Goal: Transaction & Acquisition: Purchase product/service

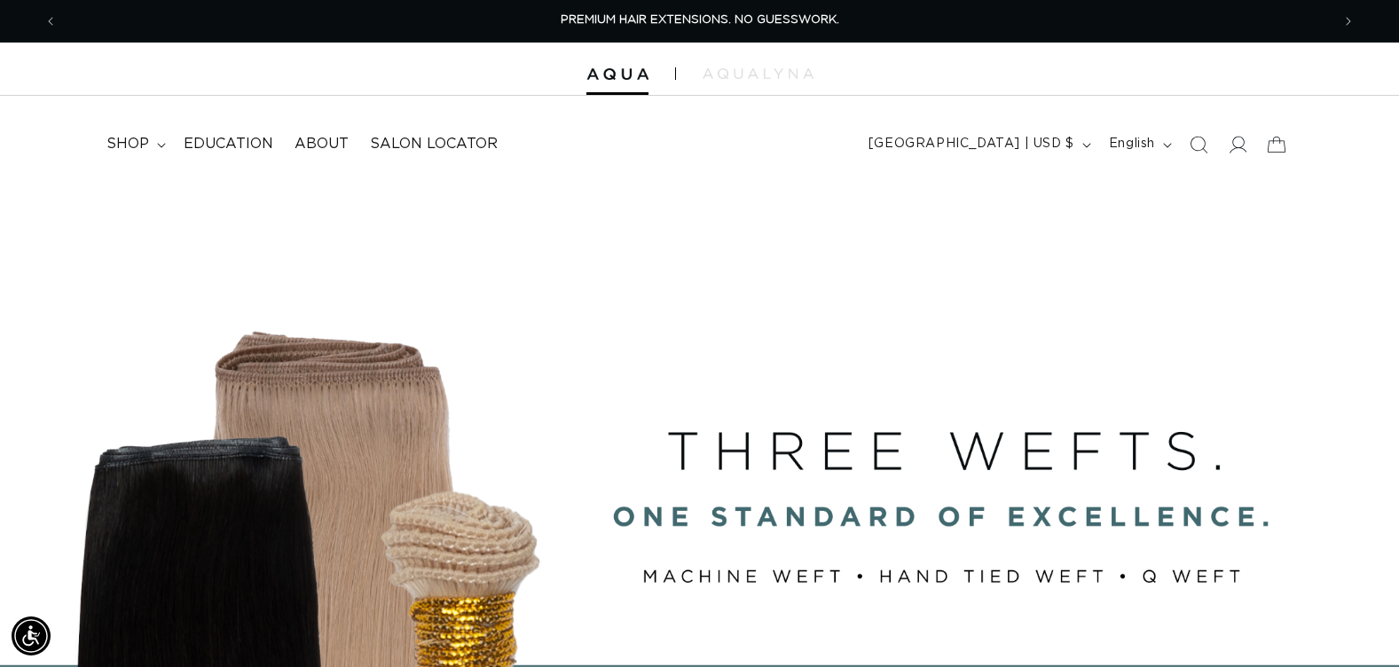
scroll to position [0, 1273]
click at [1234, 140] on icon at bounding box center [1237, 144] width 19 height 19
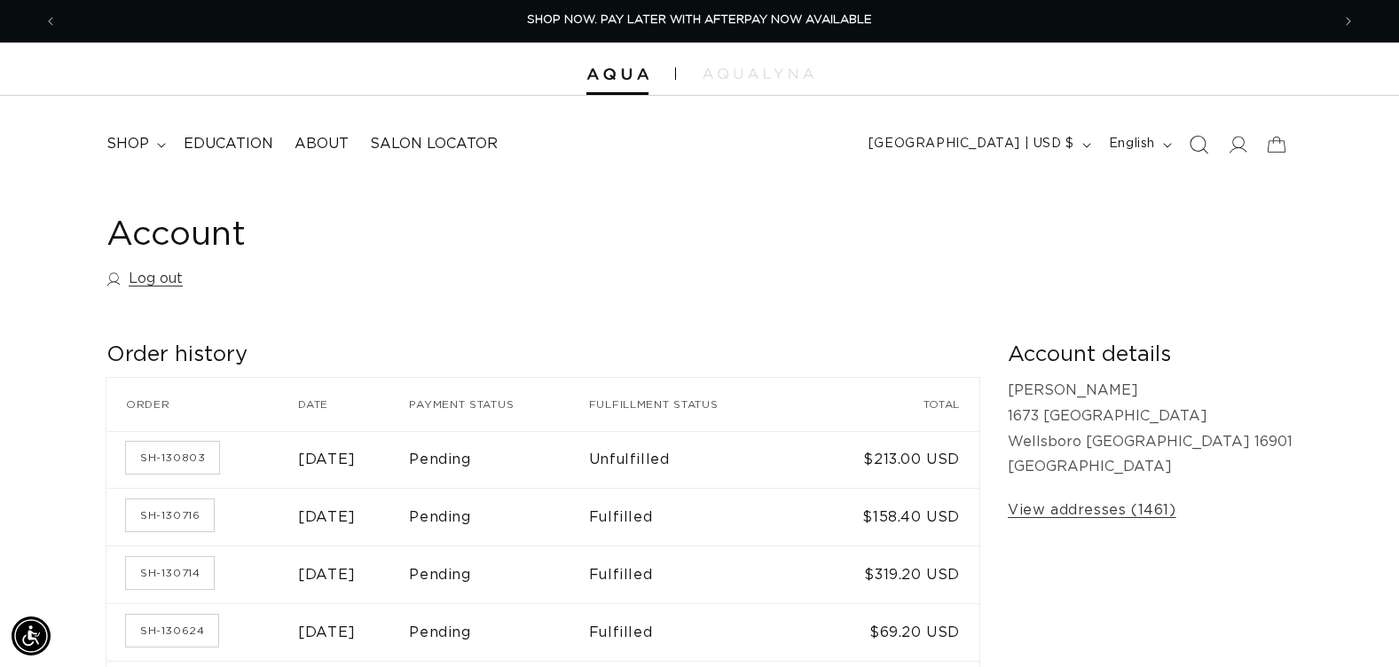
click at [1194, 147] on icon "Search" at bounding box center [1198, 144] width 19 height 19
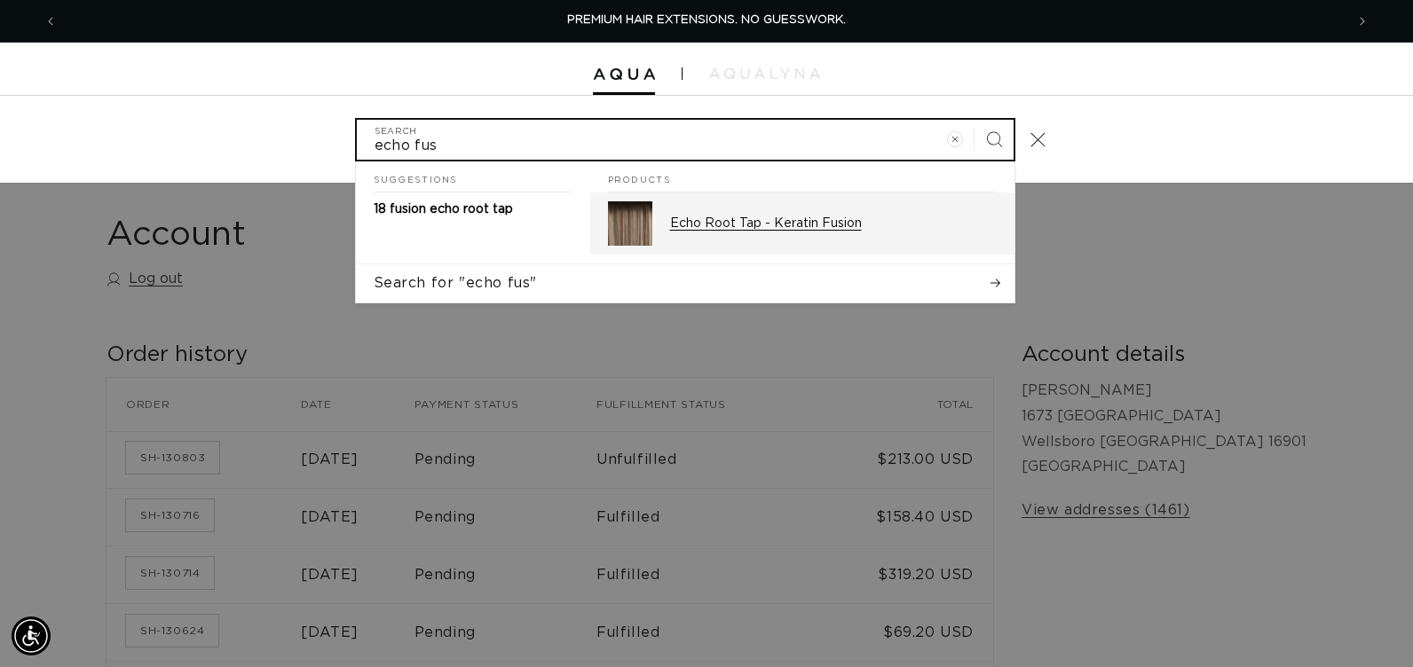
type input "echo fus"
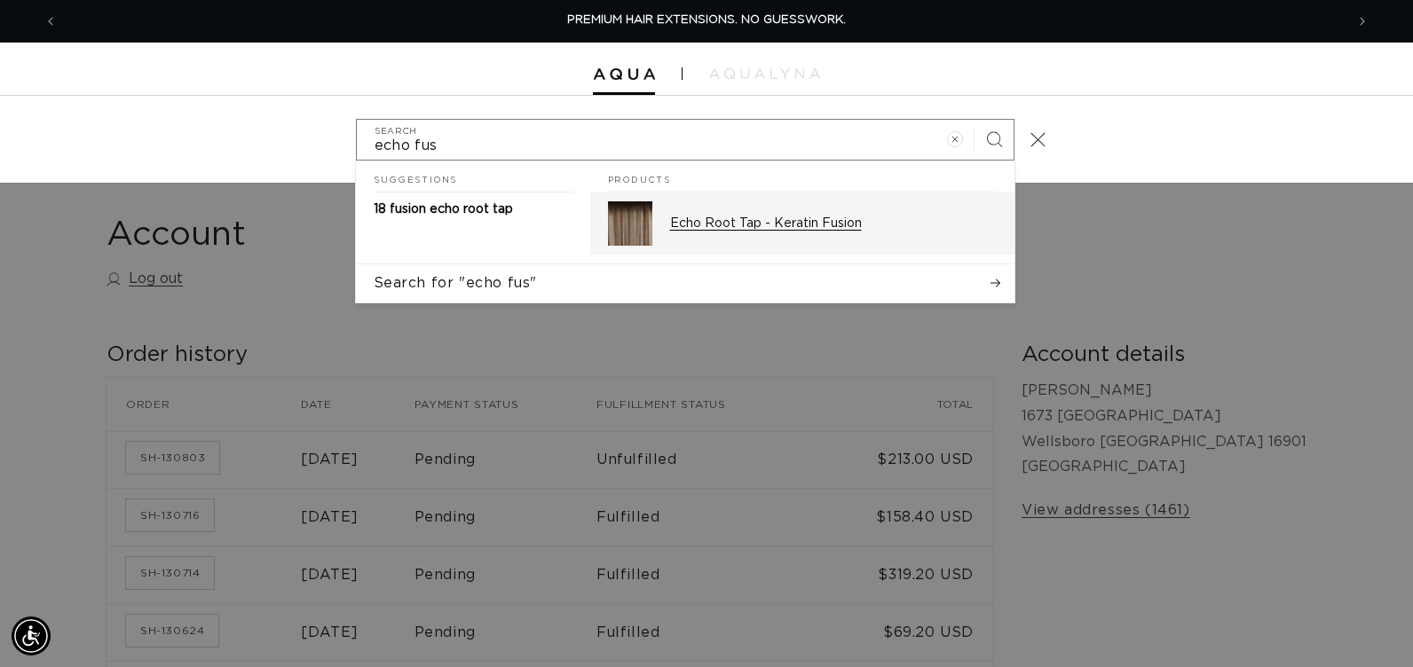
click at [842, 226] on p "Echo Root Tap - Keratin Fusion" at bounding box center [833, 224] width 327 height 16
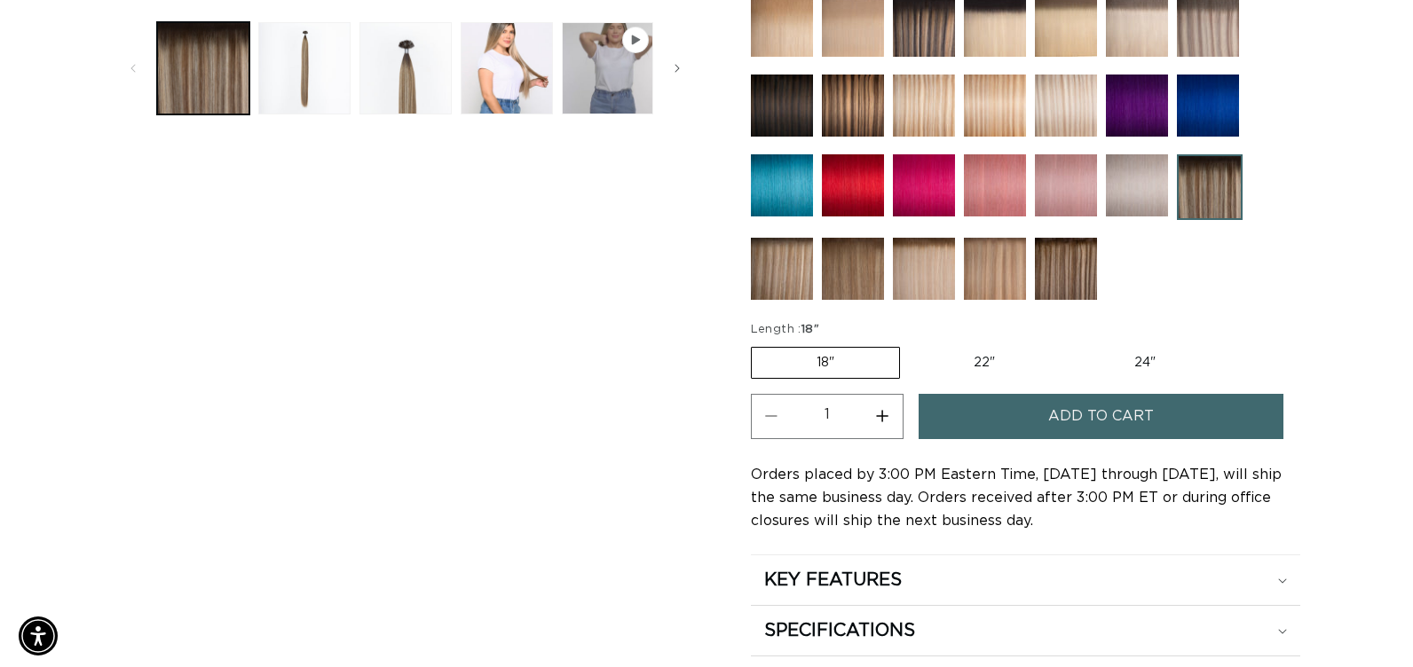
scroll to position [0, 2546]
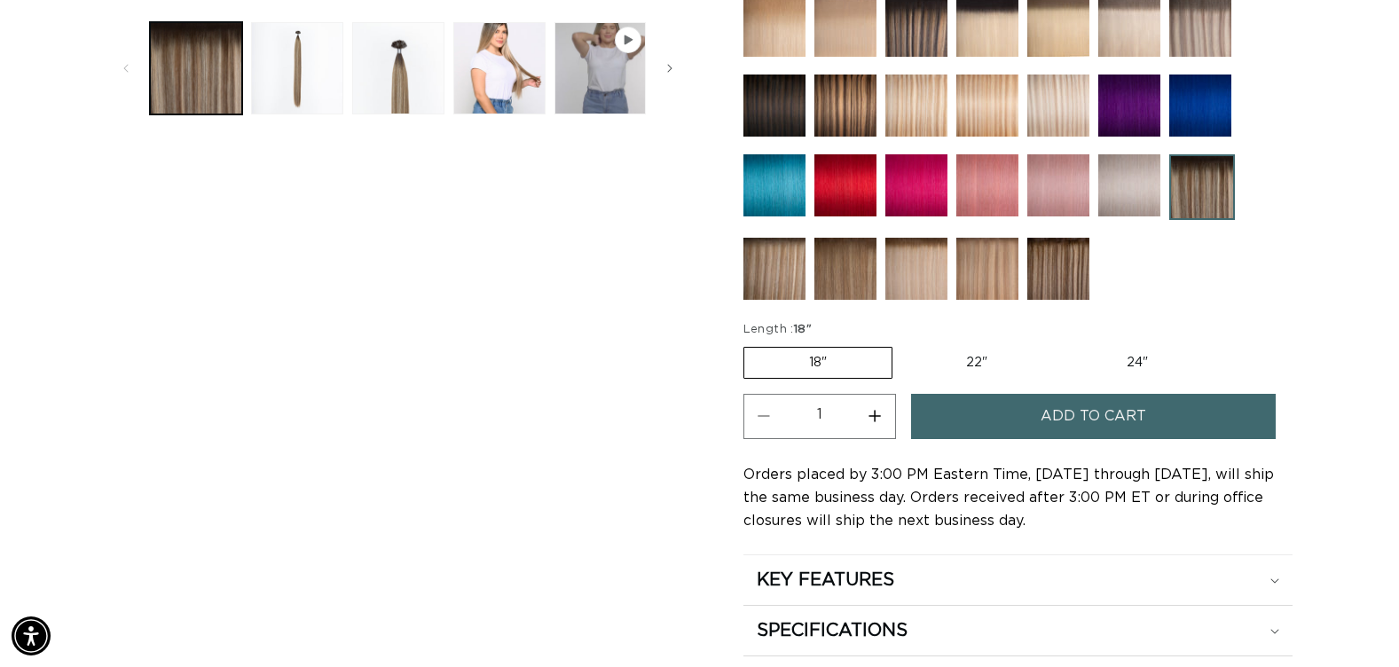
click at [879, 414] on button "Increase quantity for Echo Root Tap - Keratin Fusion" at bounding box center [875, 416] width 40 height 45
type input "3"
click at [959, 424] on button "Add to cart" at bounding box center [1093, 416] width 365 height 45
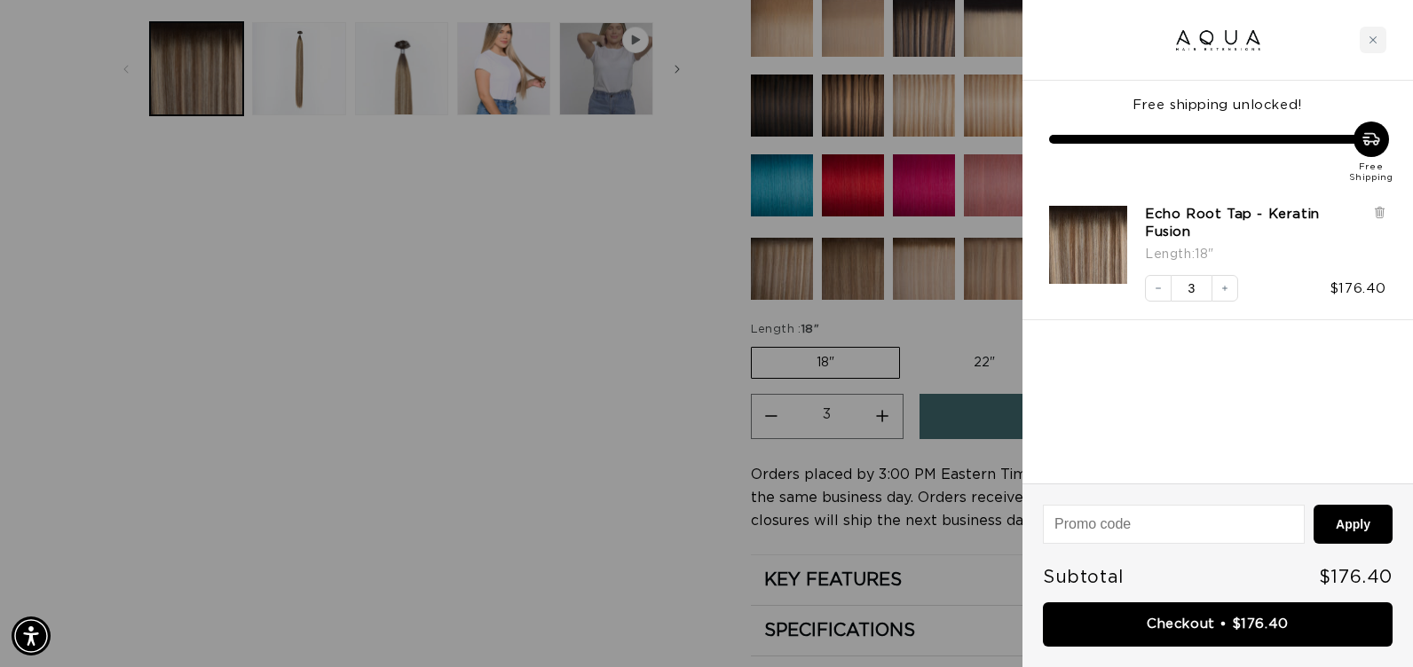
scroll to position [0, 2573]
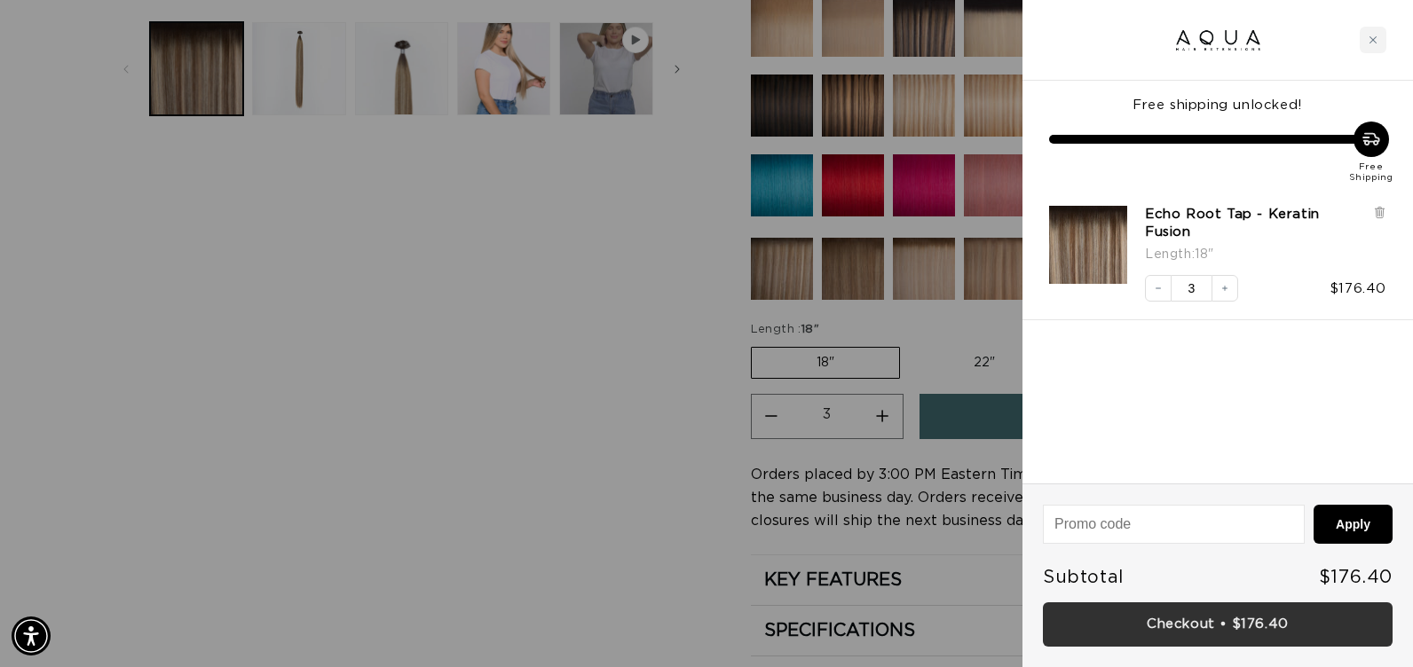
click at [1167, 624] on link "Checkout • $176.40" at bounding box center [1218, 624] width 350 height 45
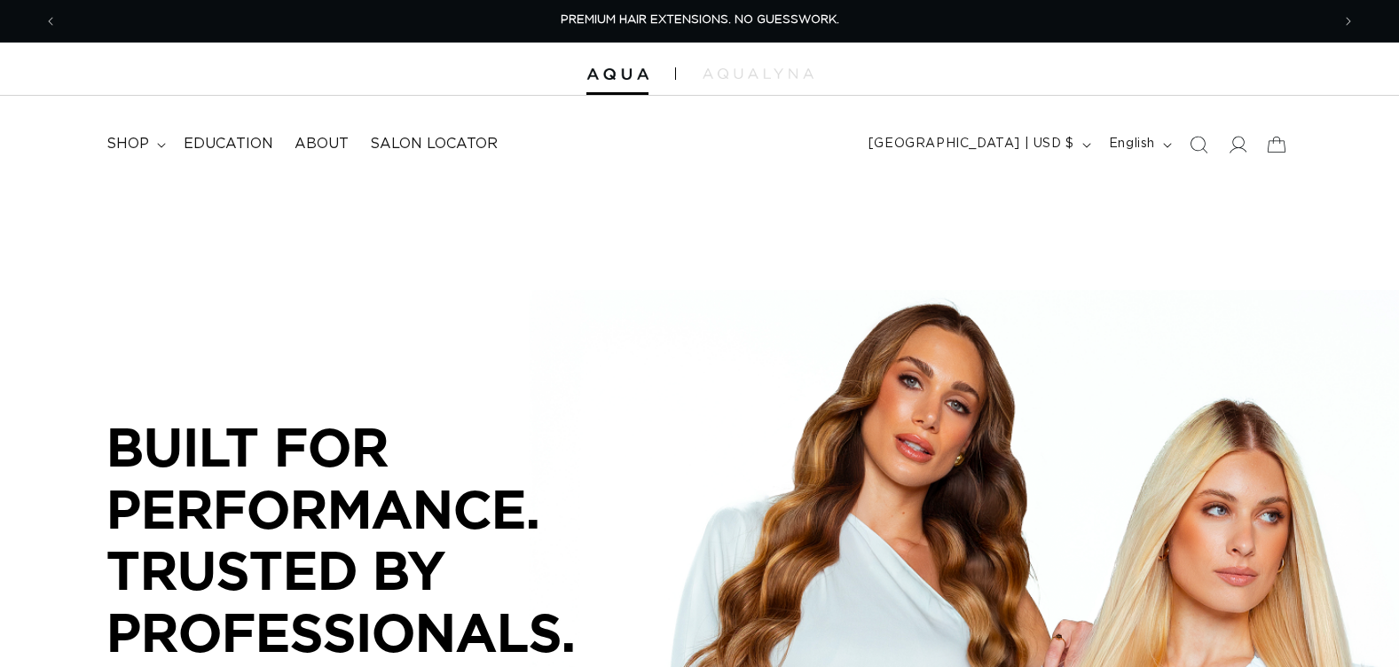
click at [1200, 144] on icon "Search" at bounding box center [1199, 145] width 18 height 18
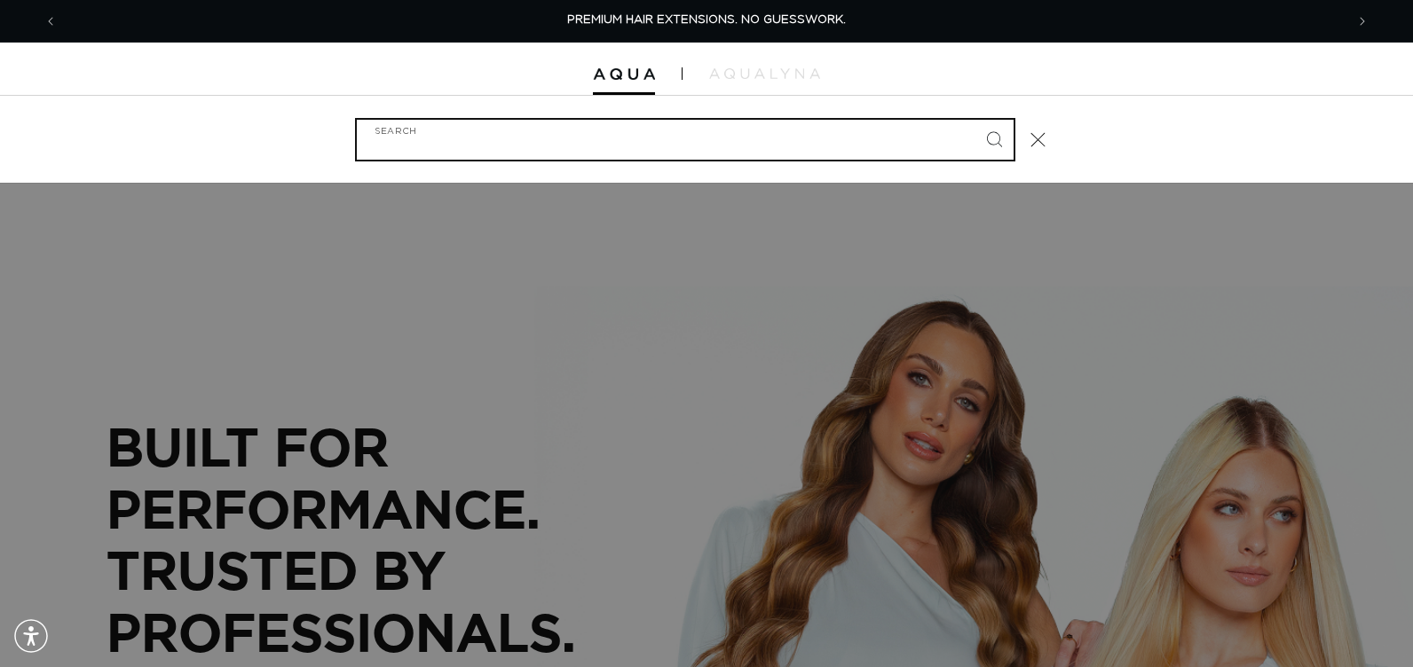
type input "1"
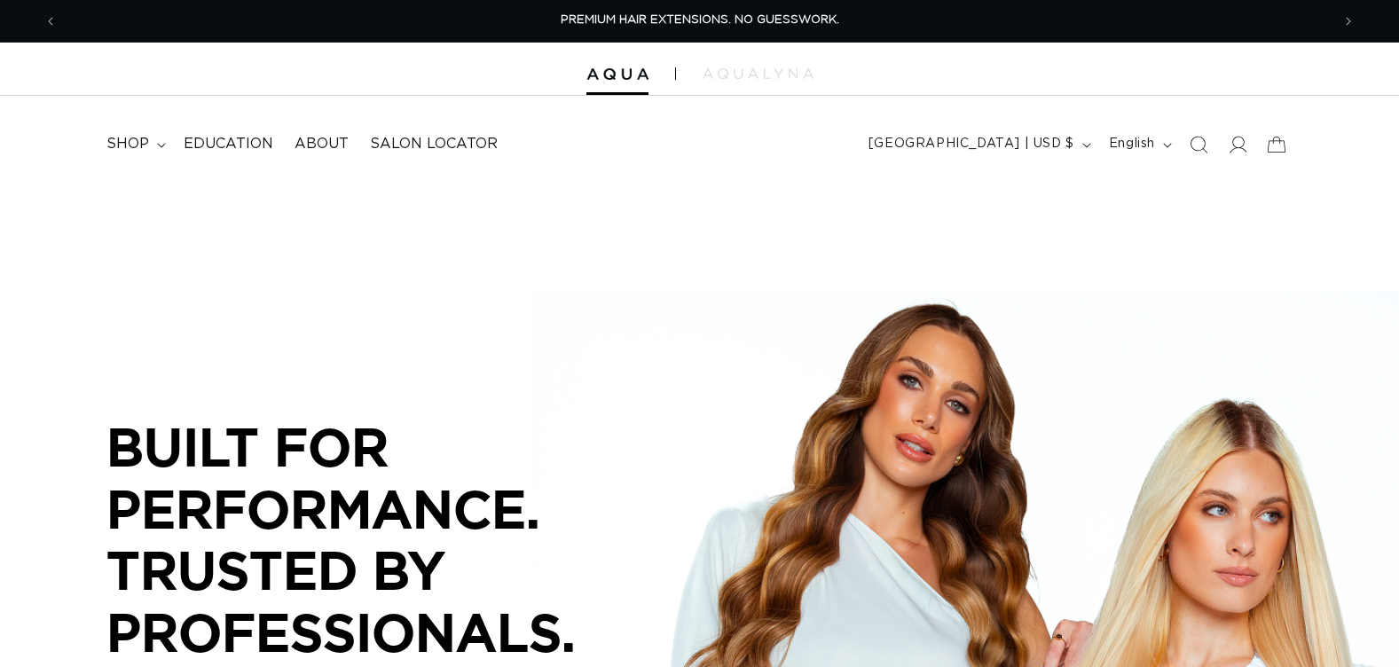
click at [1200, 144] on icon "Search" at bounding box center [1199, 145] width 18 height 18
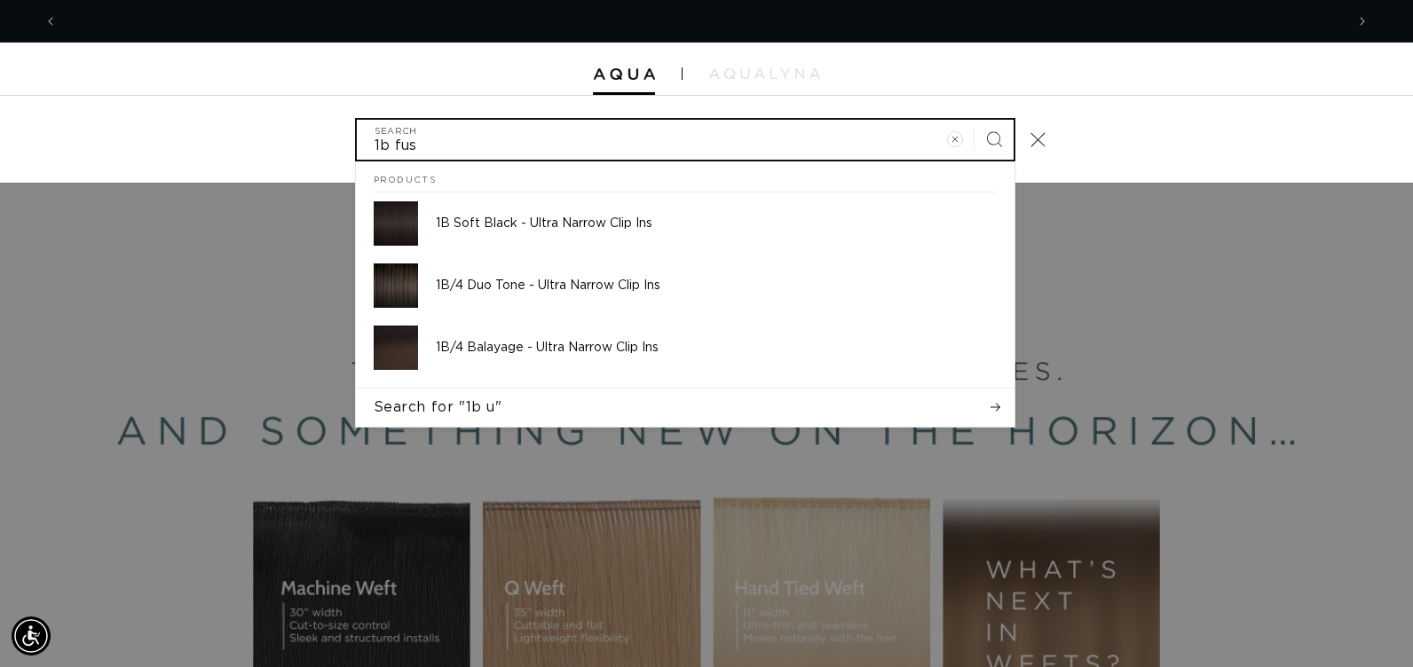
scroll to position [0, 2573]
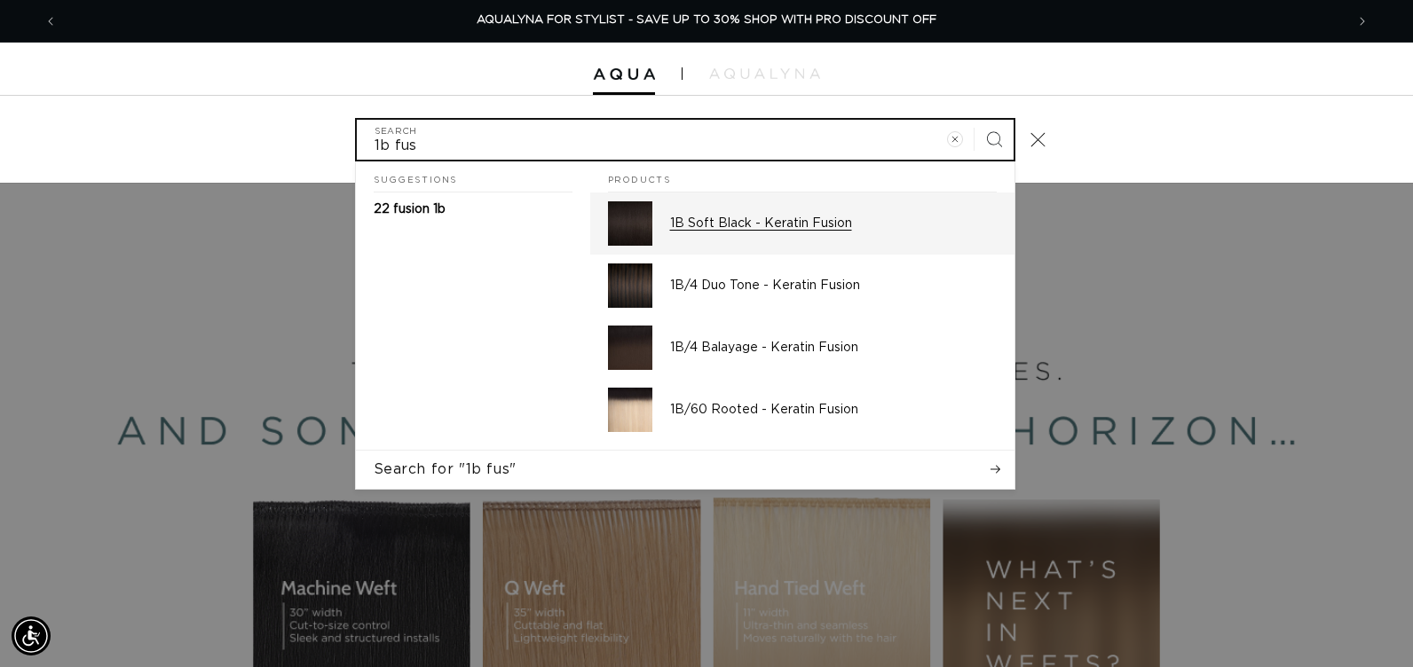
type input "1b fus"
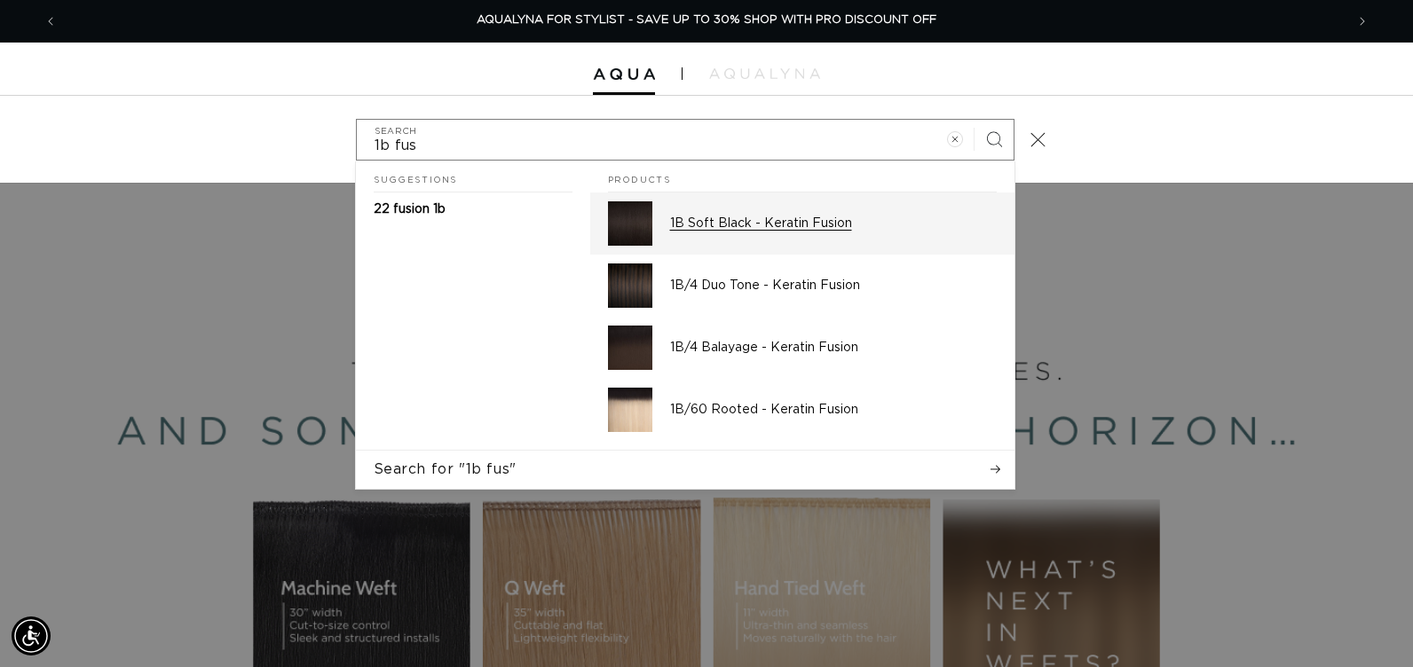
click at [785, 232] on p "1B Soft Black - Keratin Fusion" at bounding box center [833, 224] width 327 height 16
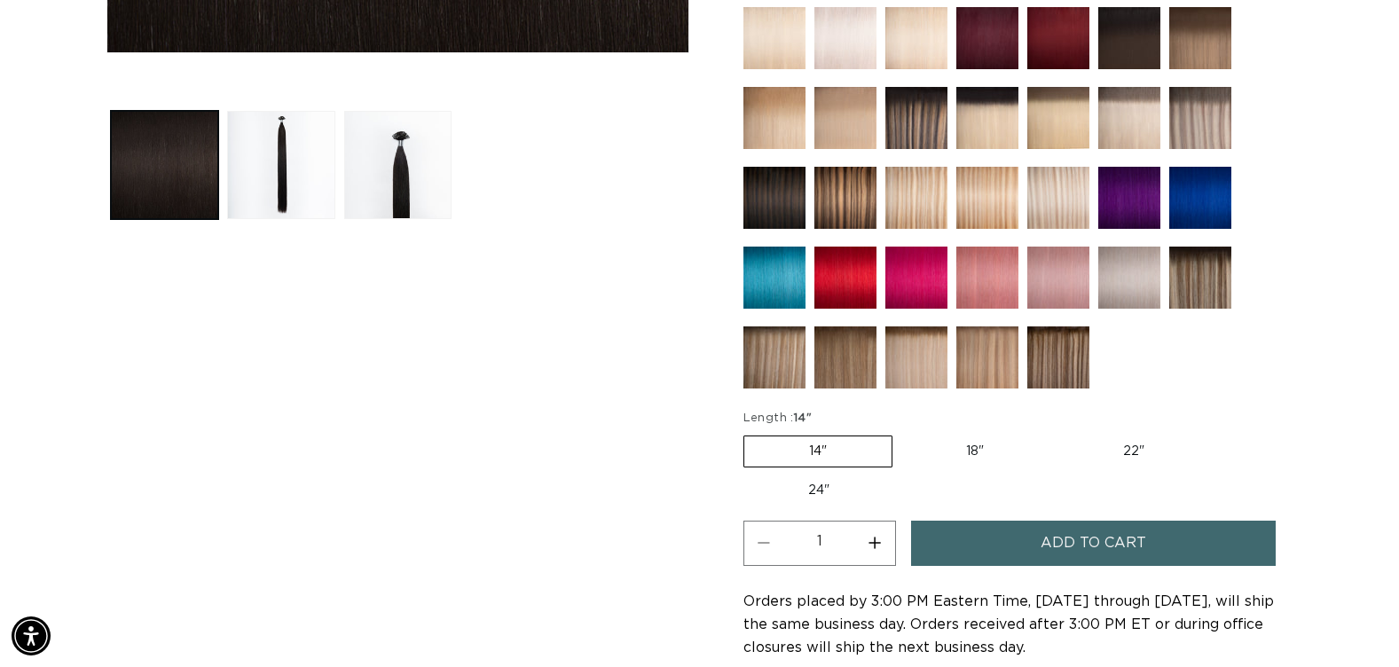
scroll to position [0, 1273]
click at [976, 442] on label "18" Variant sold out or unavailable" at bounding box center [974, 452] width 147 height 30
click at [902, 433] on input "18" Variant sold out or unavailable" at bounding box center [901, 432] width 1 height 1
radio input "true"
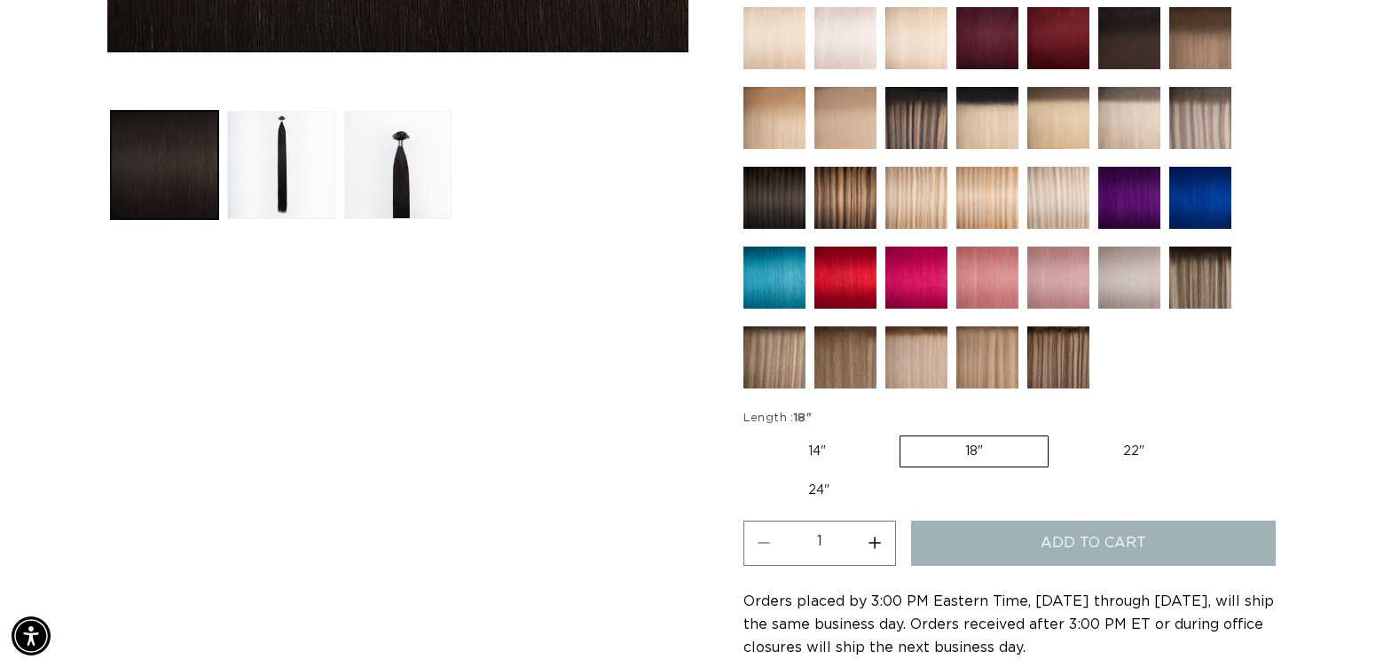
click at [874, 535] on button "Increase quantity for 1B Soft Black - Keratin Fusion" at bounding box center [875, 543] width 40 height 45
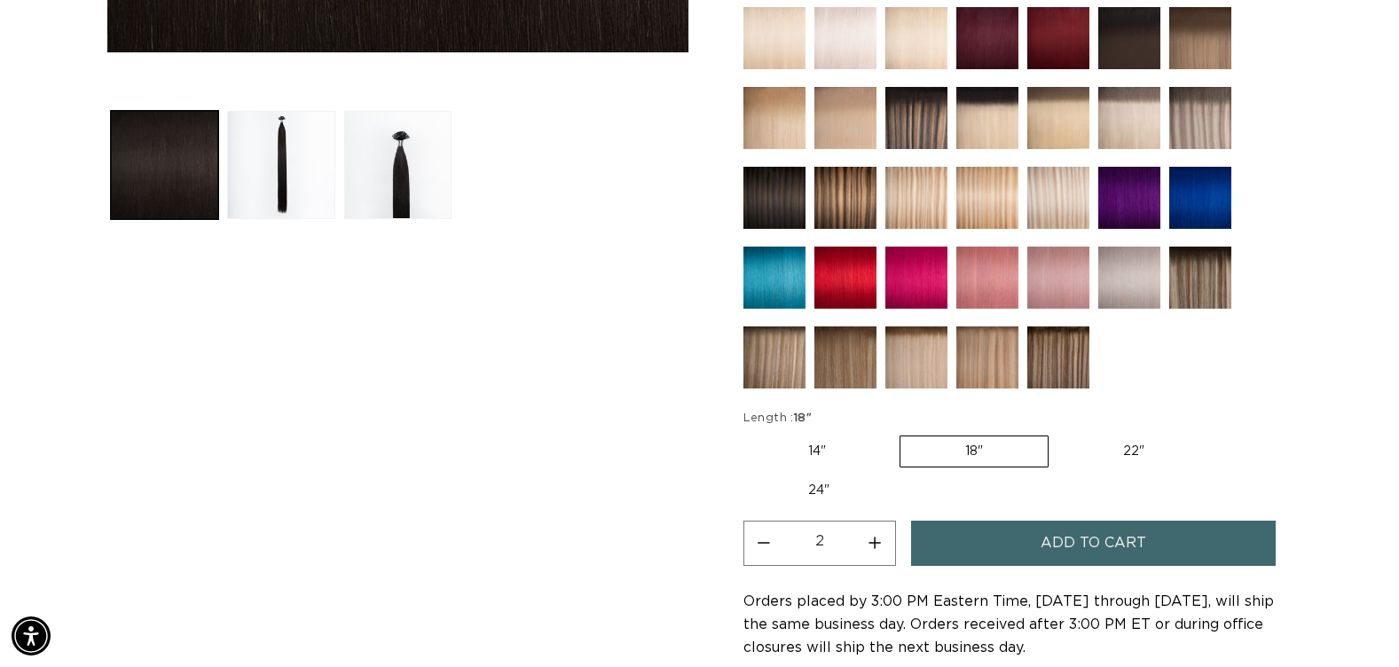
click at [874, 535] on button "Increase quantity for 1B Soft Black - Keratin Fusion" at bounding box center [875, 543] width 40 height 45
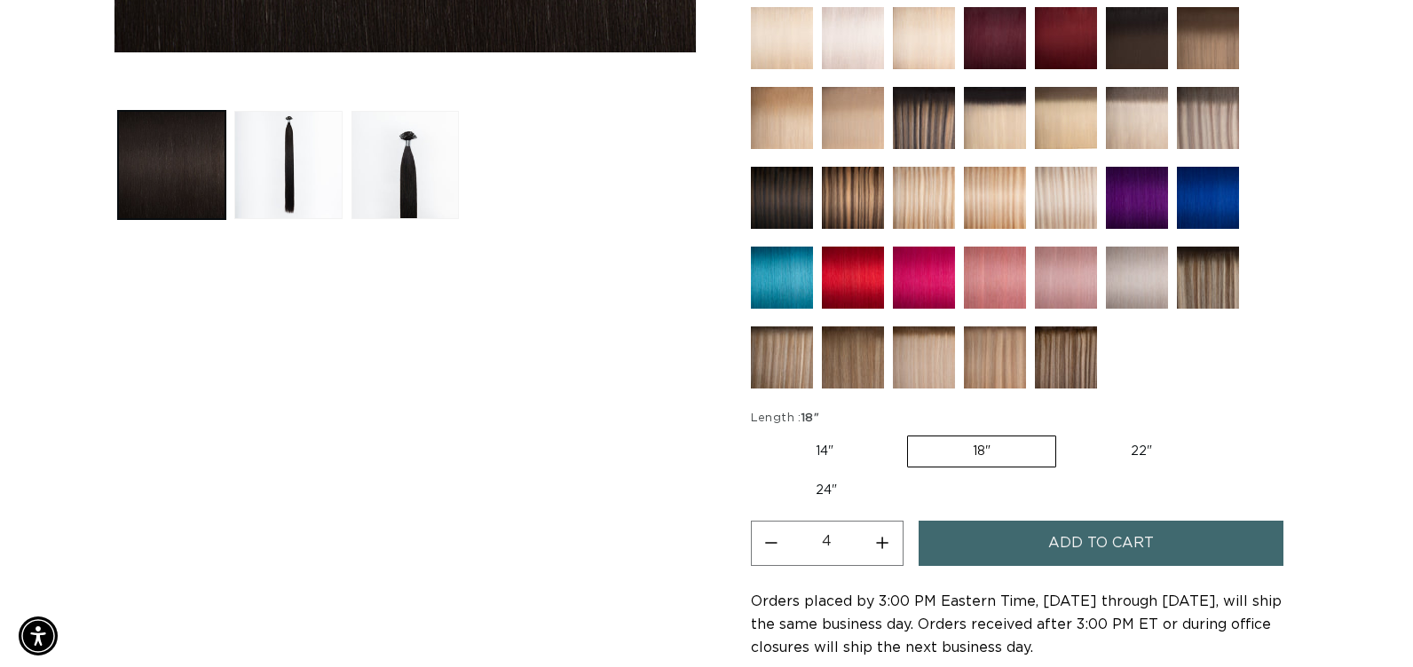
scroll to position [0, 2546]
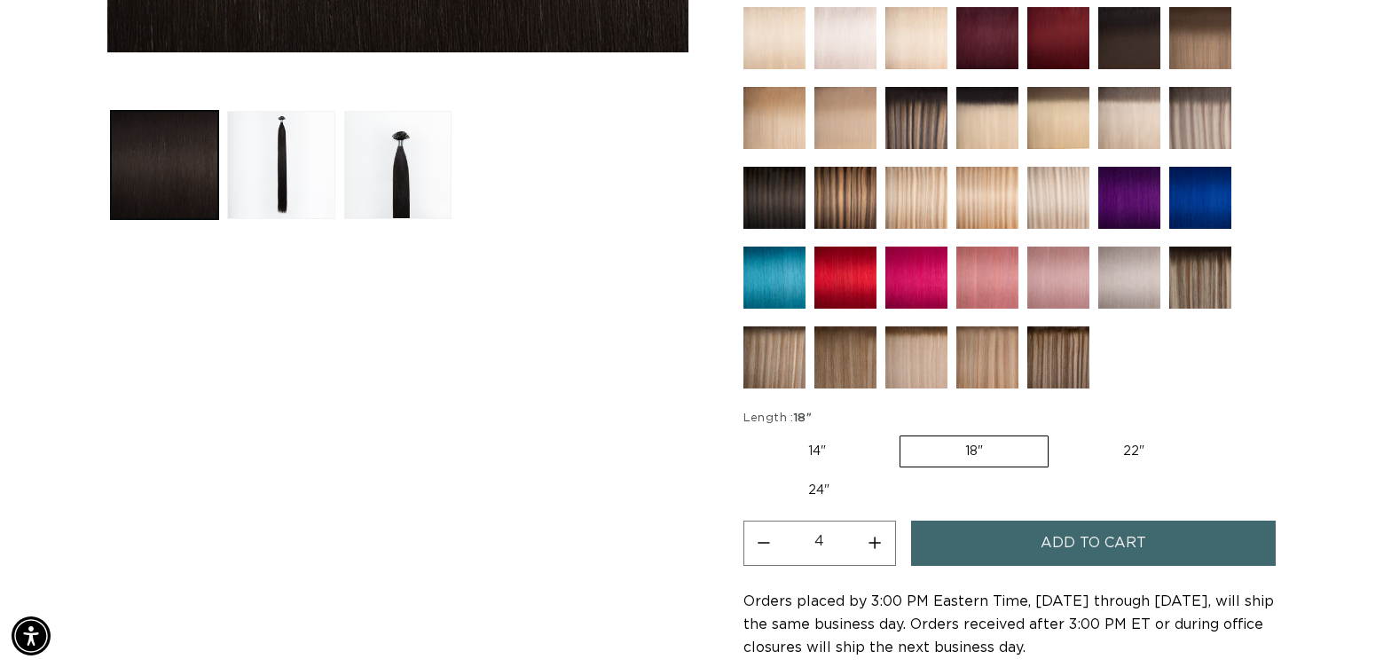
click at [874, 535] on button "Increase quantity for 1B Soft Black - Keratin Fusion" at bounding box center [875, 543] width 40 height 45
type input "6"
click at [950, 549] on button "Add to cart" at bounding box center [1093, 543] width 365 height 45
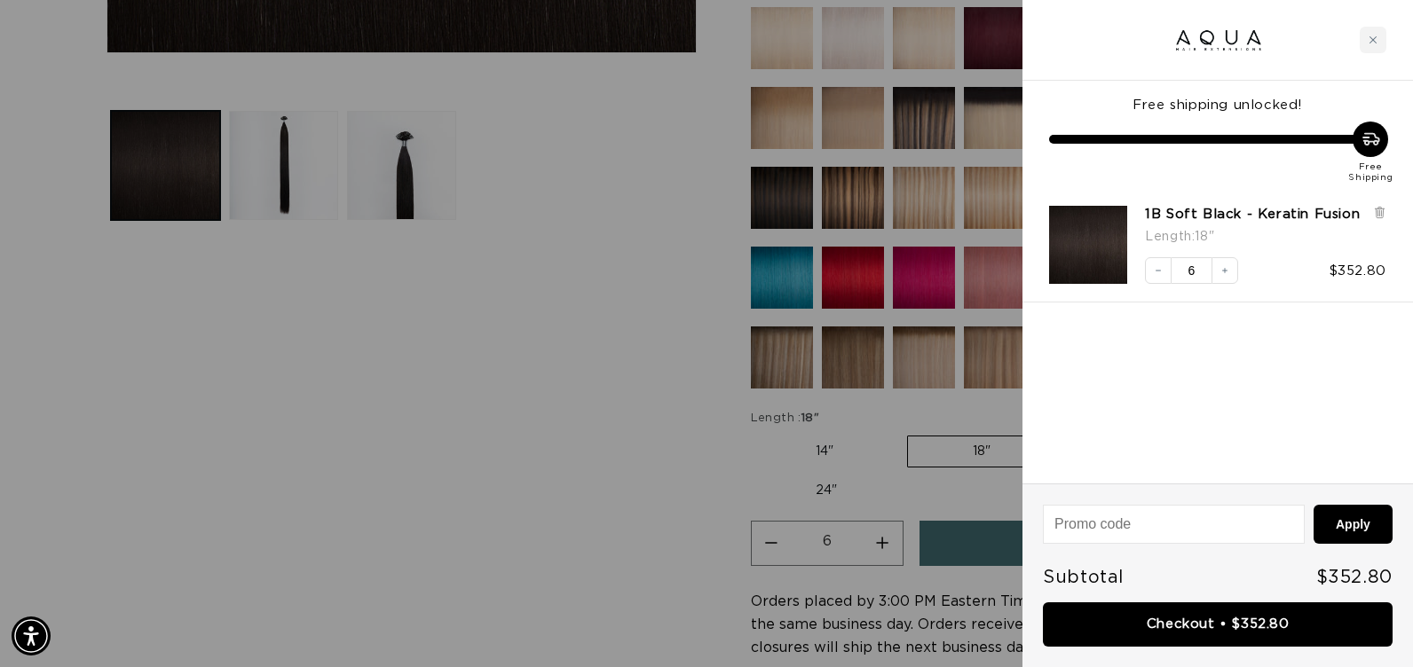
scroll to position [0, 0]
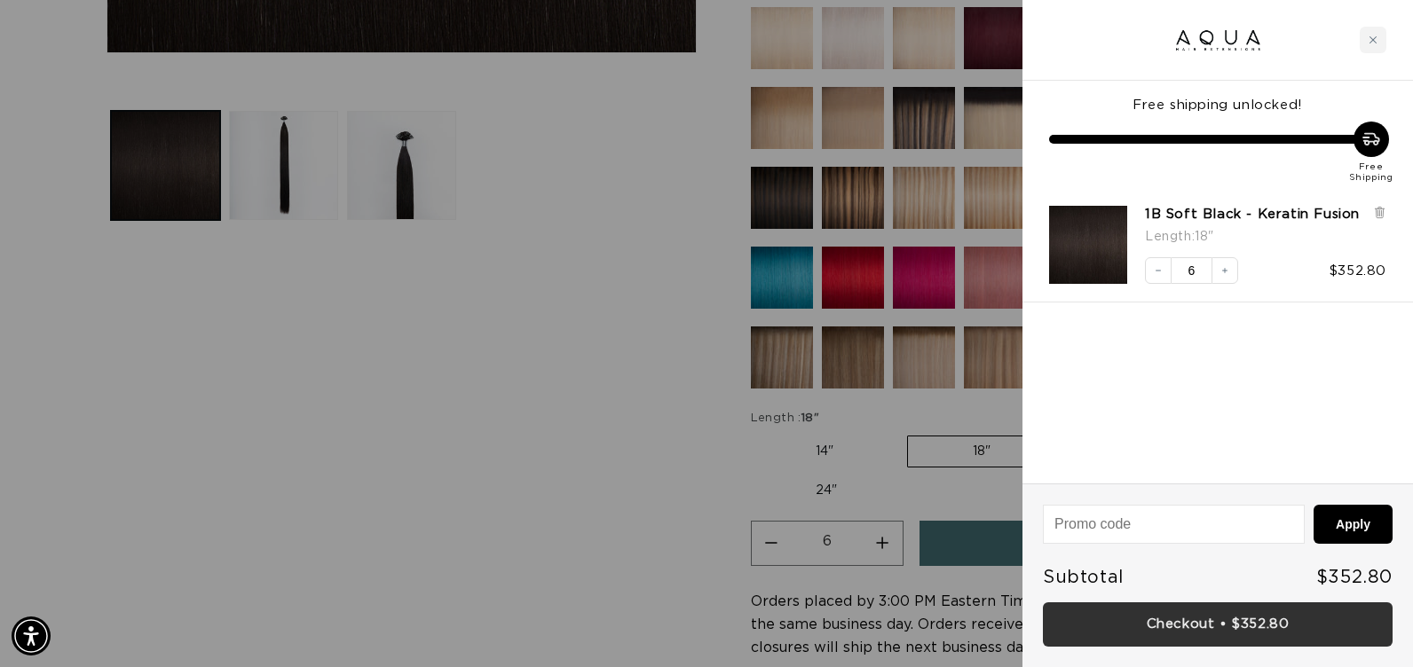
click at [1158, 632] on link "Checkout • $352.80" at bounding box center [1218, 624] width 350 height 45
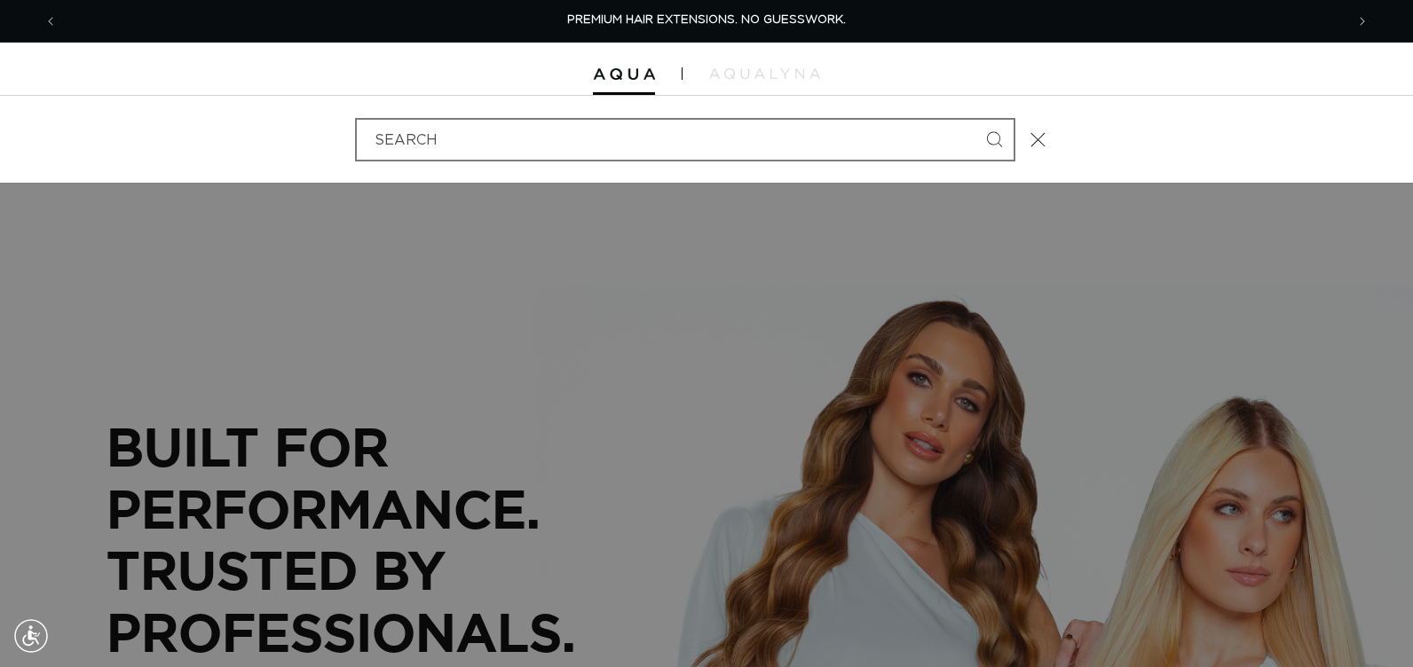
click at [425, 141] on input "Search" at bounding box center [685, 140] width 657 height 40
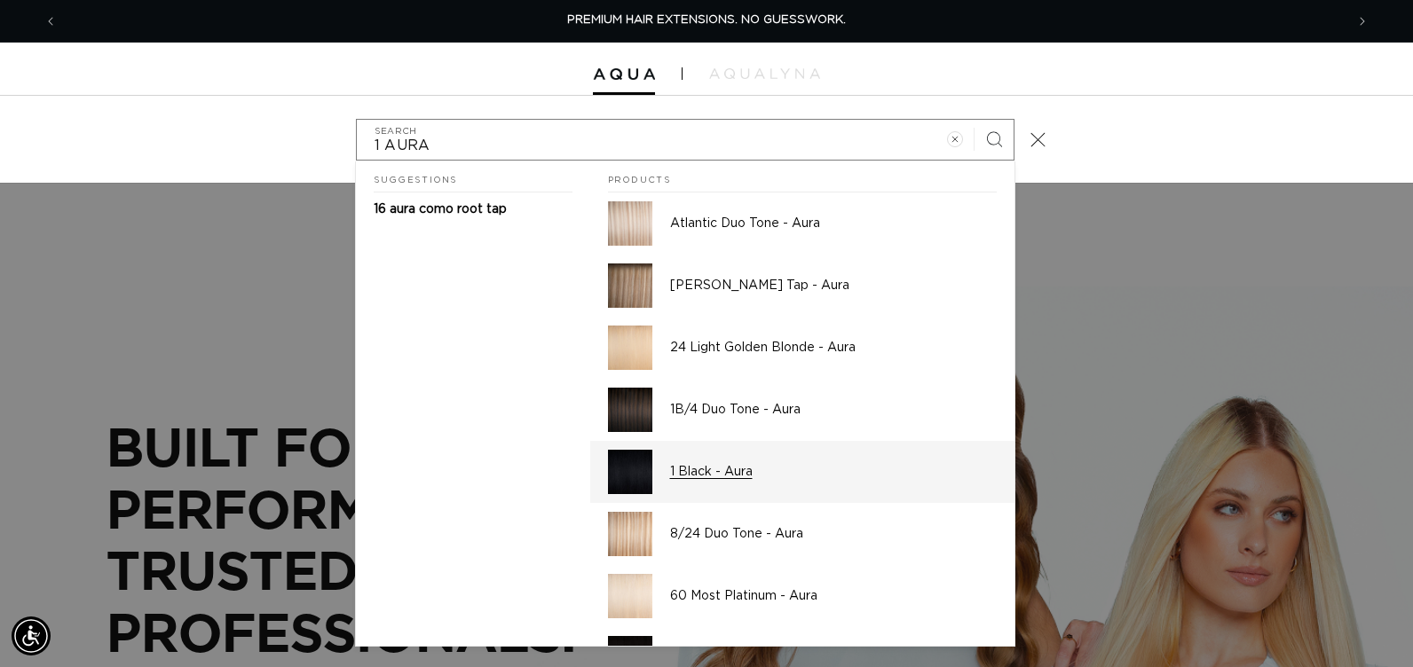
type input "1 AURA"
click at [619, 474] on img "Search" at bounding box center [630, 472] width 44 height 44
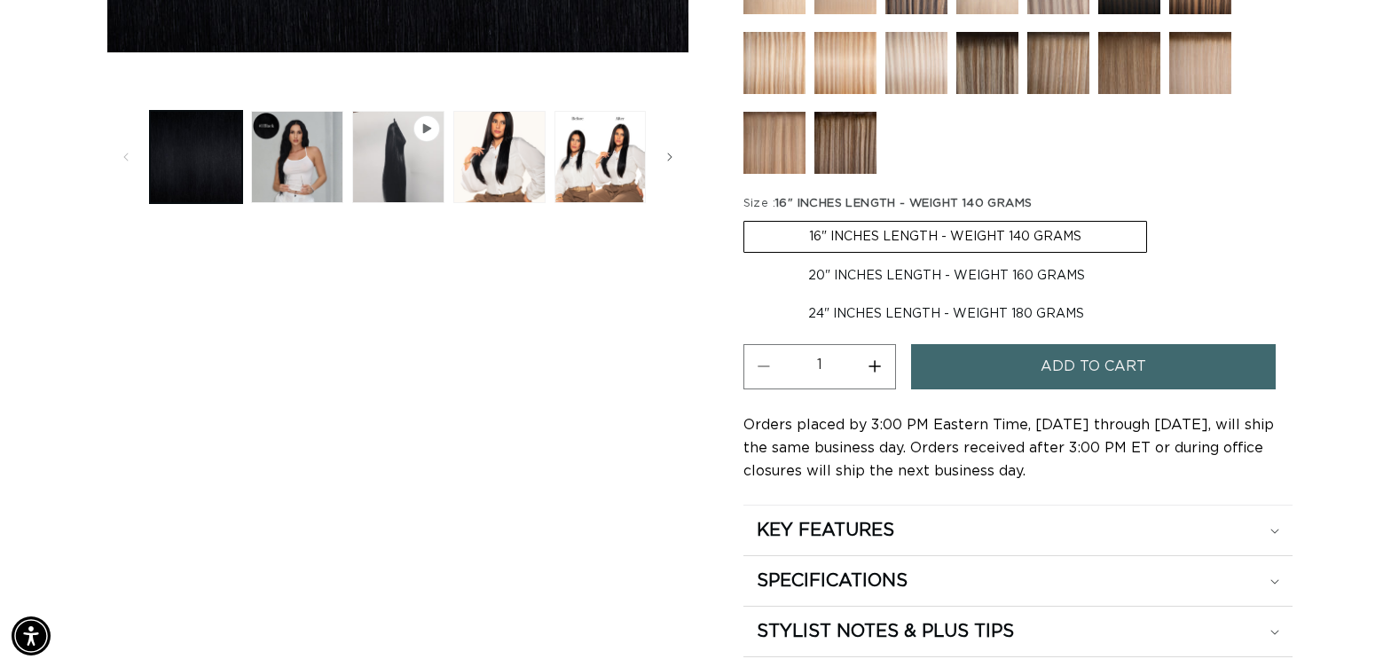
scroll to position [0, 1273]
click at [870, 314] on label "24" INCHES LENGTH - WEIGHT 180 GRAMS Variant sold out or unavailable" at bounding box center [946, 314] width 405 height 30
click at [1159, 258] on input "24" INCHES LENGTH - WEIGHT 180 GRAMS Variant sold out or unavailable" at bounding box center [1159, 257] width 1 height 1
radio input "true"
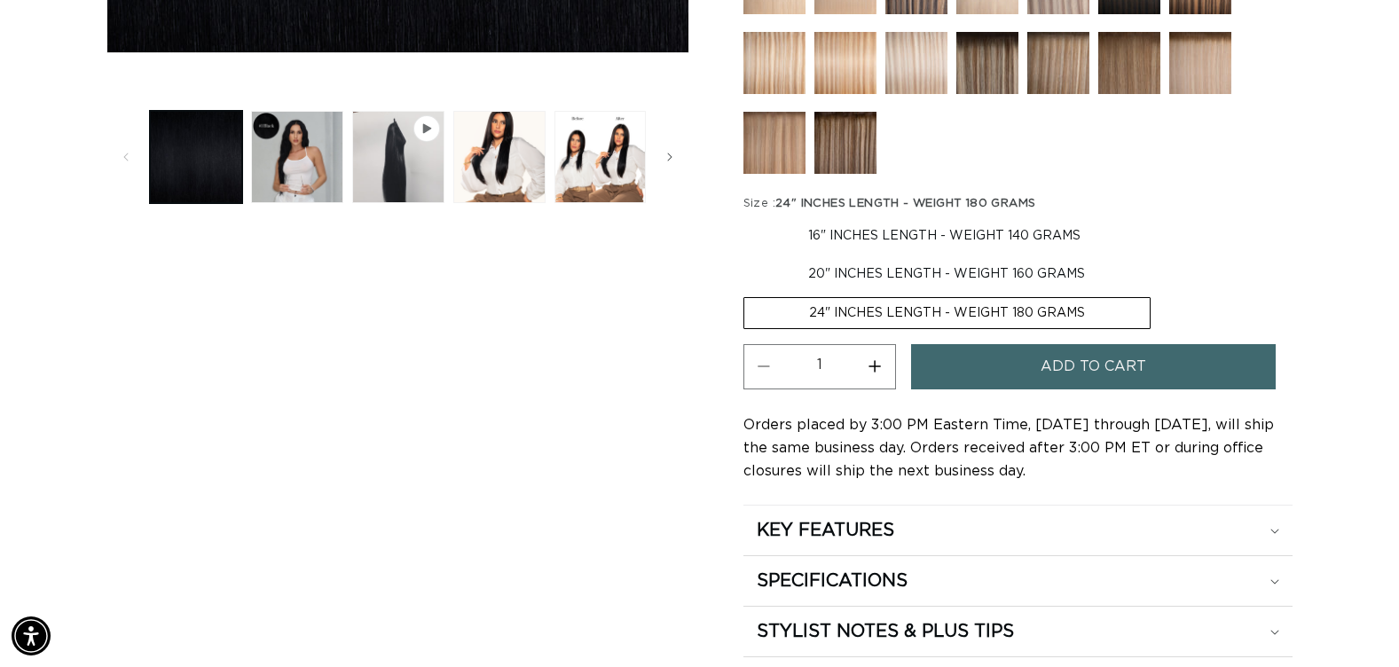
click at [1003, 374] on button "Add to cart" at bounding box center [1093, 366] width 365 height 45
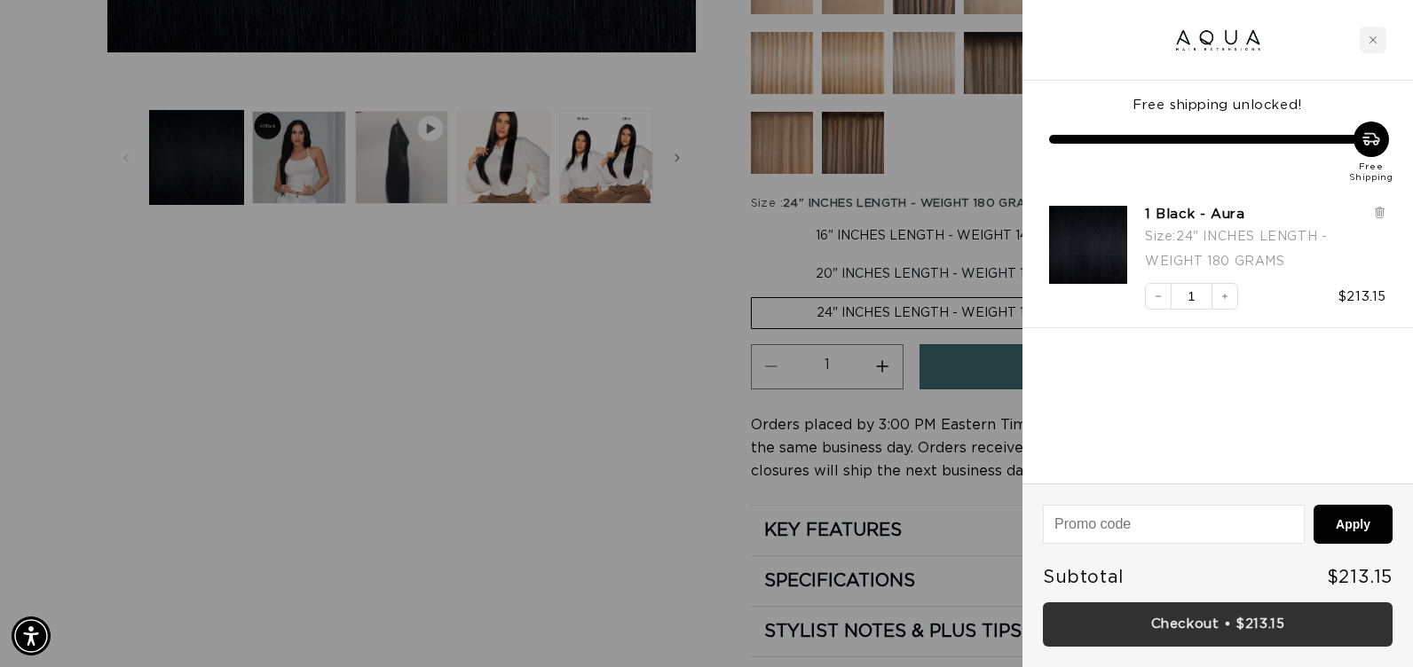
click at [1105, 629] on link "Checkout • $213.15" at bounding box center [1218, 624] width 350 height 45
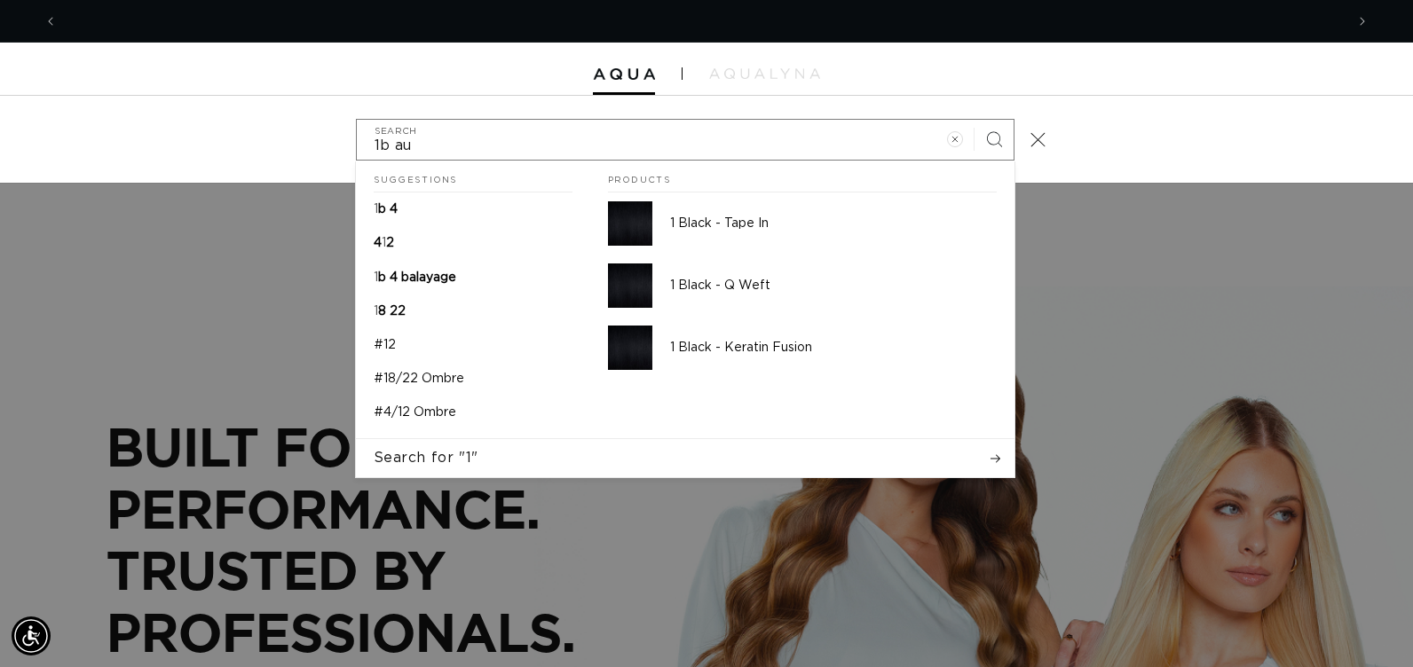
scroll to position [0, 1287]
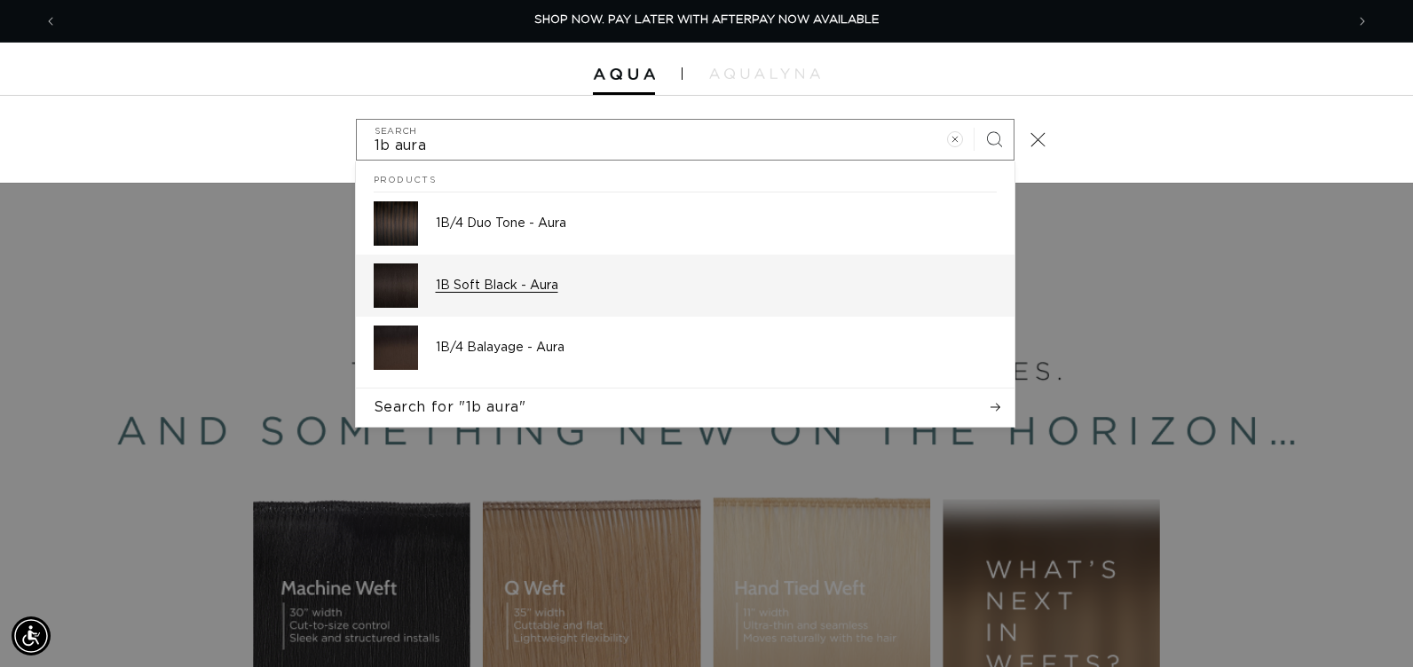
type input "1b aura"
click at [538, 290] on p "1B Soft Black - Aura" at bounding box center [716, 286] width 561 height 16
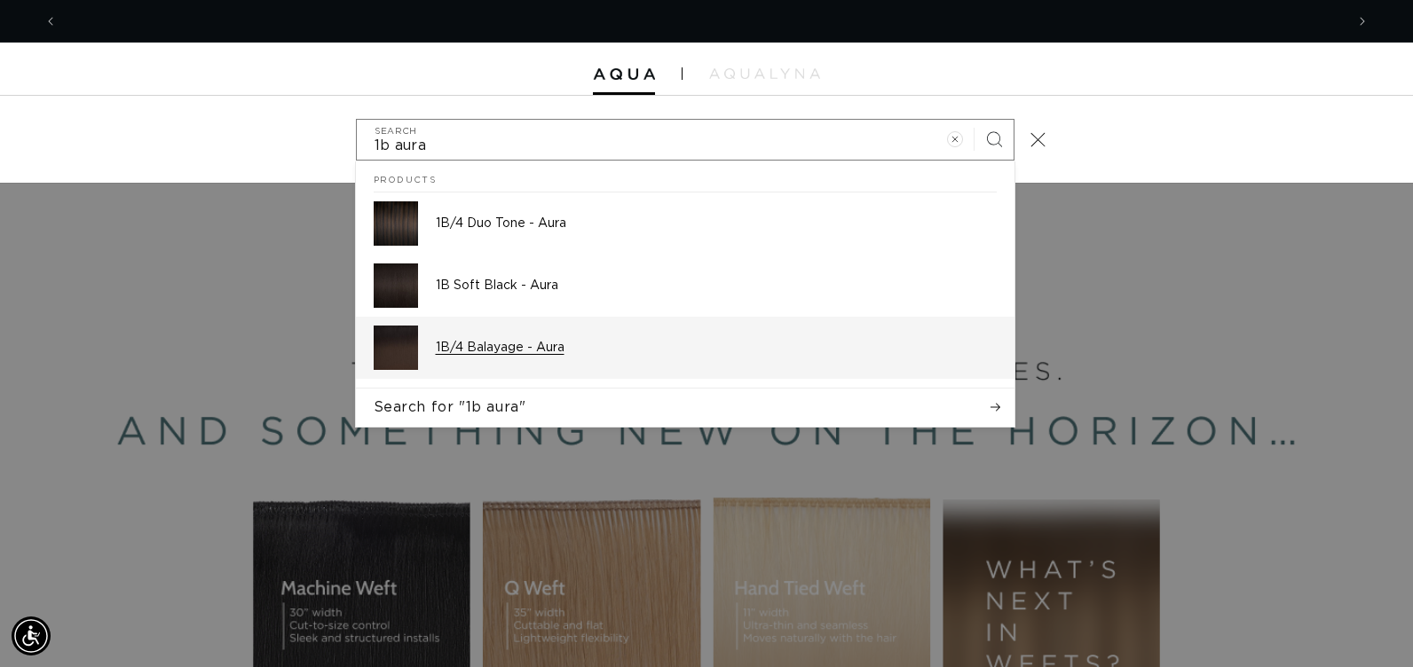
scroll to position [0, 2573]
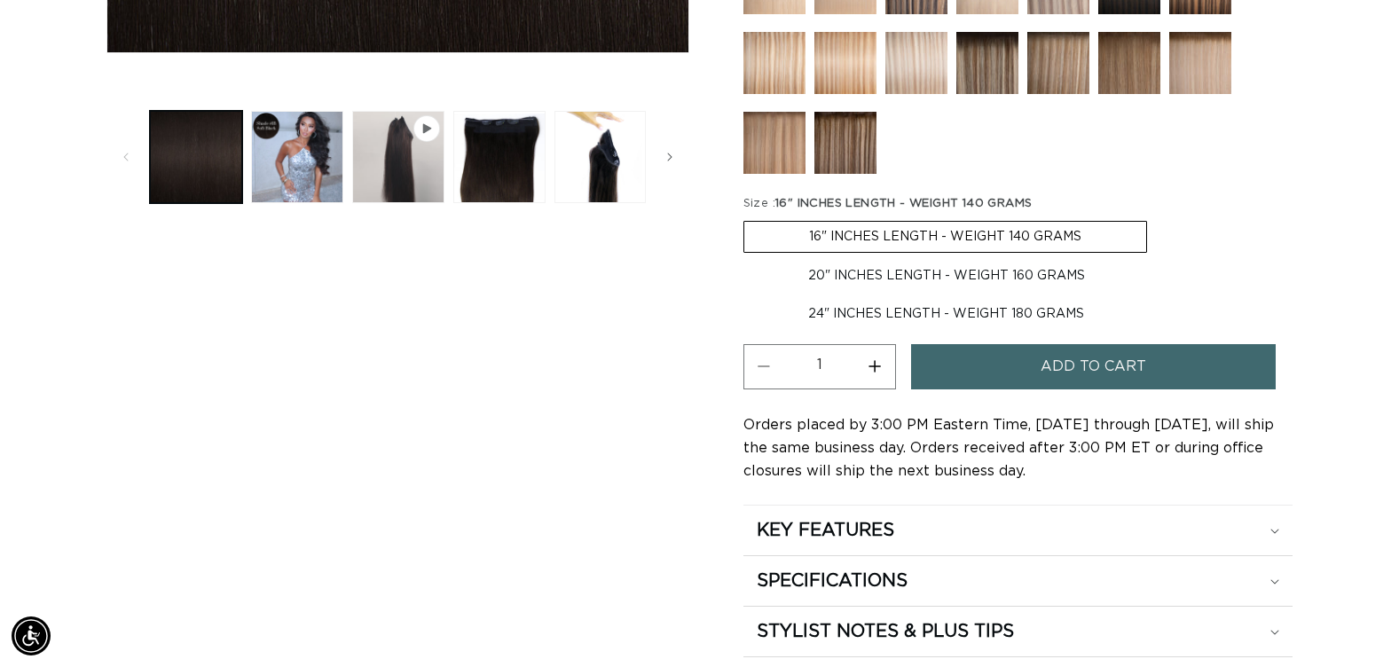
click at [950, 380] on button "Add to cart" at bounding box center [1093, 366] width 365 height 45
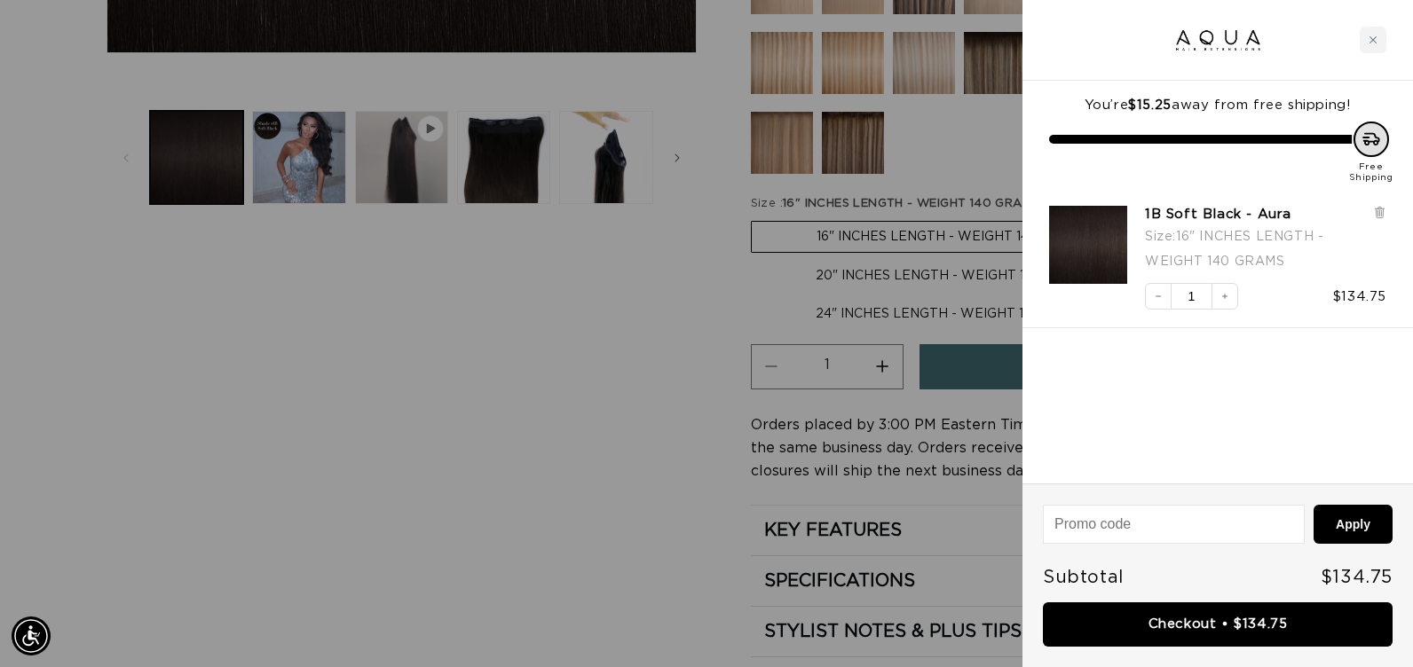
click at [524, 424] on div at bounding box center [706, 333] width 1413 height 667
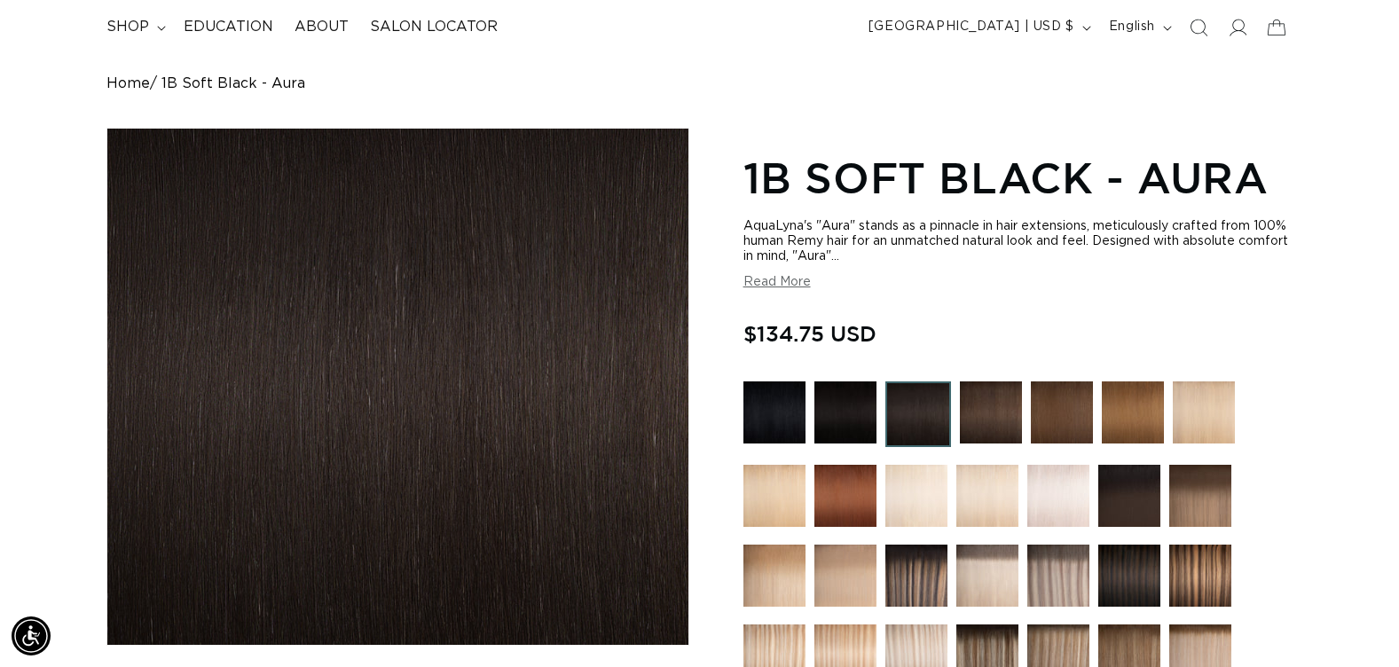
scroll to position [89, 0]
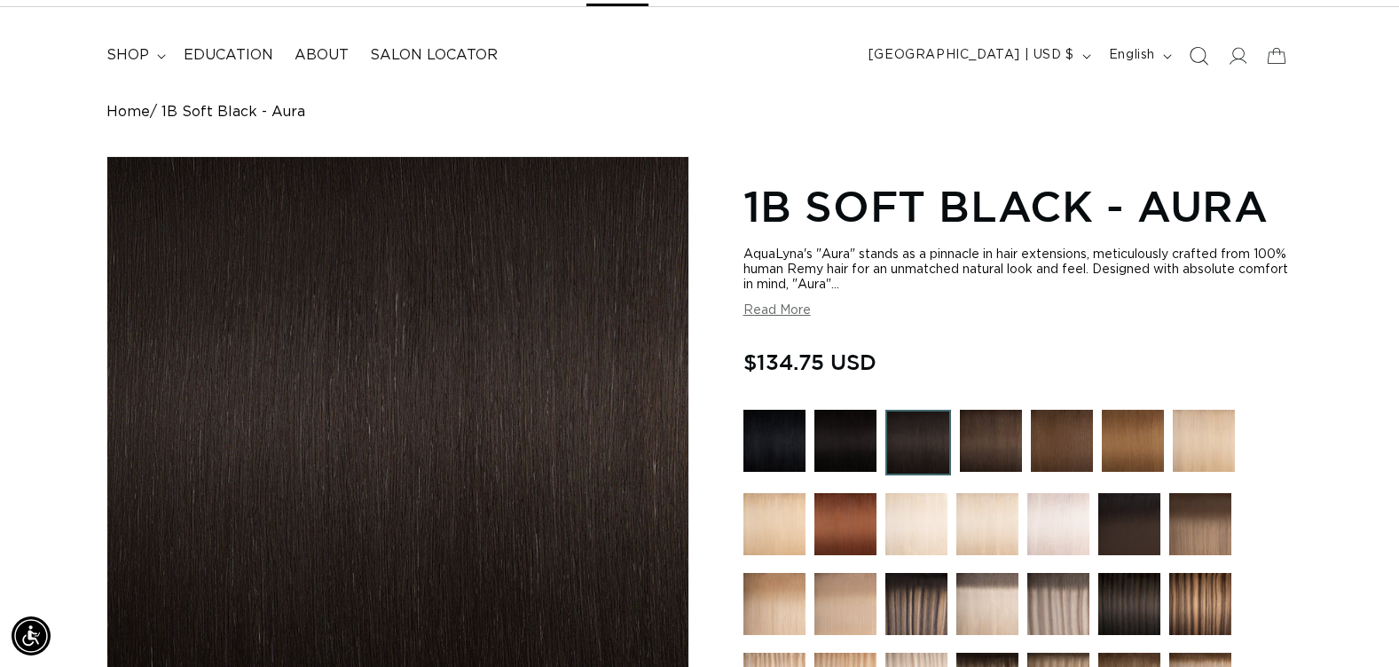
click at [1199, 53] on icon "Search" at bounding box center [1198, 55] width 19 height 19
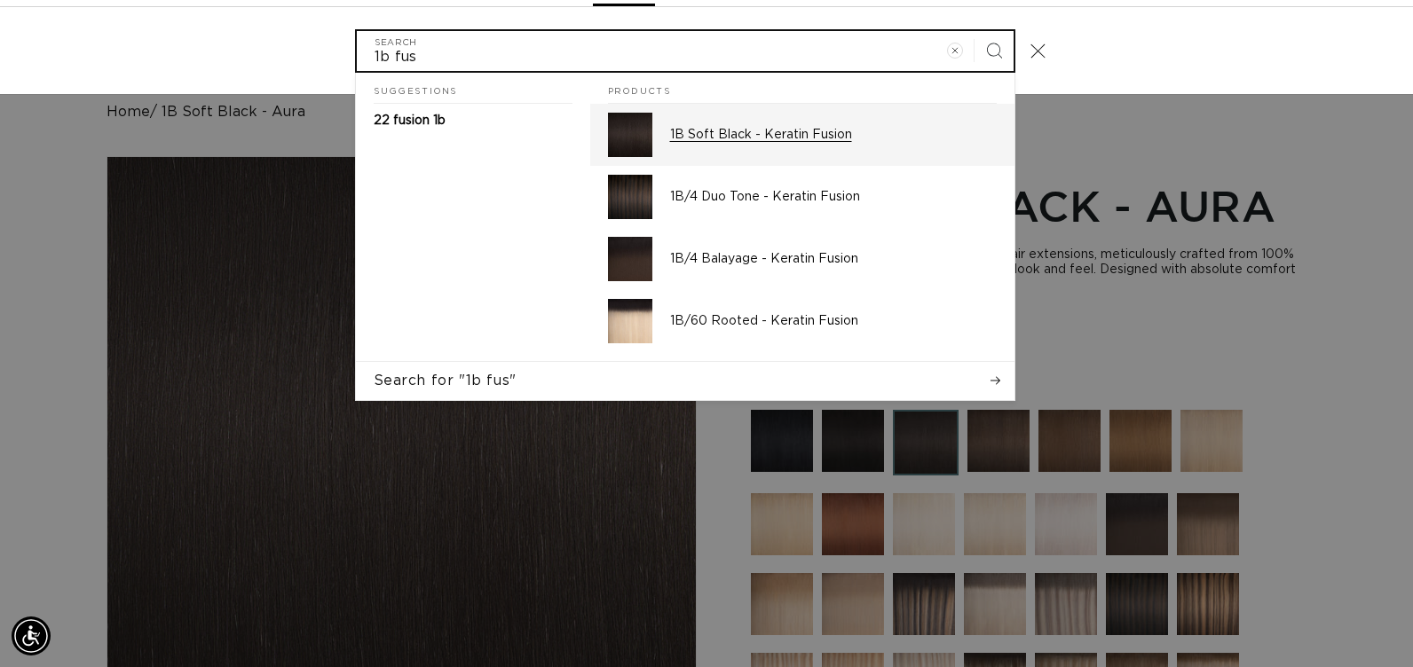
scroll to position [0, 1287]
type input "1b fus"
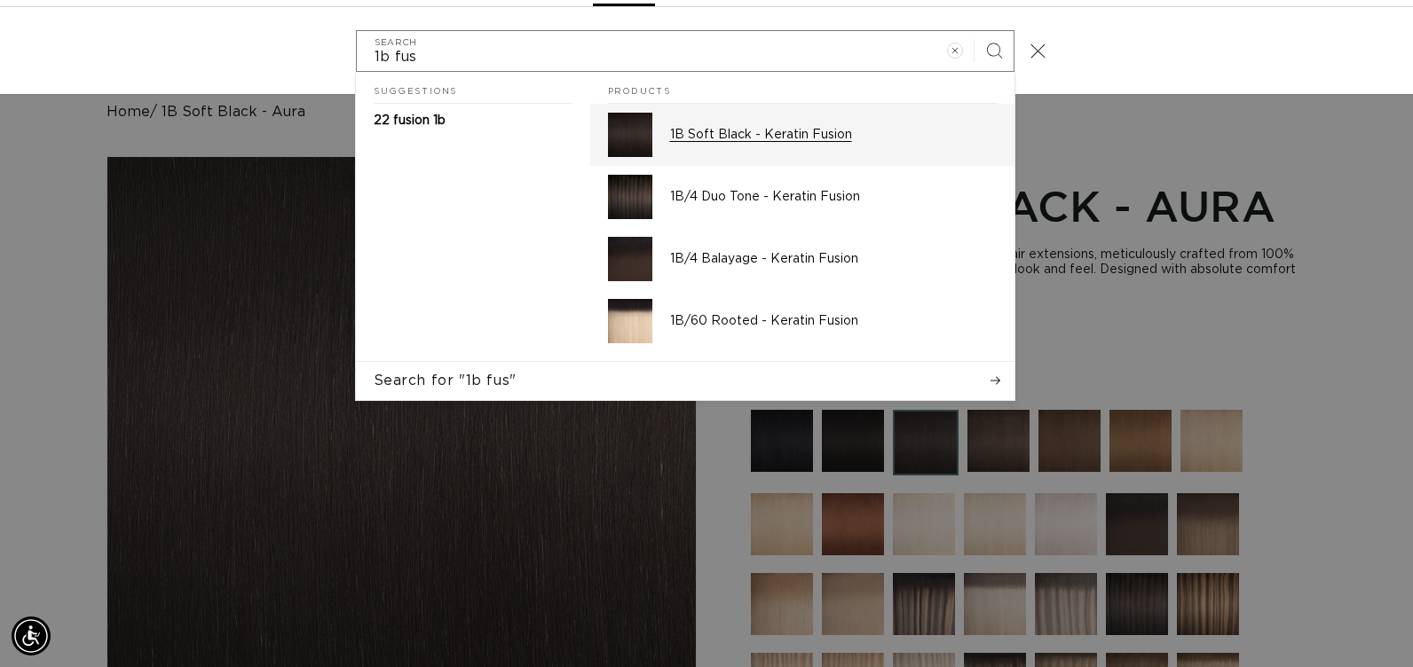
click at [816, 138] on p "1B Soft Black - Keratin Fusion" at bounding box center [833, 135] width 327 height 16
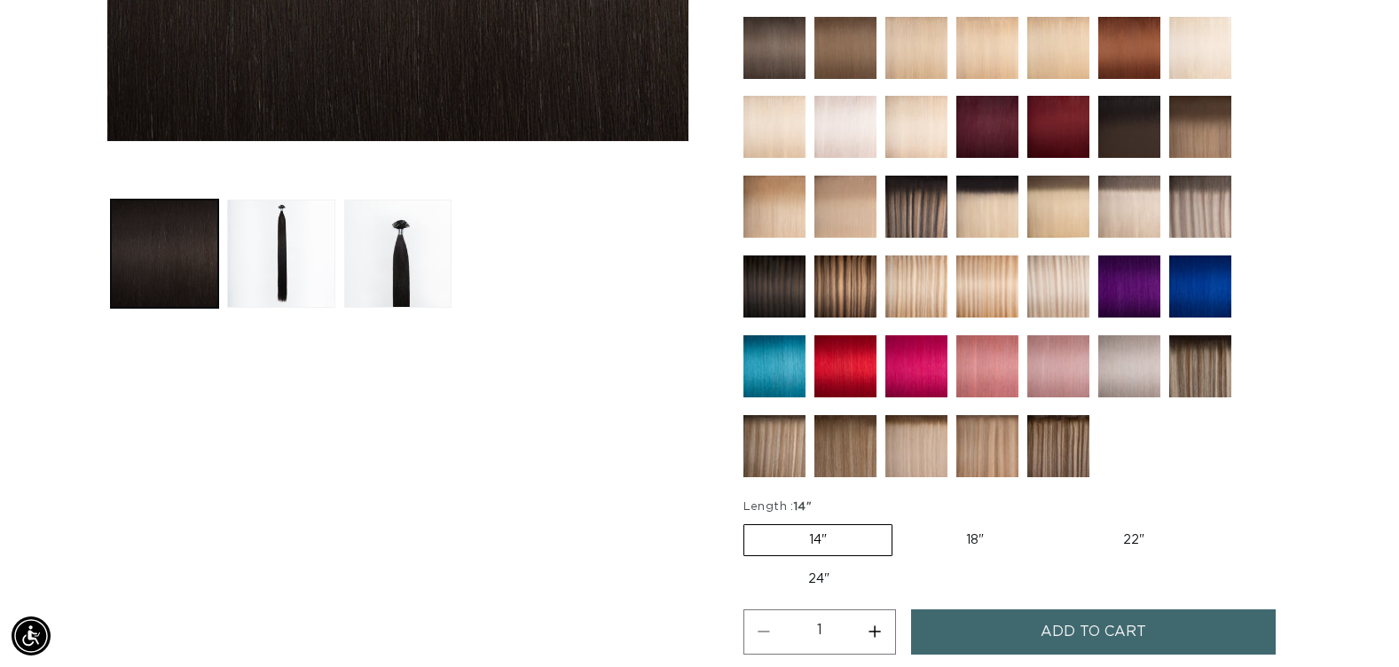
scroll to position [710, 0]
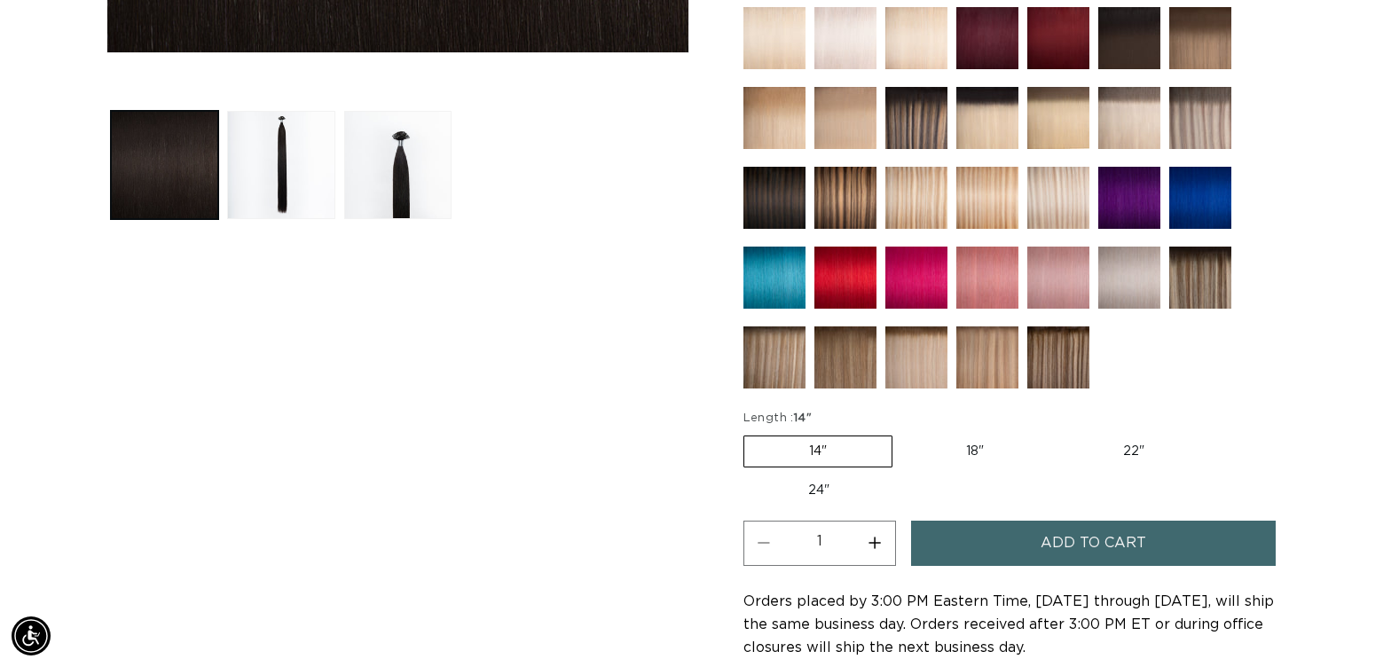
click at [974, 453] on label "18" Variant sold out or unavailable" at bounding box center [974, 452] width 147 height 30
click at [902, 433] on input "18" Variant sold out or unavailable" at bounding box center [901, 432] width 1 height 1
radio input "true"
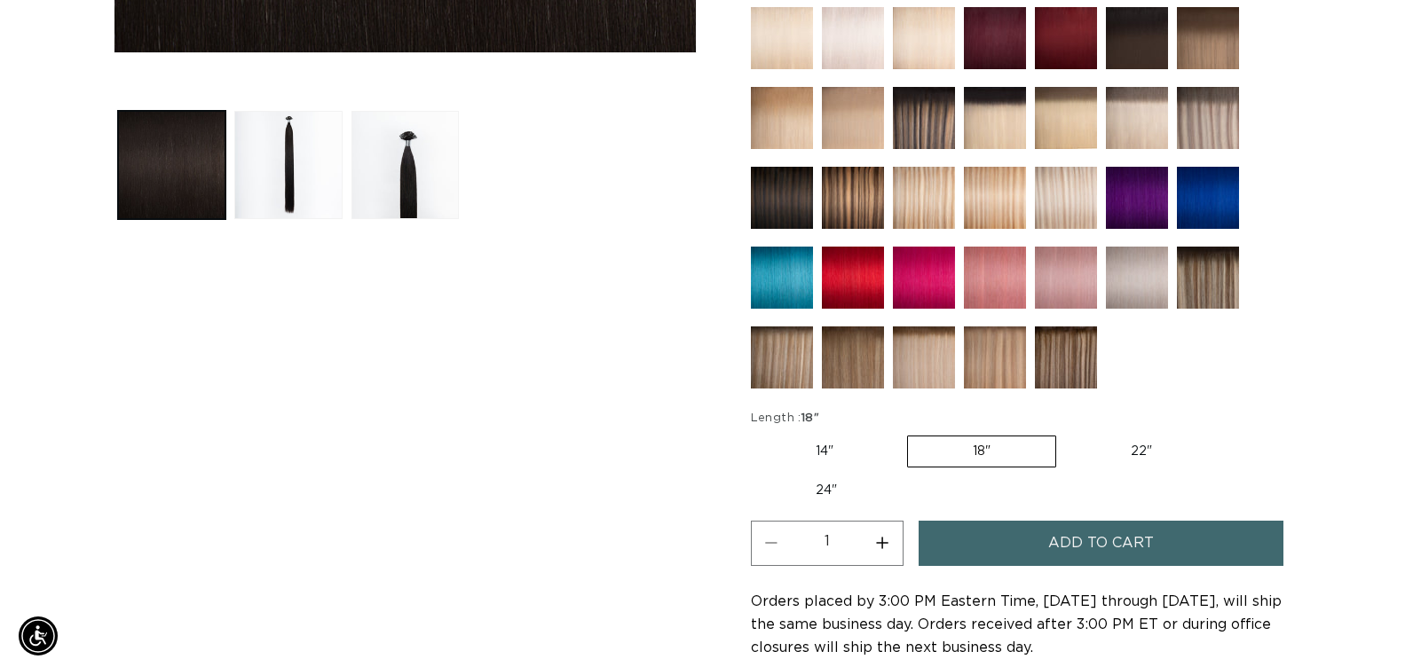
scroll to position [0, 2546]
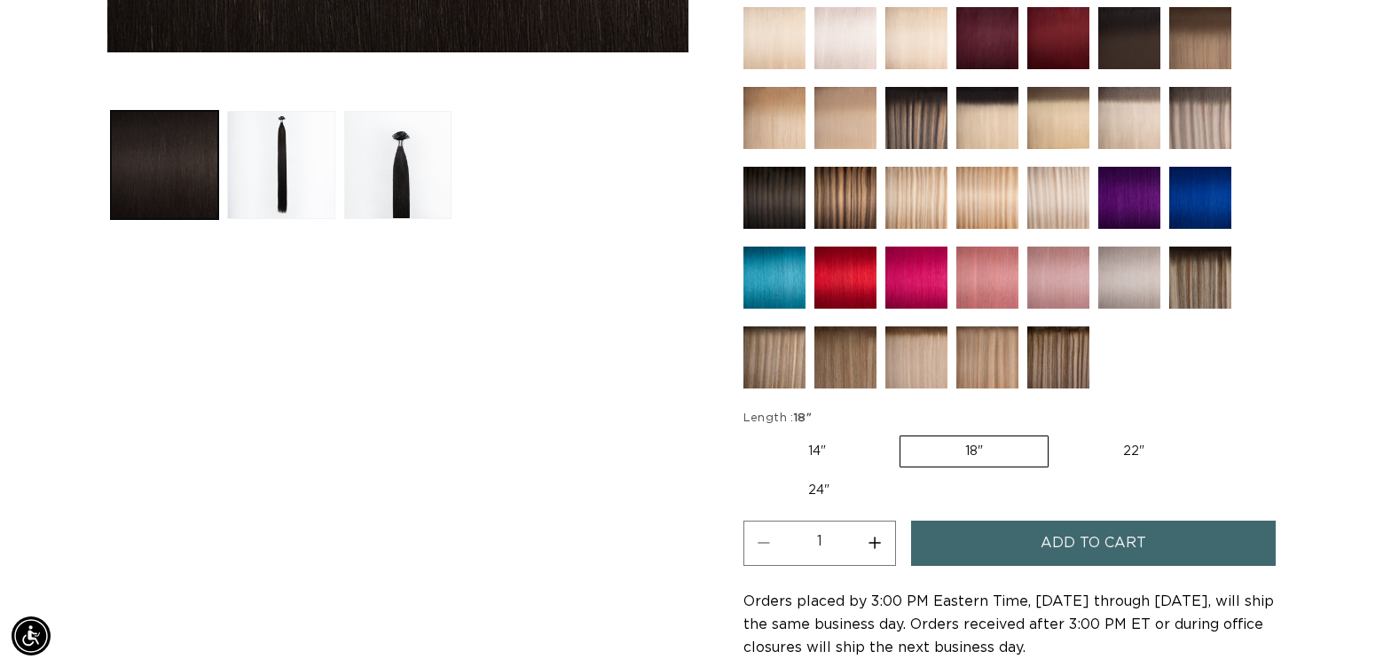
click at [999, 546] on button "Add to cart" at bounding box center [1093, 543] width 365 height 45
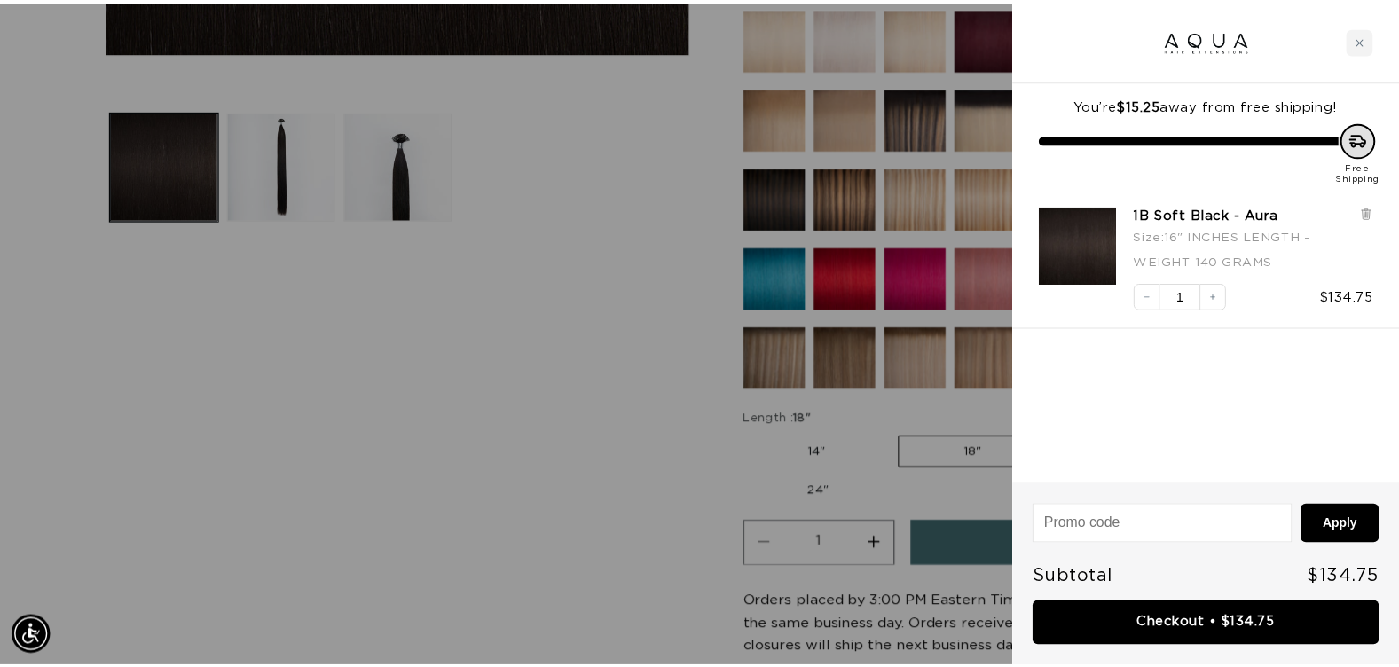
scroll to position [0, 0]
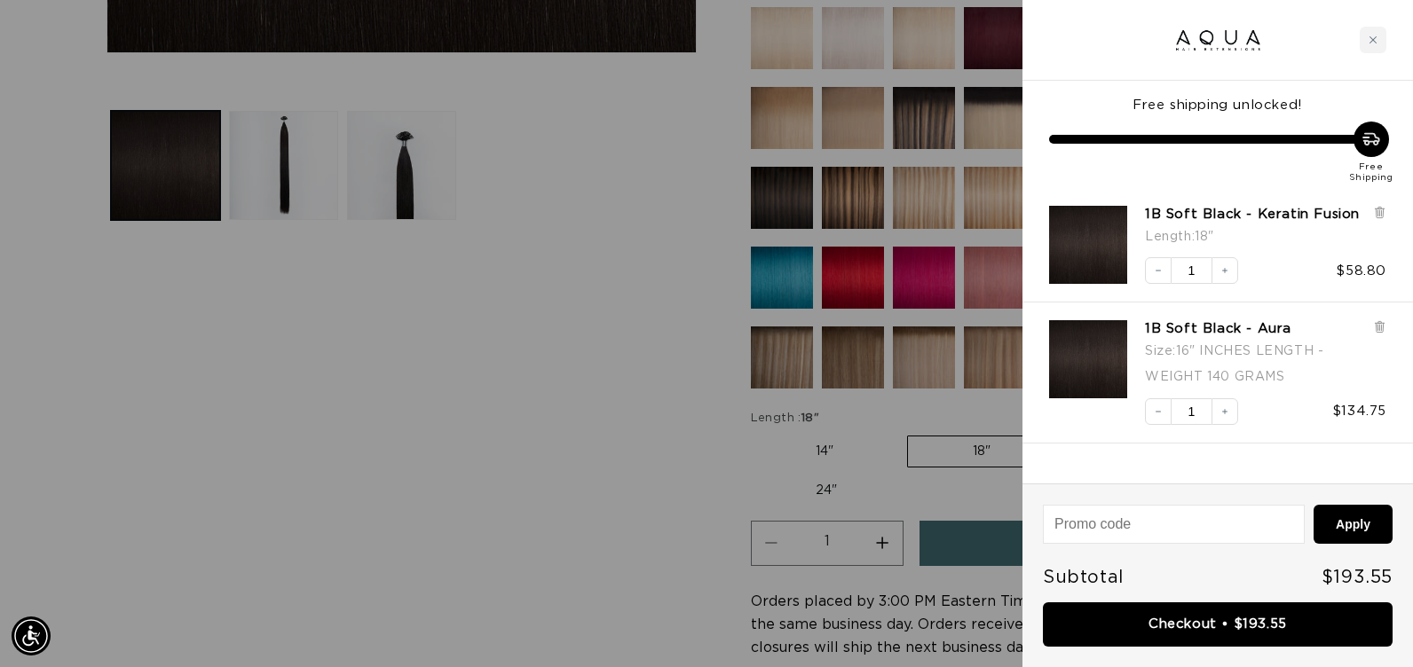
click at [635, 508] on div at bounding box center [706, 333] width 1413 height 667
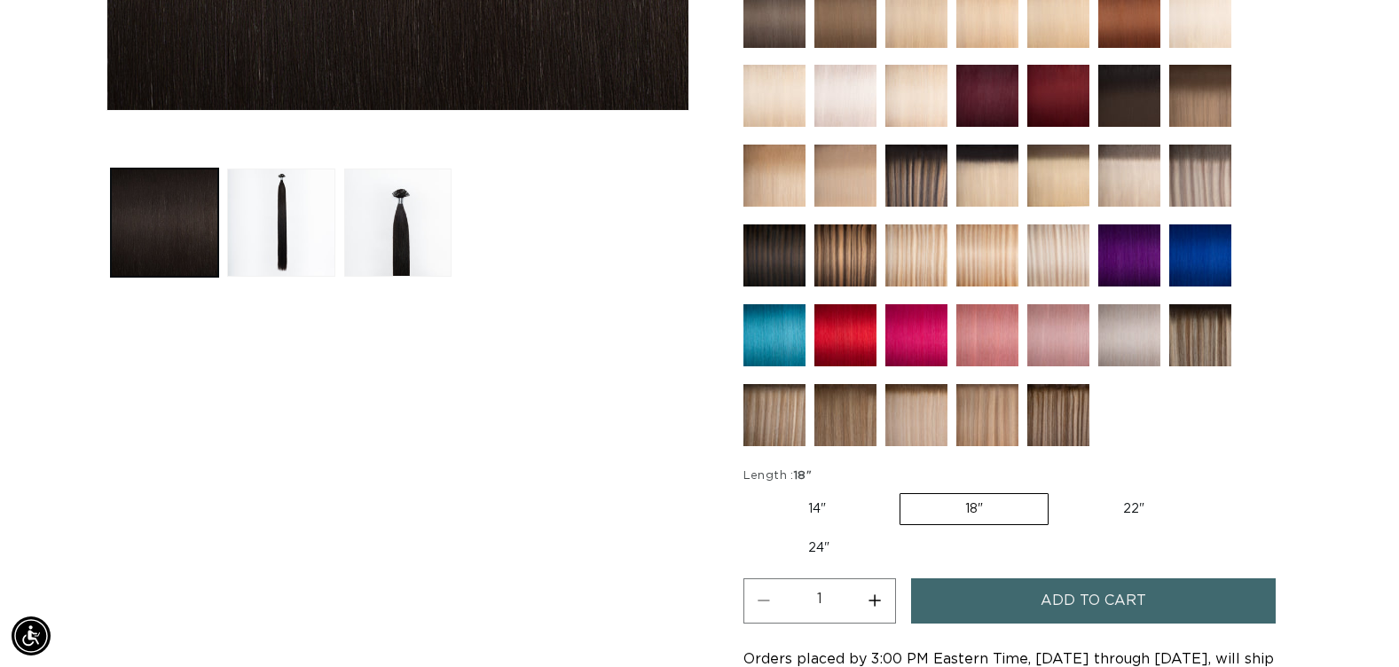
scroll to position [621, 0]
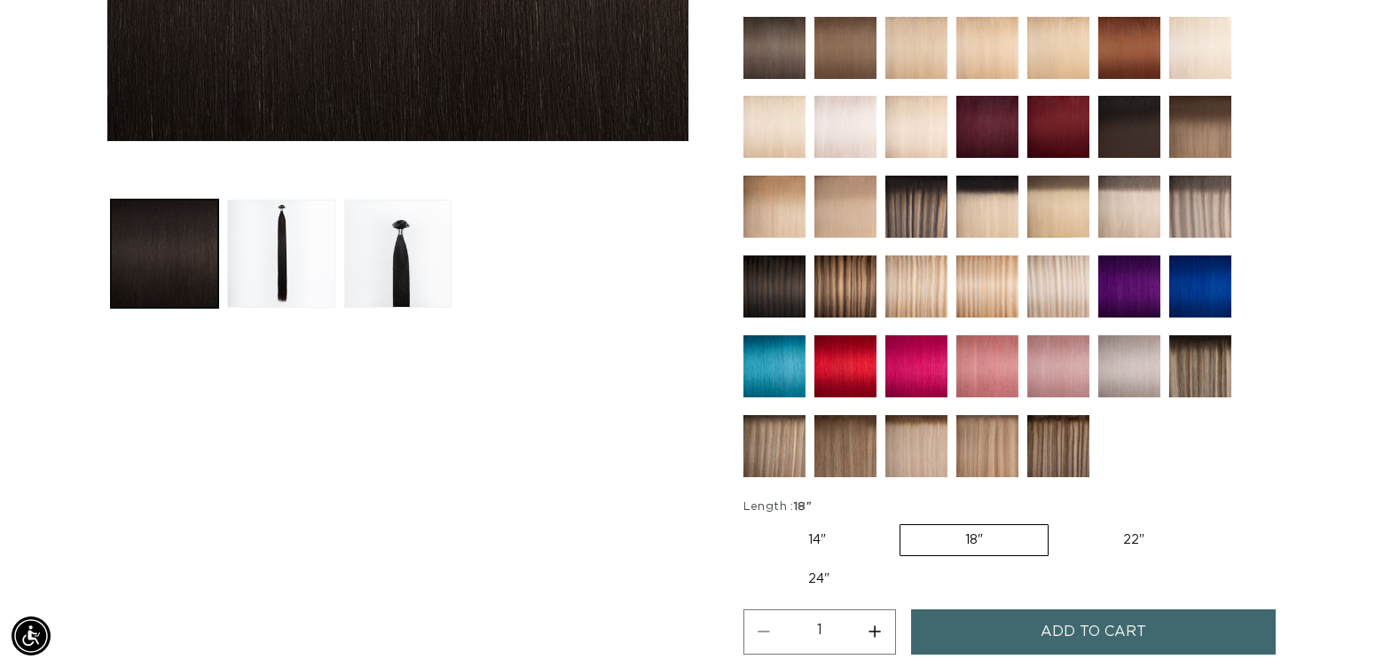
click at [990, 208] on img at bounding box center [987, 207] width 62 height 62
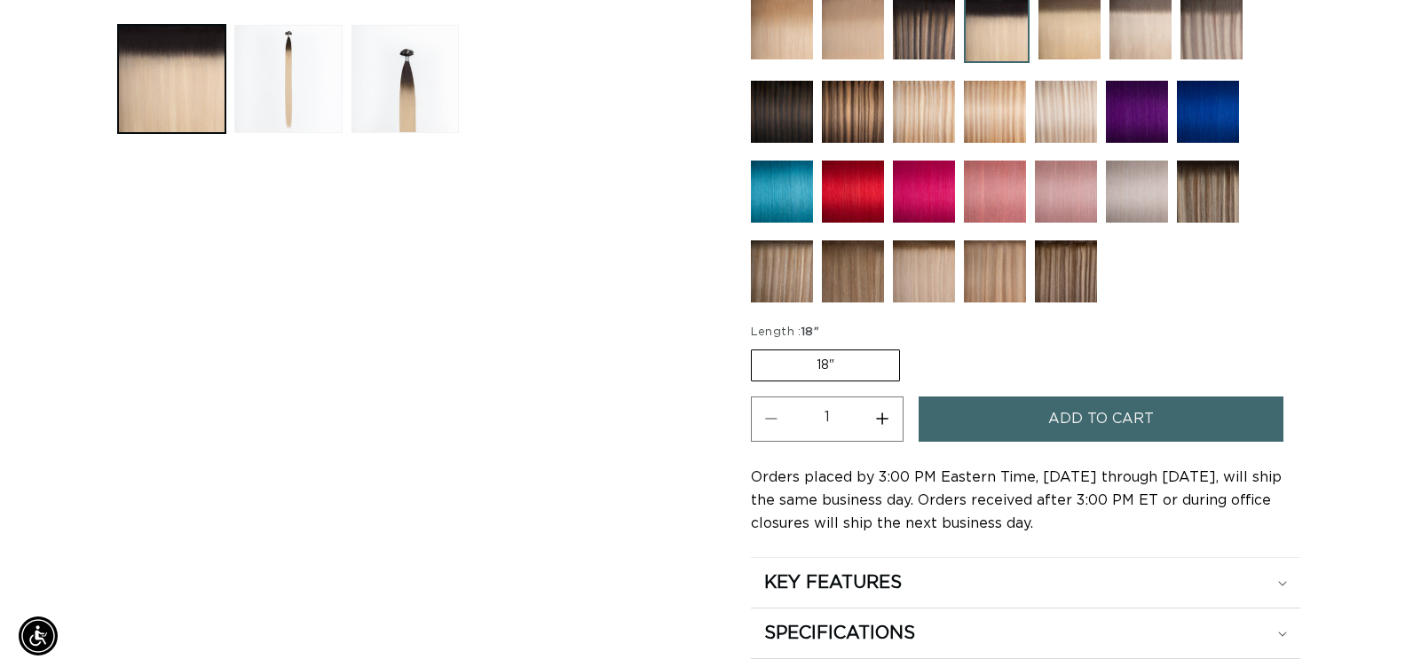
scroll to position [799, 0]
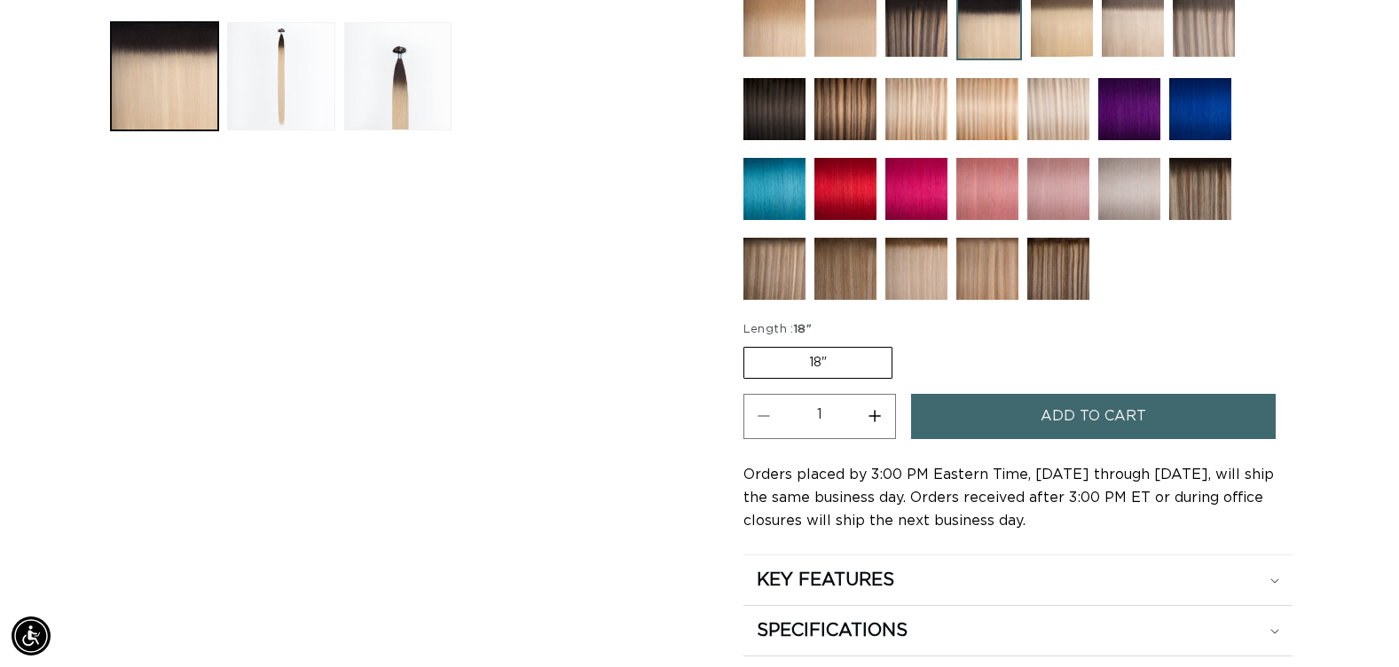
click at [1034, 415] on button "Add to cart" at bounding box center [1093, 416] width 365 height 45
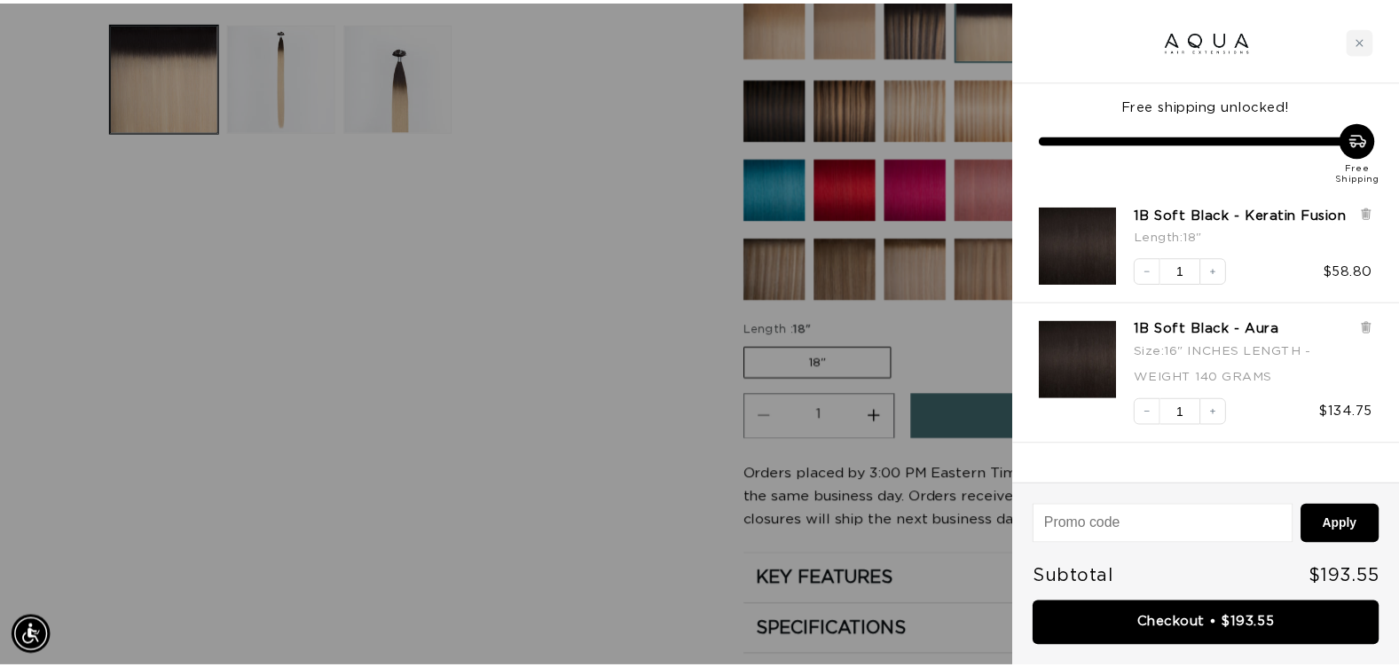
scroll to position [0, 2573]
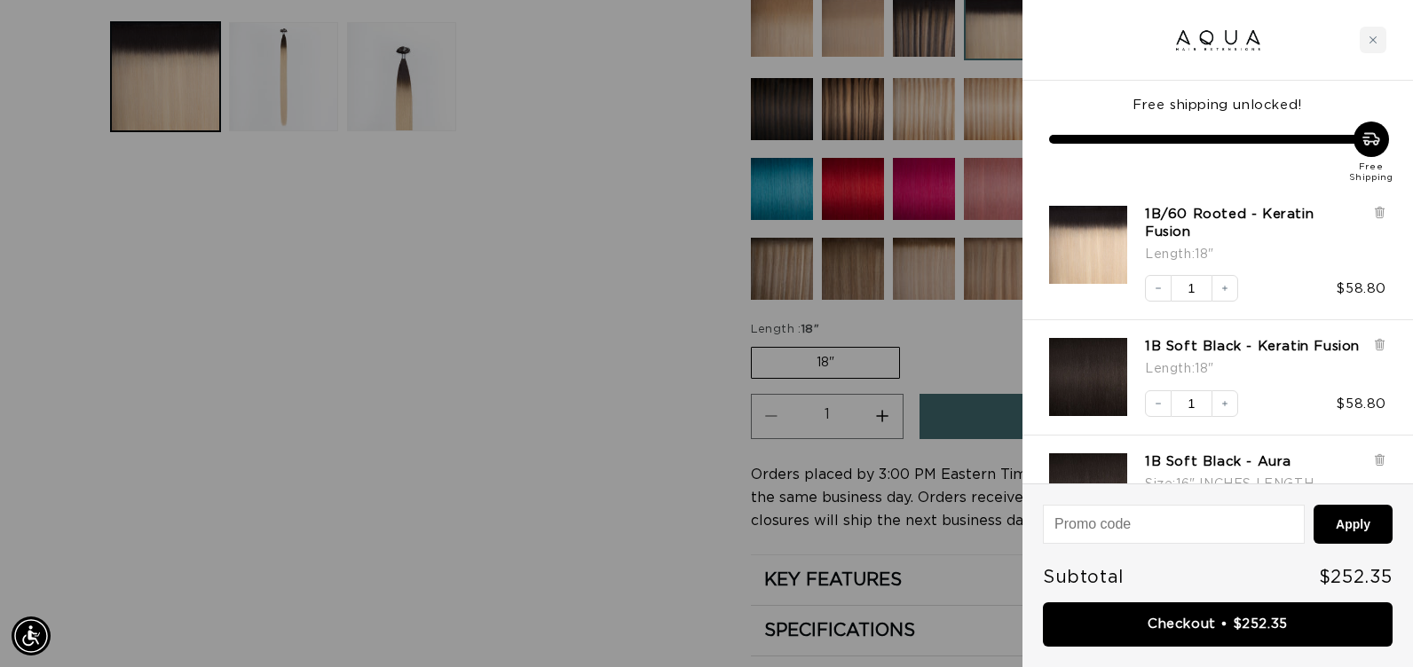
click at [681, 464] on div at bounding box center [706, 333] width 1413 height 667
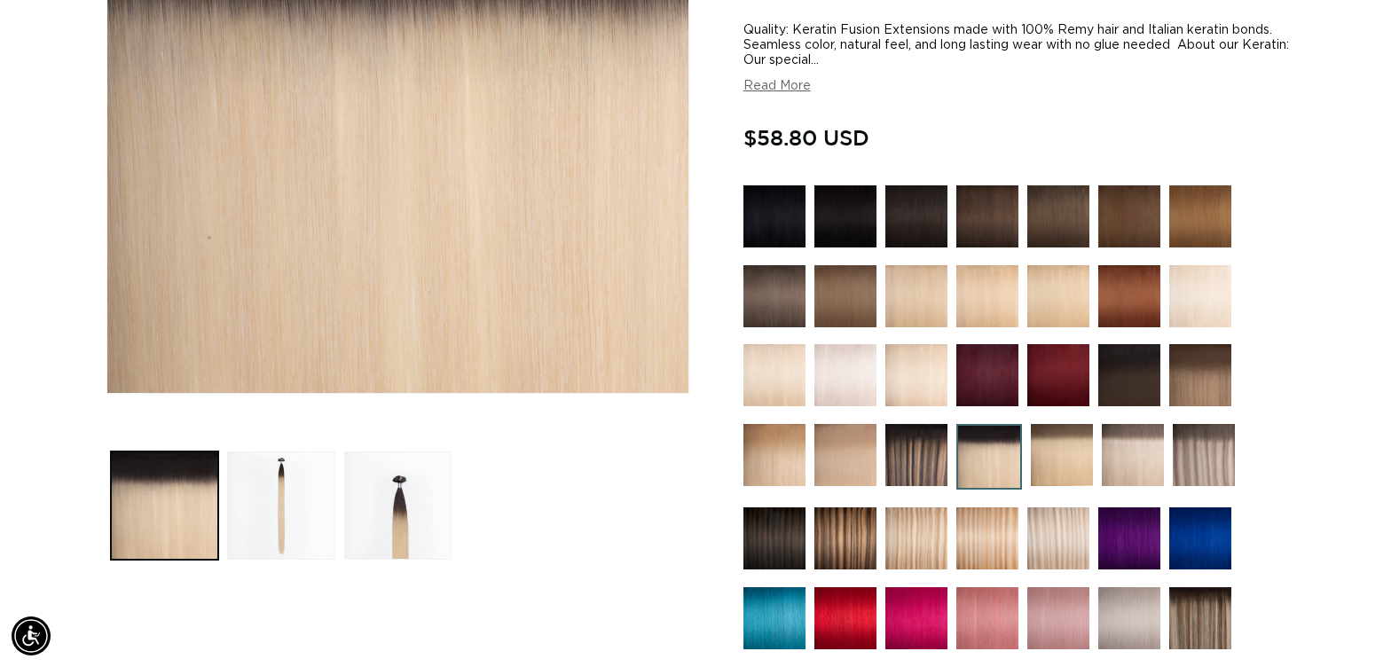
scroll to position [0, 0]
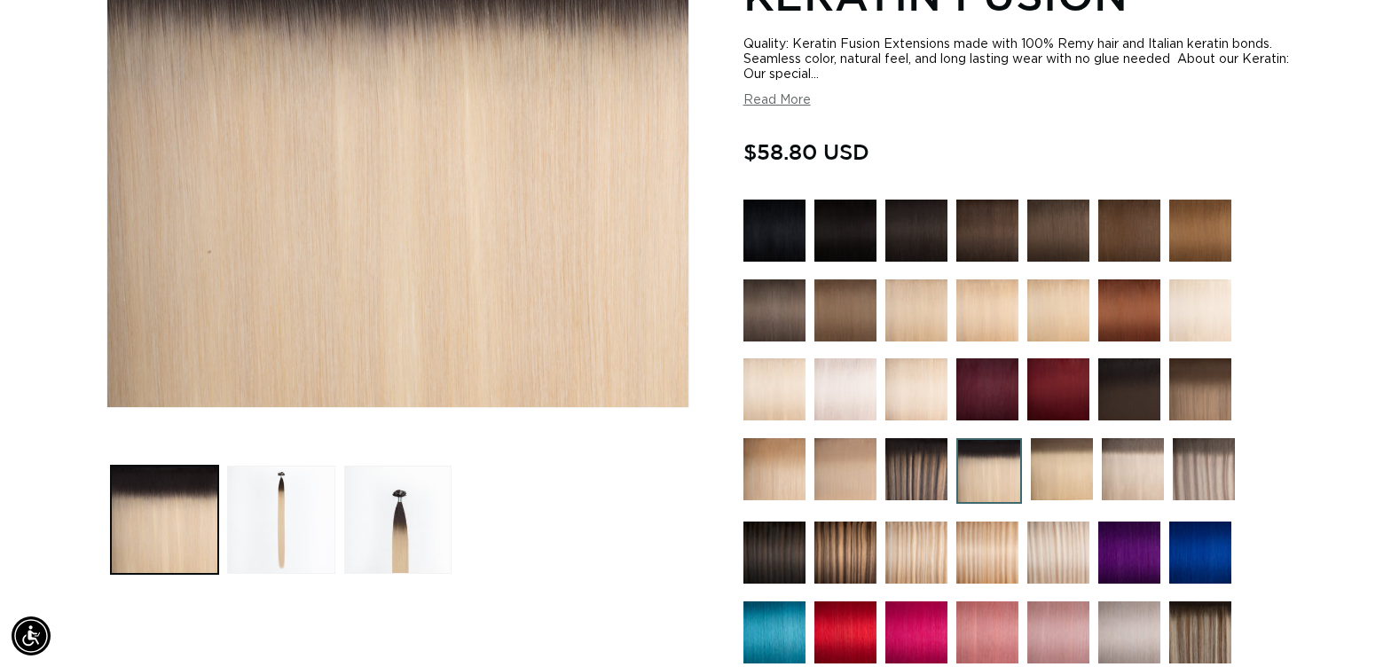
click at [992, 235] on img at bounding box center [987, 231] width 62 height 62
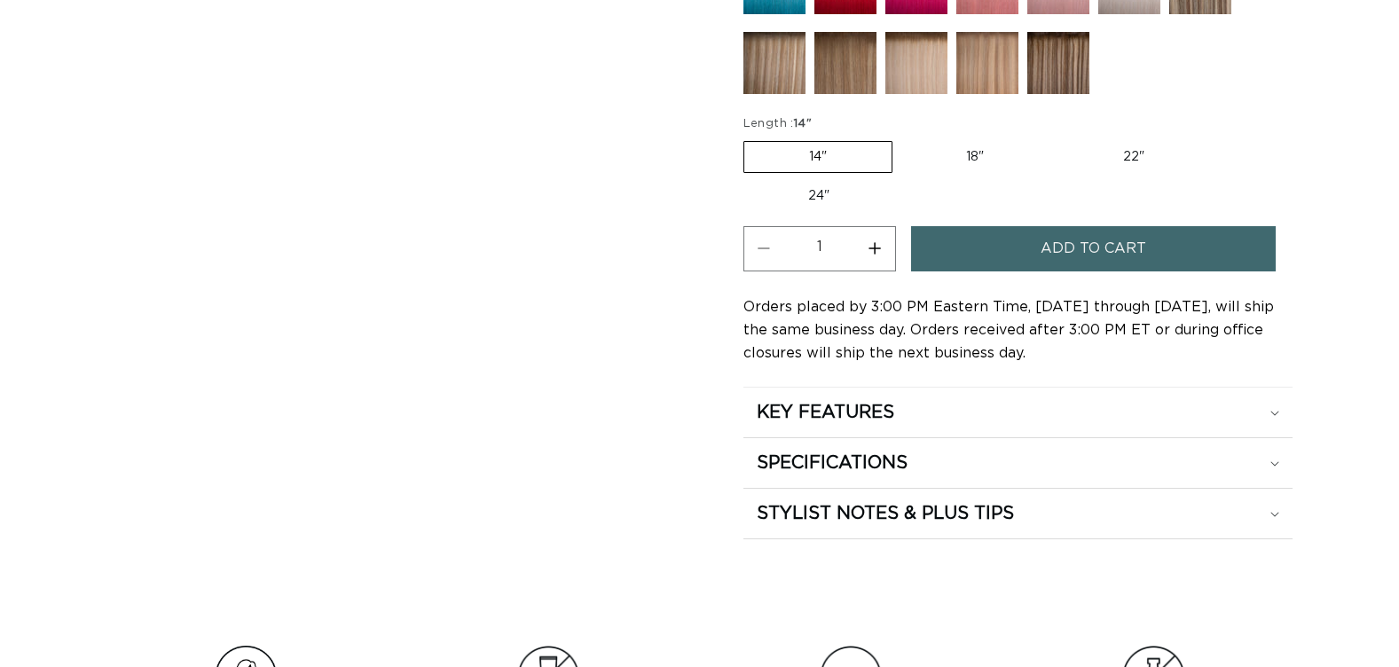
scroll to position [1065, 0]
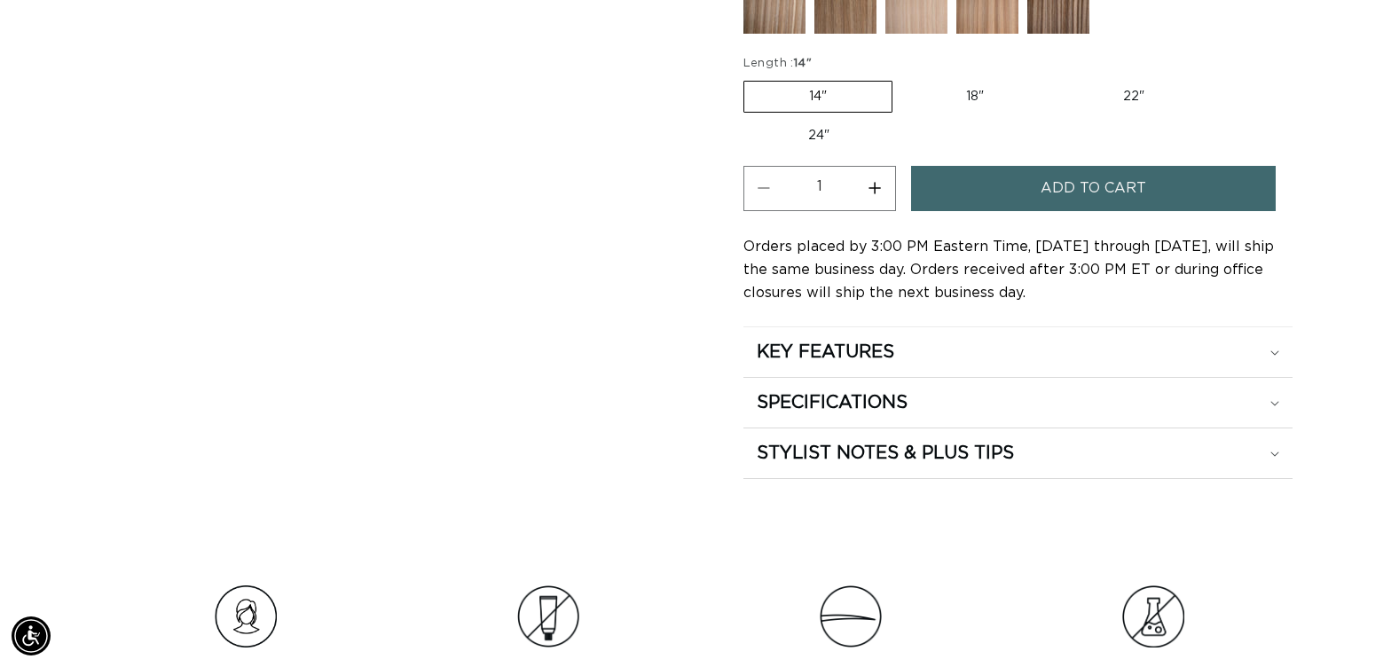
click at [972, 101] on label "18" Variant sold out or unavailable" at bounding box center [974, 97] width 147 height 30
click at [902, 78] on input "18" Variant sold out or unavailable" at bounding box center [901, 77] width 1 height 1
radio input "true"
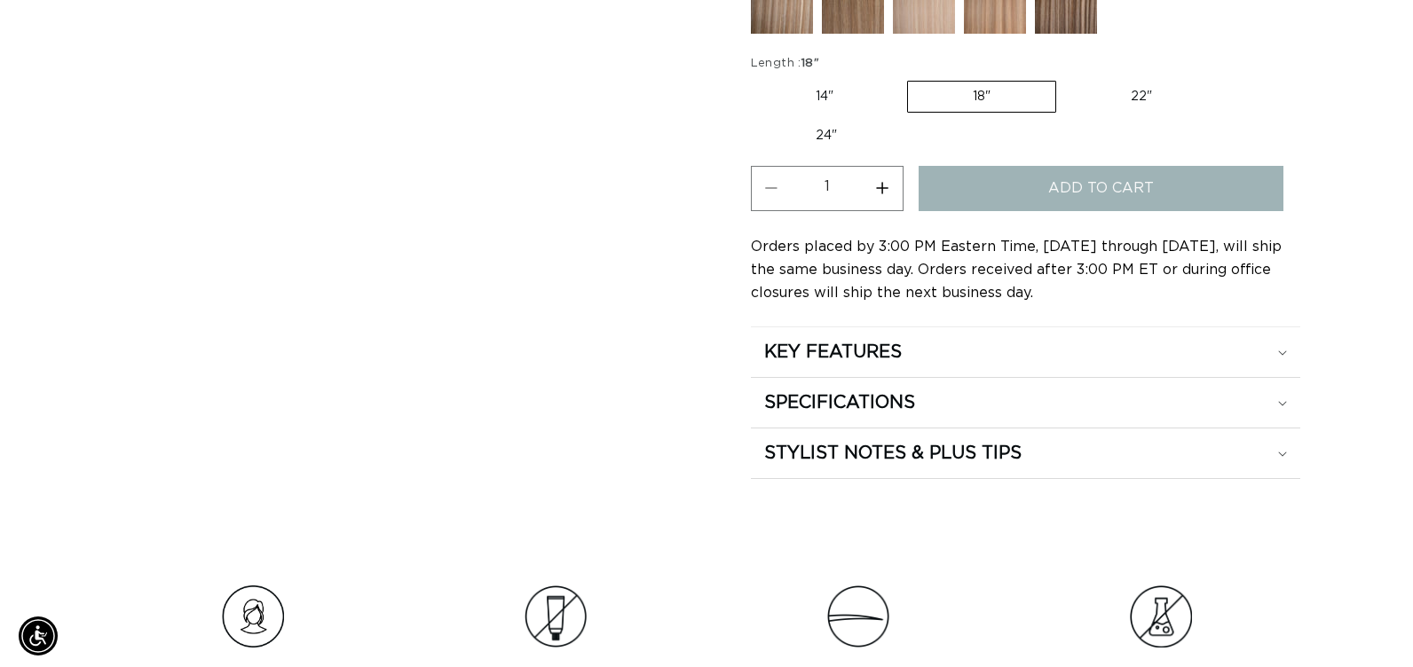
scroll to position [0, 1273]
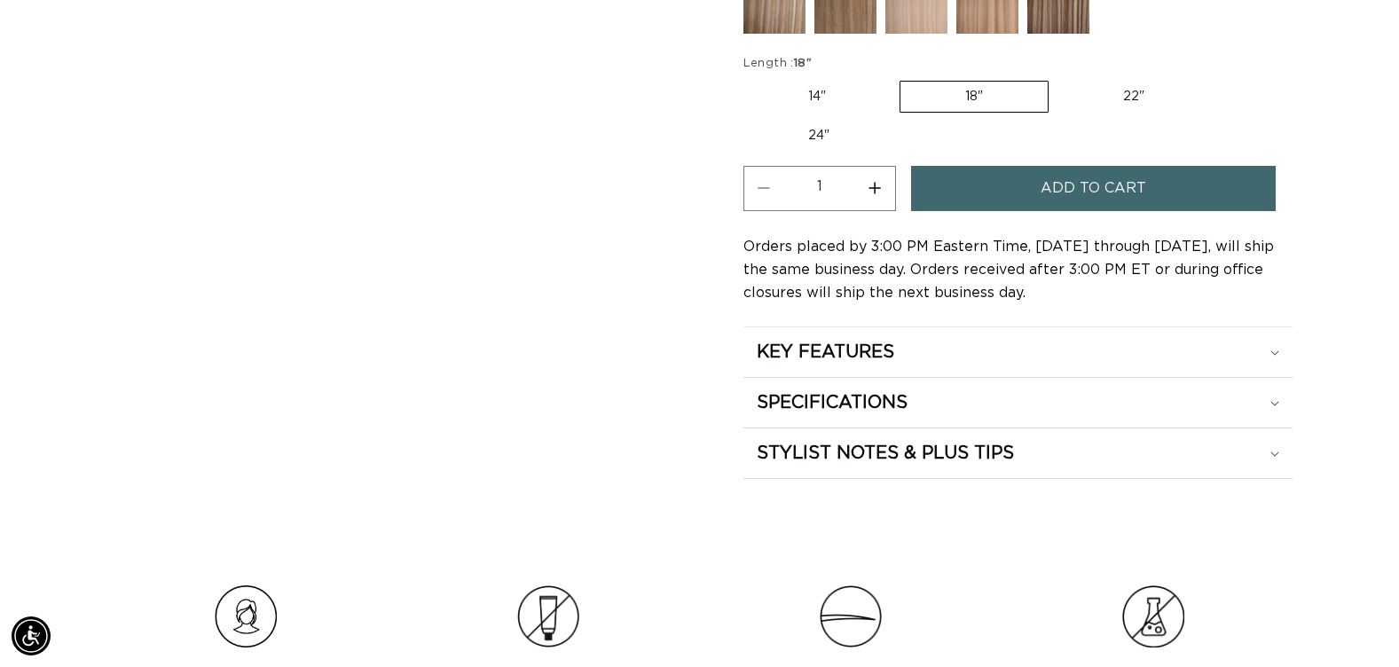
click at [1035, 194] on button "Add to cart" at bounding box center [1093, 188] width 365 height 45
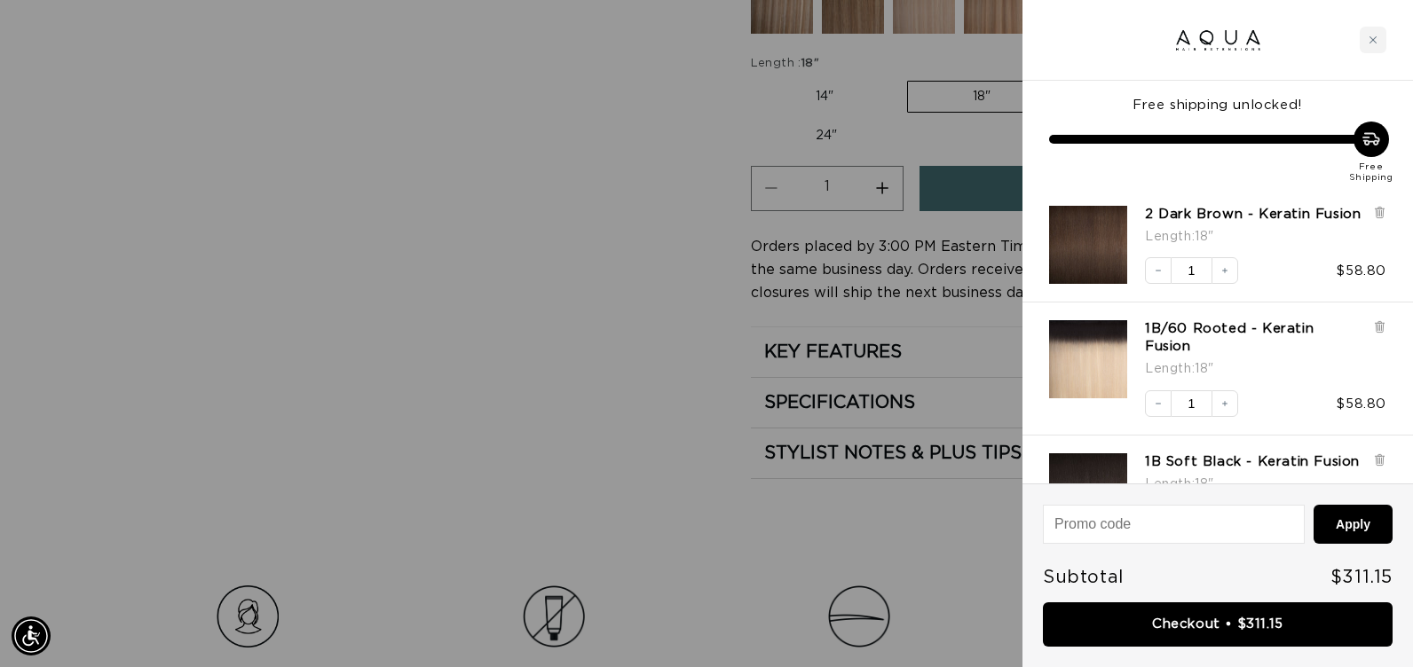
click at [622, 301] on div at bounding box center [706, 333] width 1413 height 667
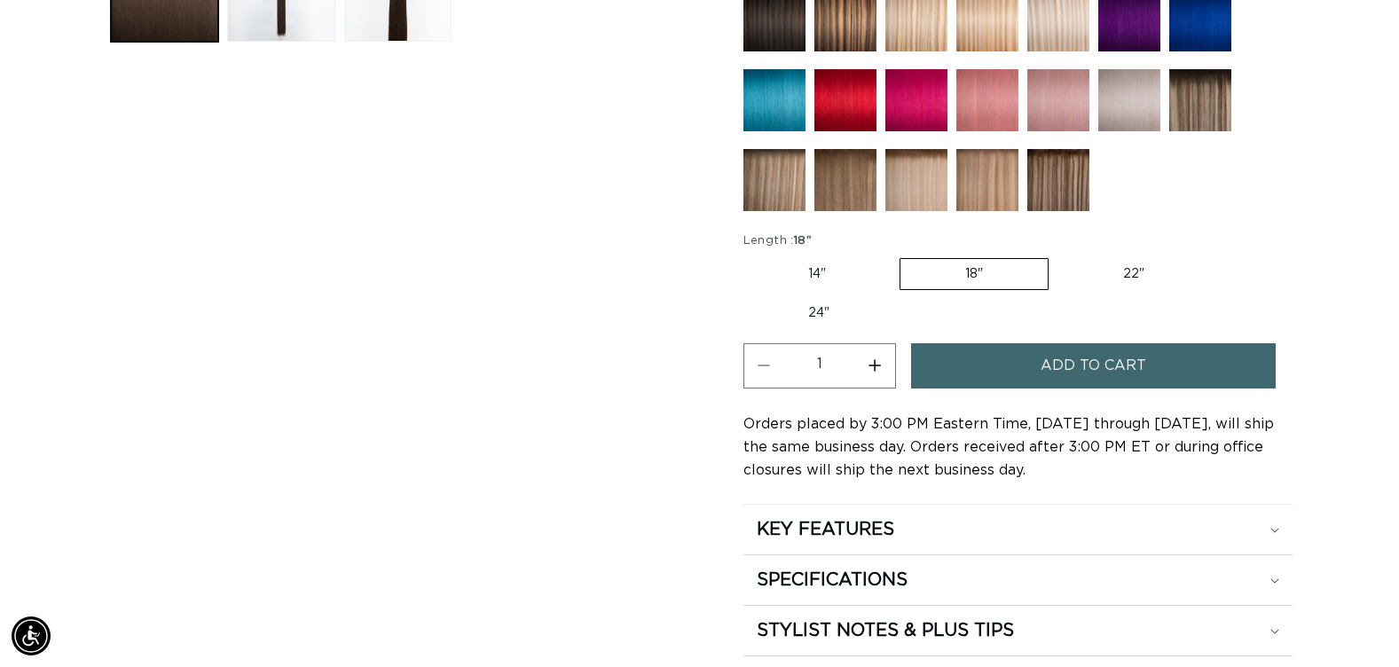
scroll to position [0, 1273]
click at [1197, 110] on img at bounding box center [1200, 100] width 62 height 62
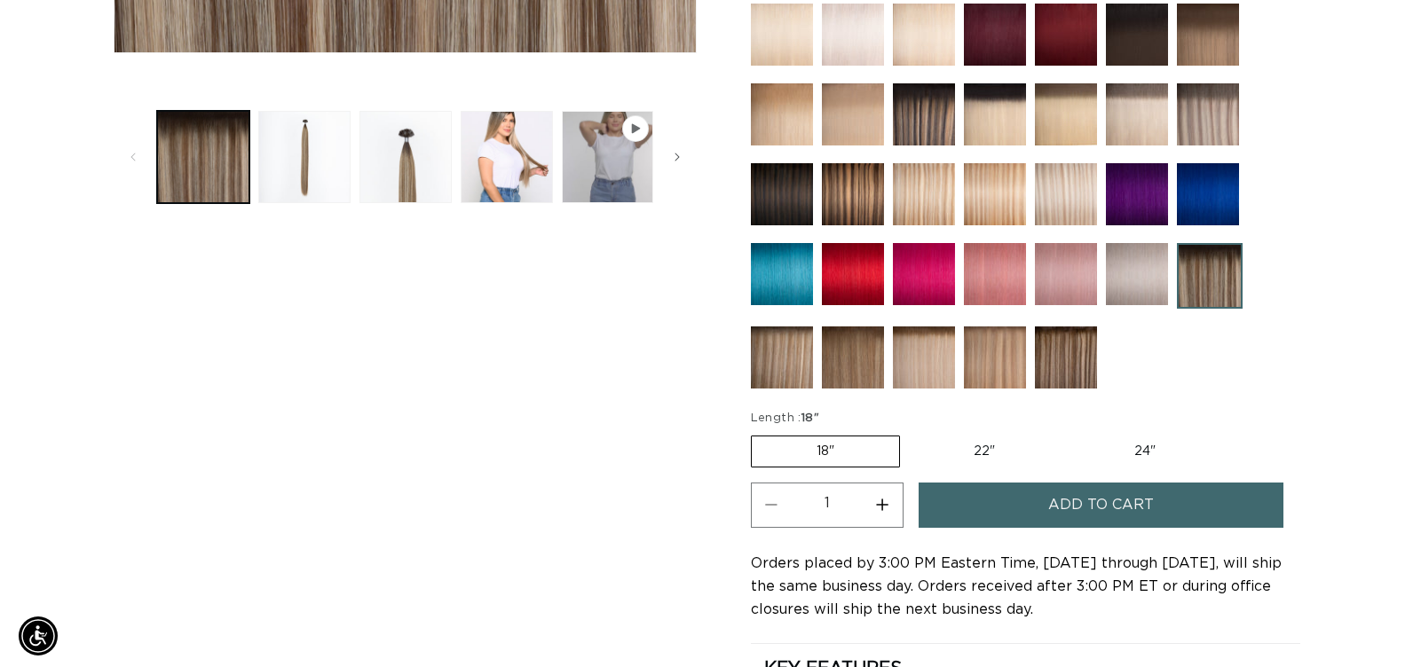
scroll to position [0, 2546]
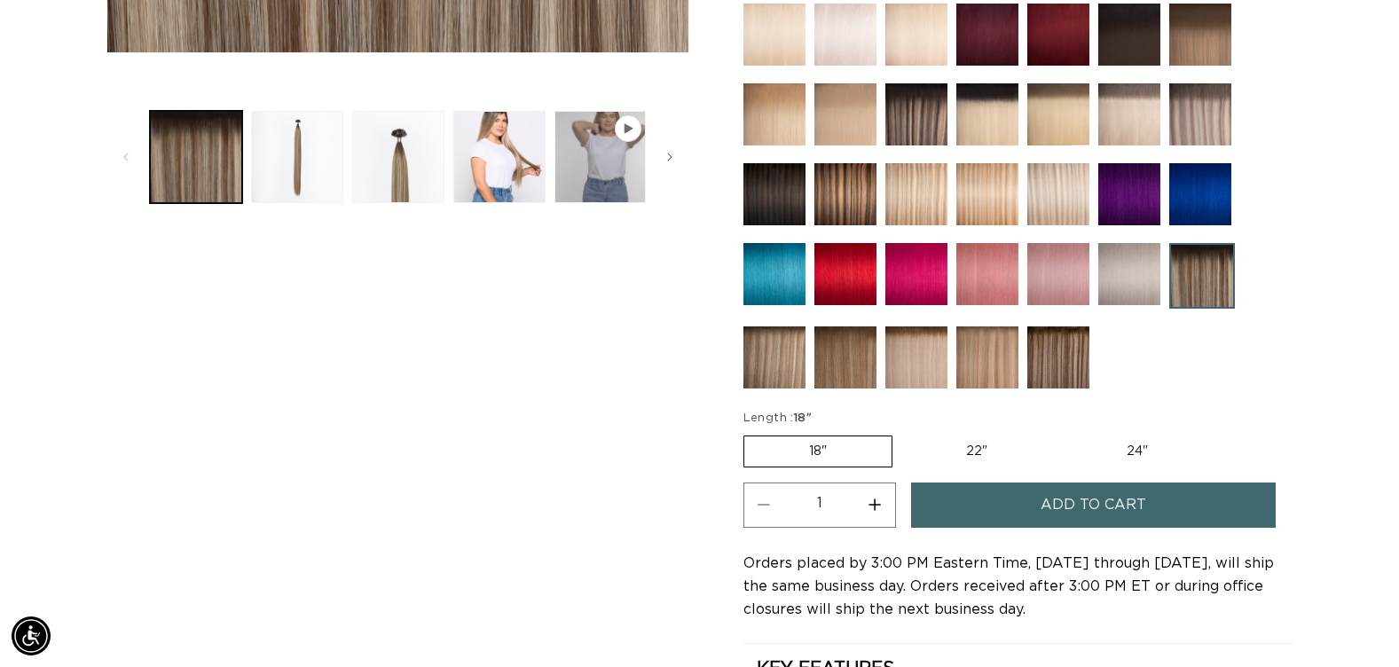
click at [1008, 506] on button "Add to cart" at bounding box center [1093, 505] width 365 height 45
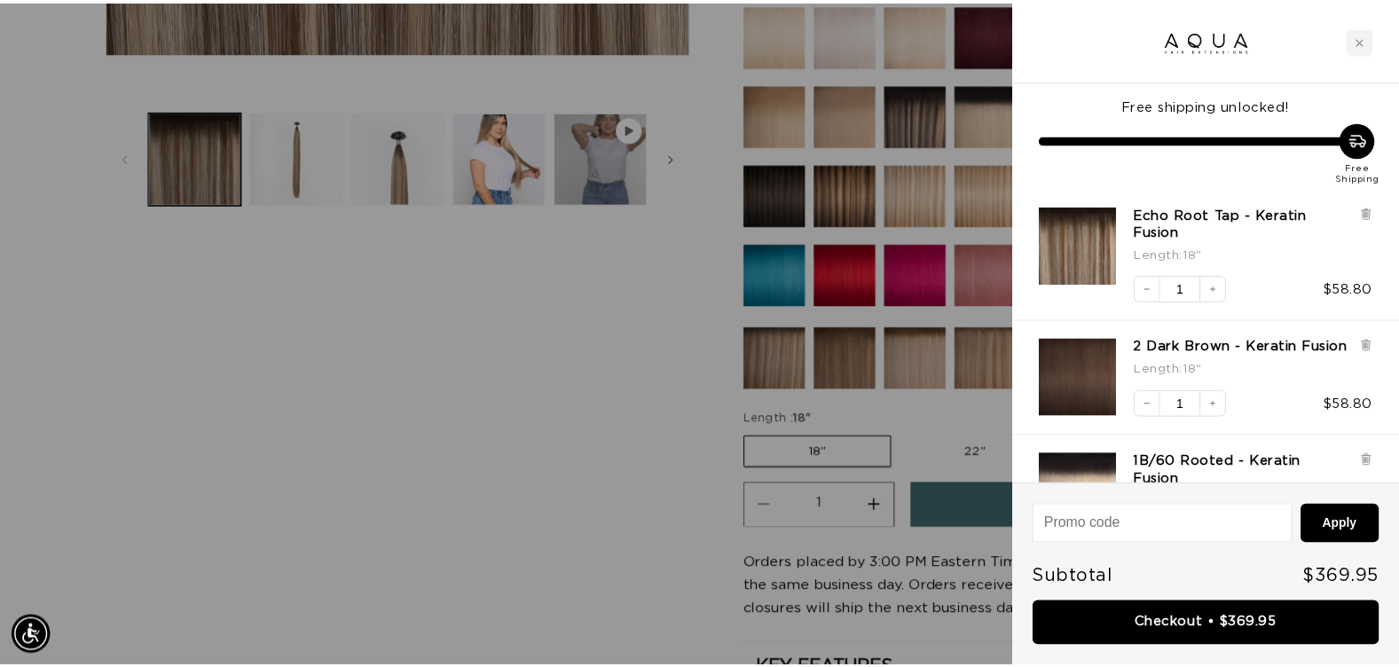
scroll to position [0, 2573]
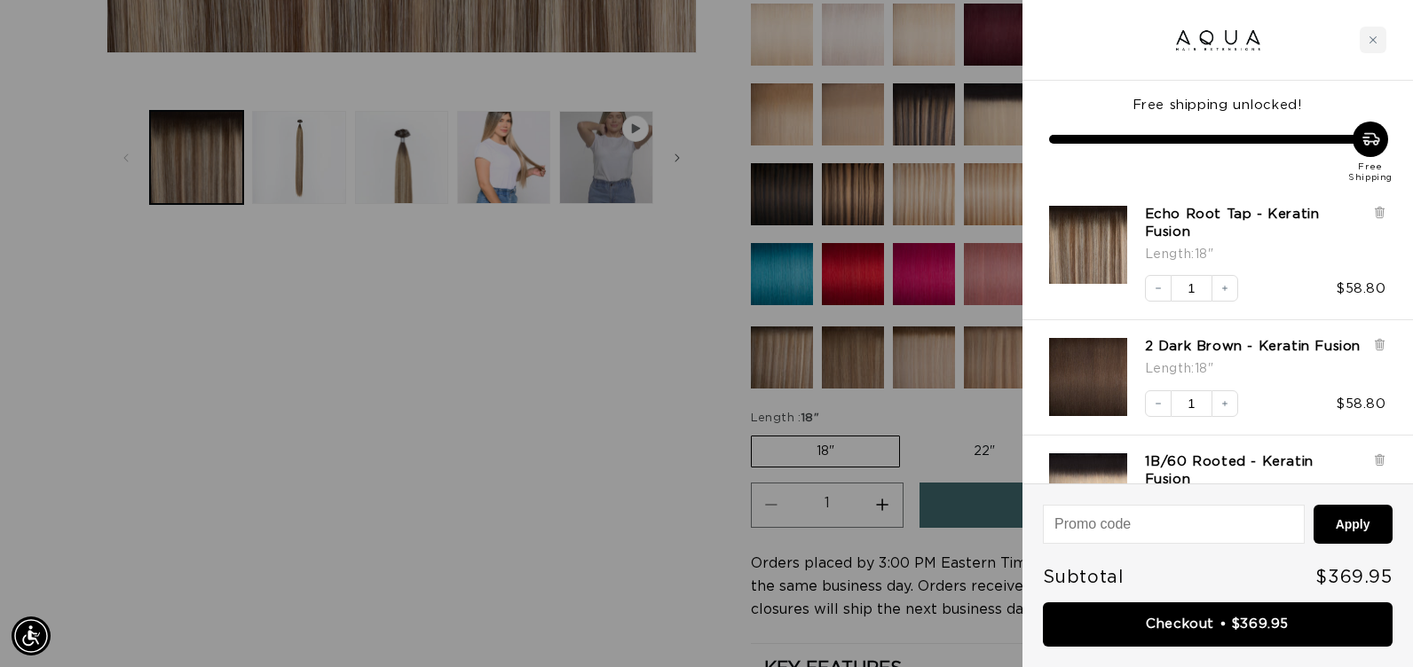
click at [493, 549] on div at bounding box center [706, 333] width 1413 height 667
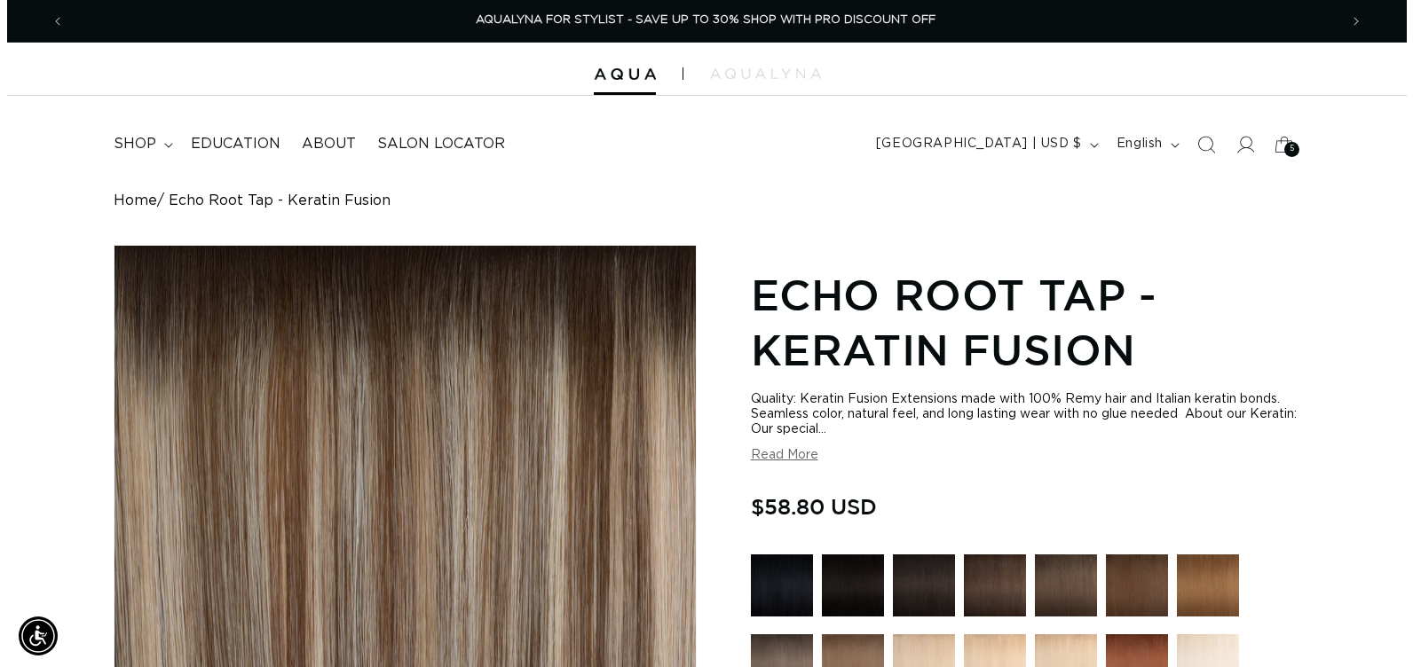
scroll to position [0, 0]
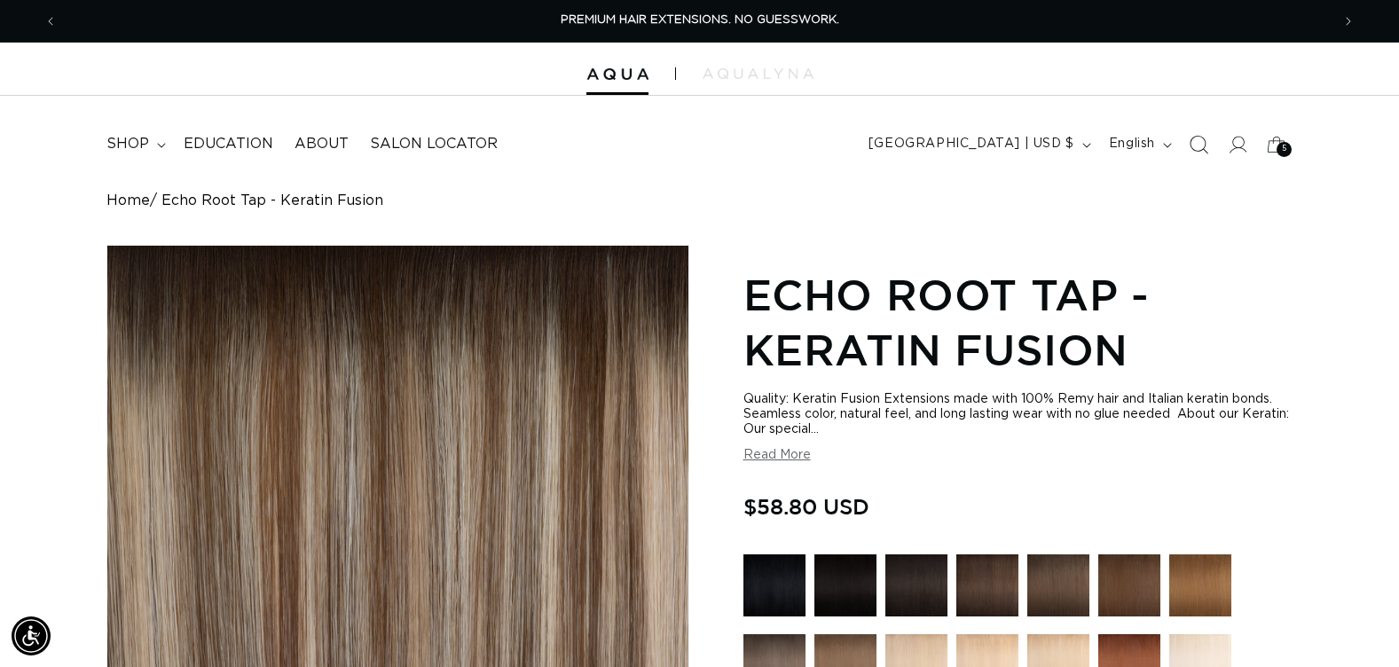
click at [1199, 147] on icon "Search" at bounding box center [1198, 144] width 19 height 19
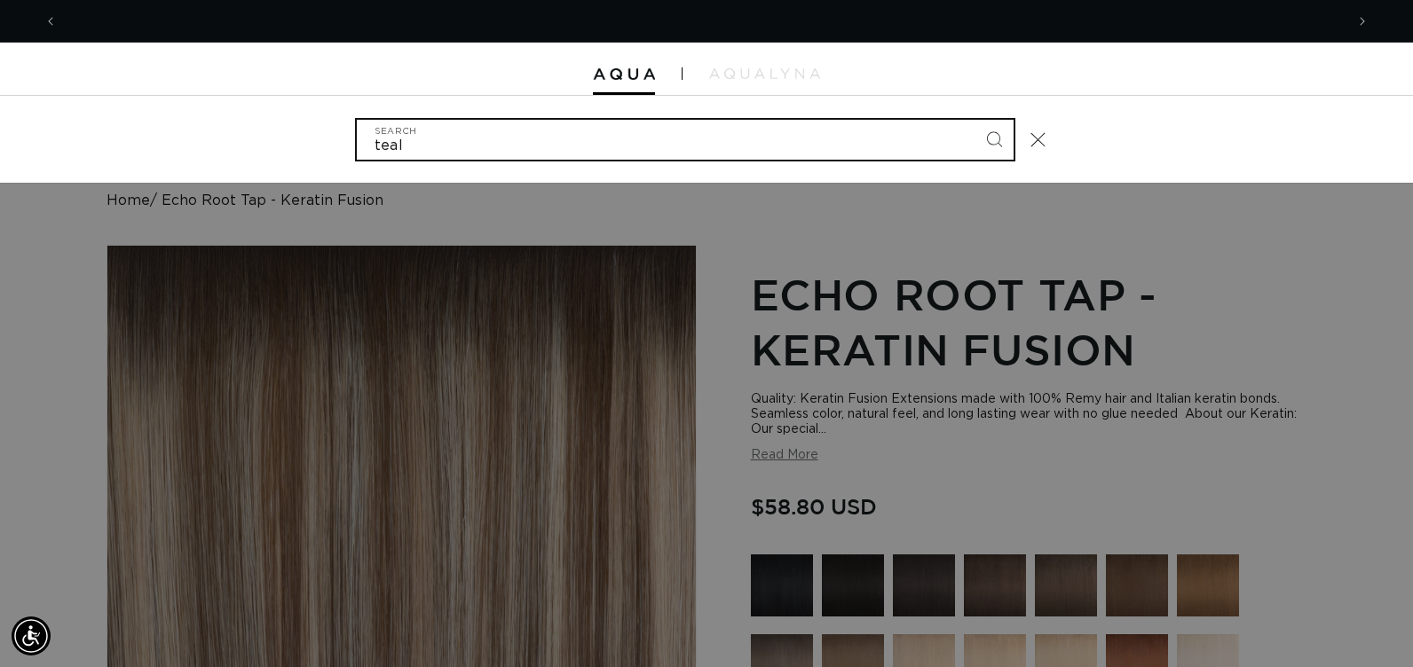
scroll to position [0, 1287]
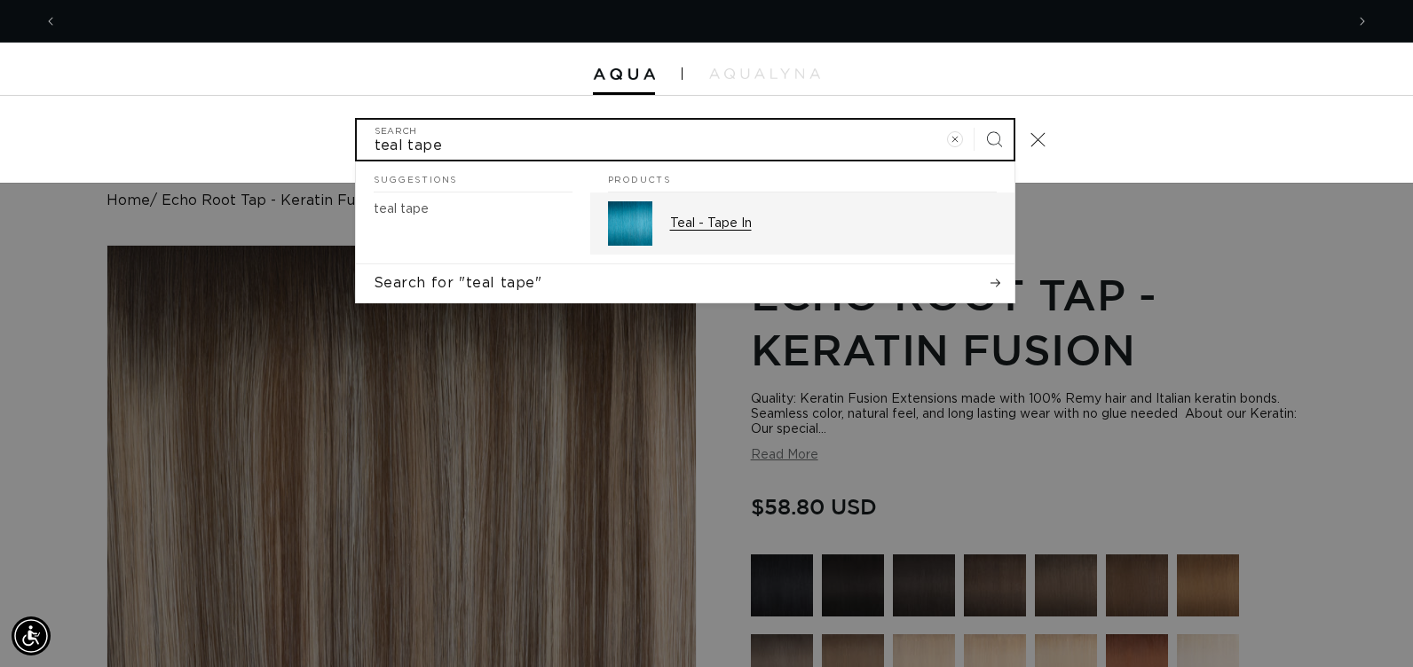
type input "teal tape"
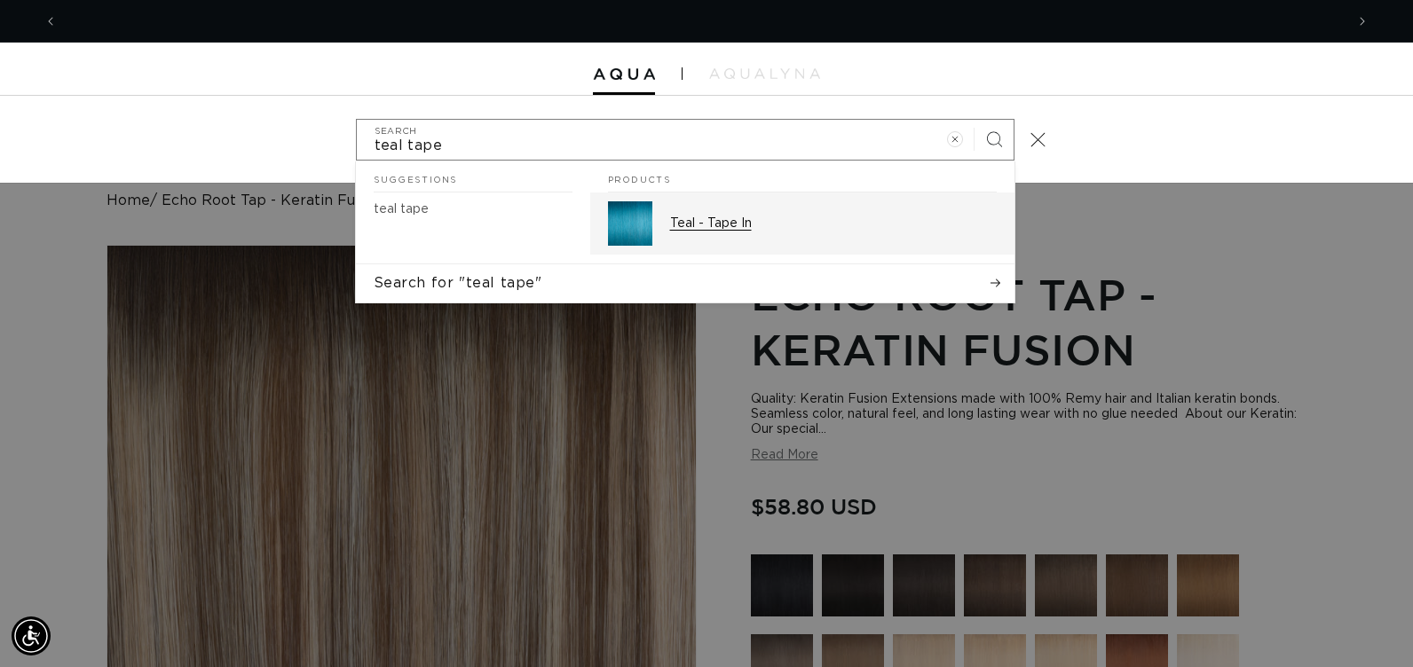
click at [708, 231] on p "Teal - Tape In" at bounding box center [833, 224] width 327 height 16
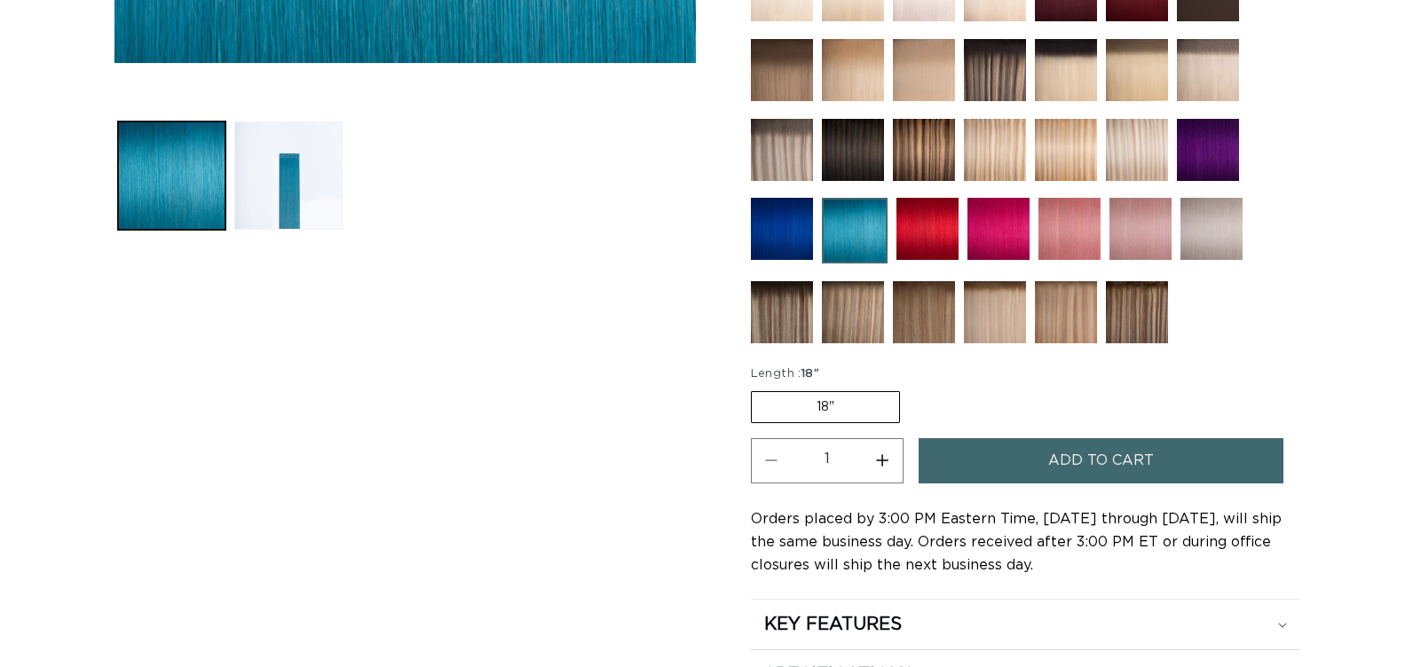
scroll to position [710, 0]
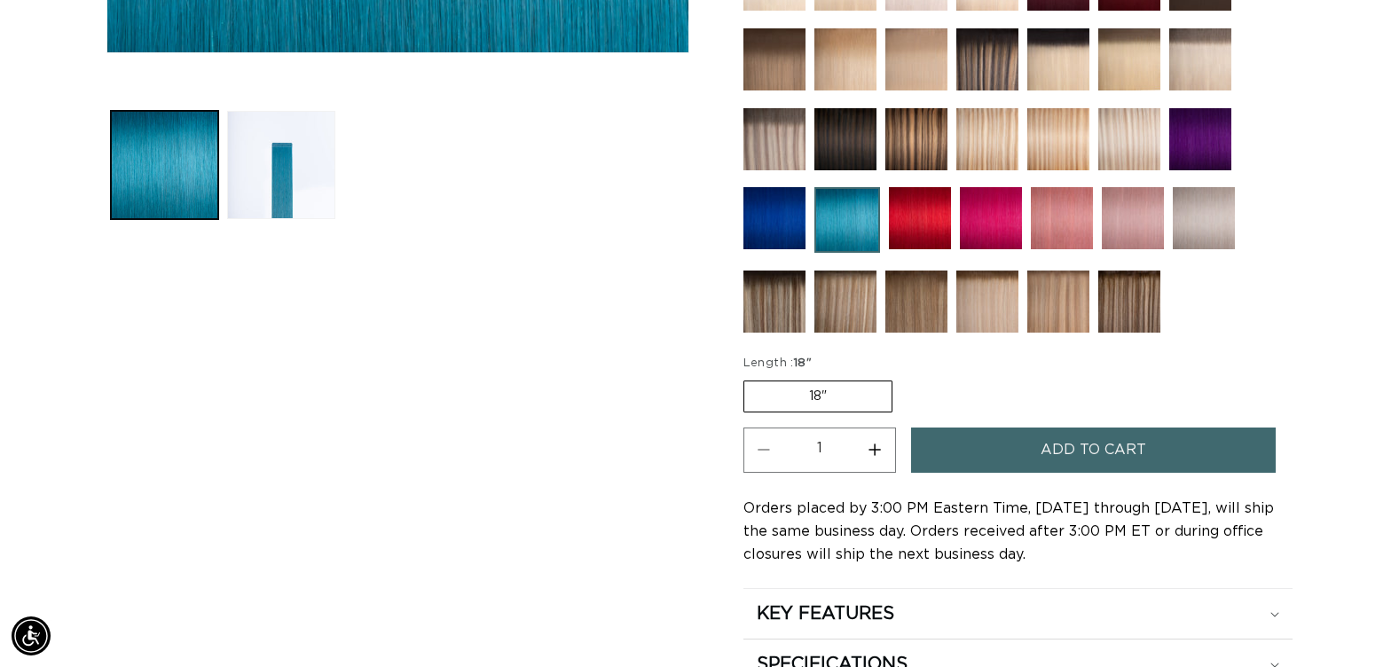
click at [991, 445] on button "Add to cart" at bounding box center [1093, 450] width 365 height 45
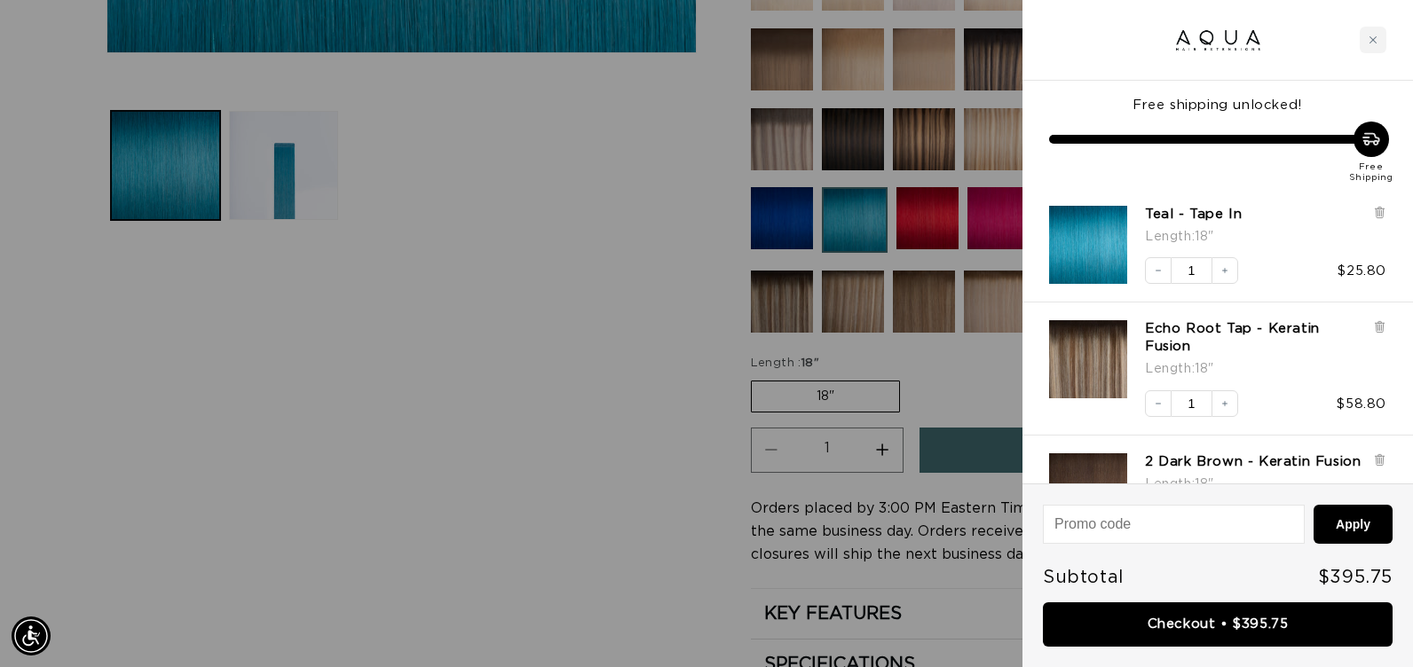
scroll to position [438, 0]
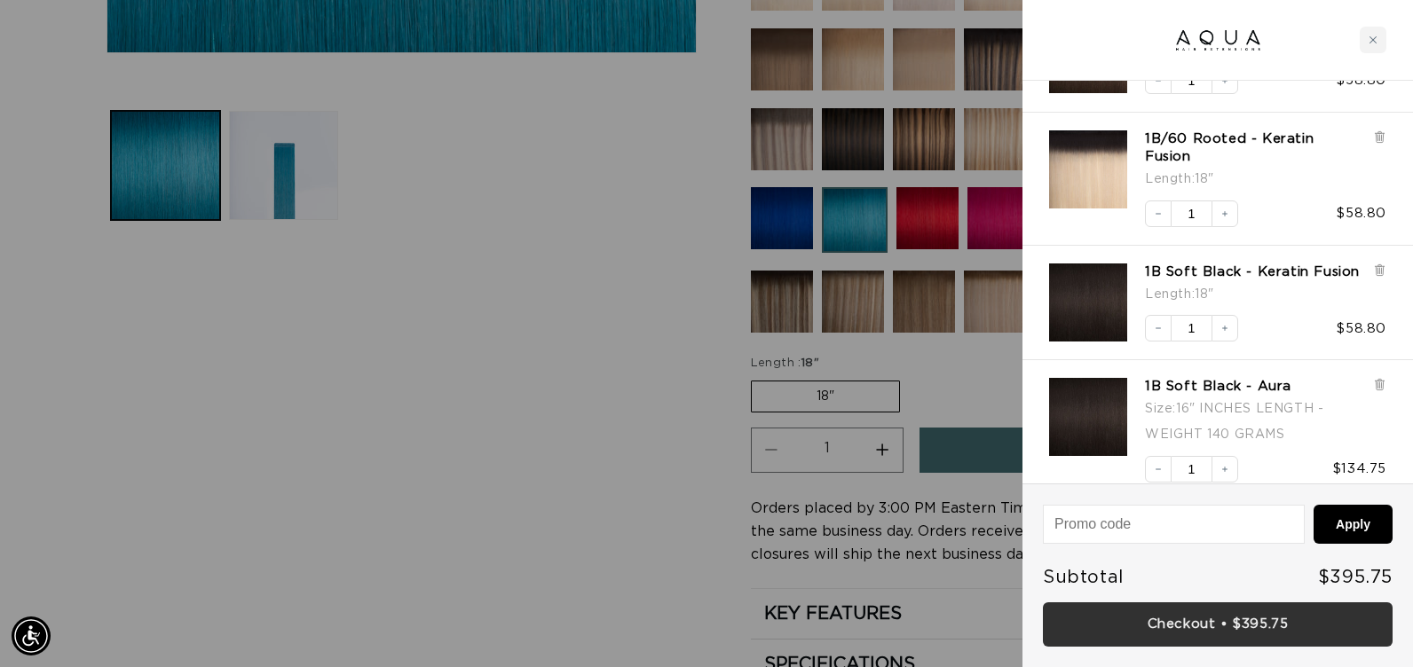
click at [1072, 641] on link "Checkout • $395.75" at bounding box center [1218, 624] width 350 height 45
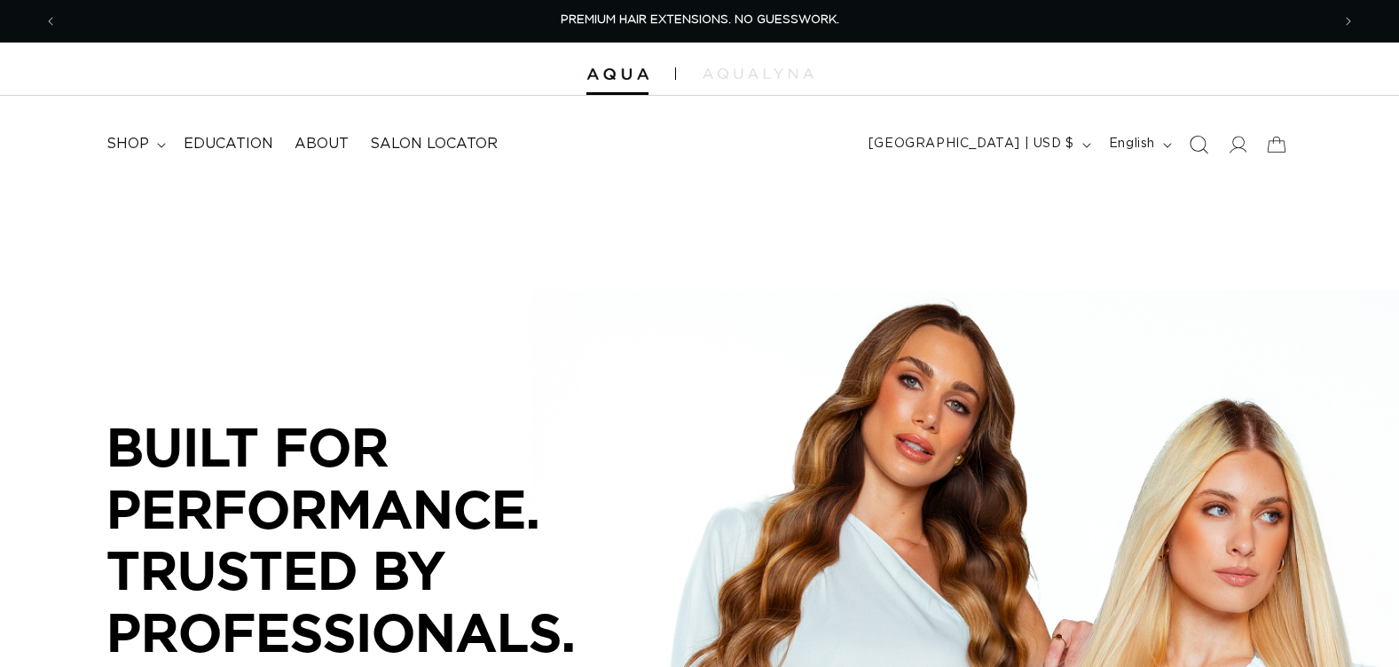
click at [1202, 146] on icon "Search" at bounding box center [1198, 144] width 19 height 19
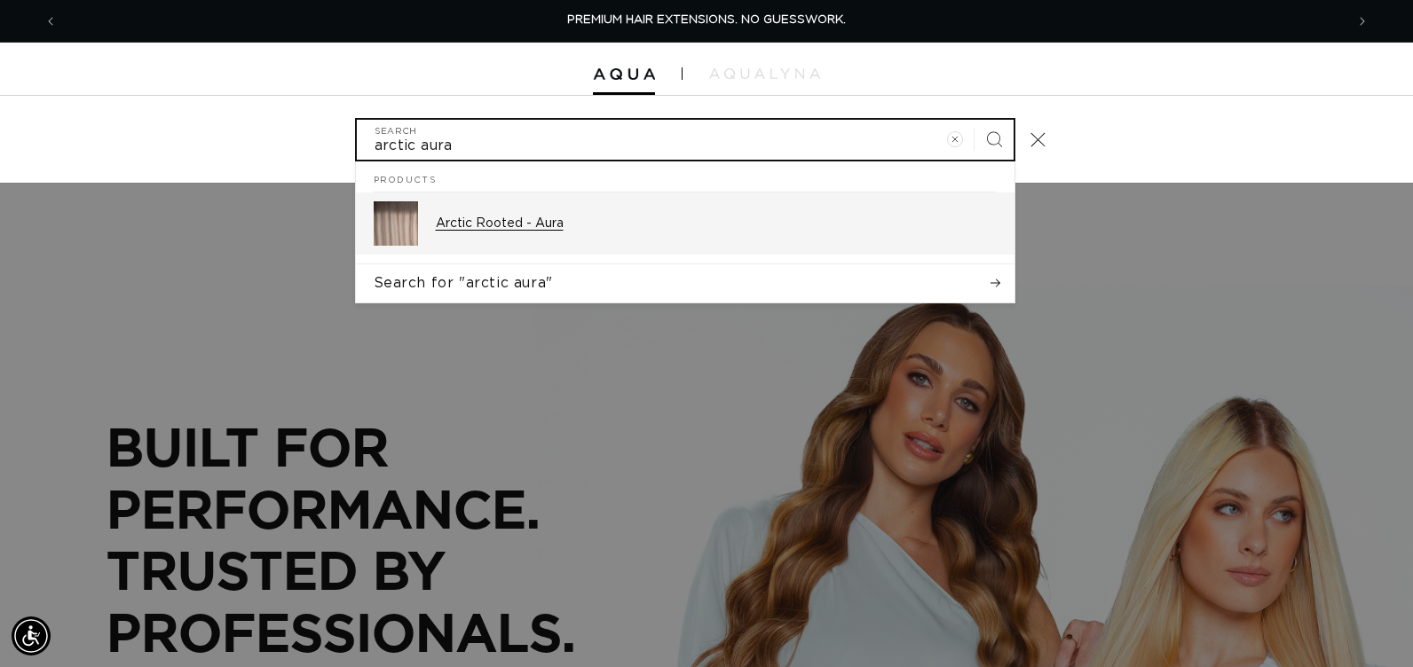
type input "arctic aura"
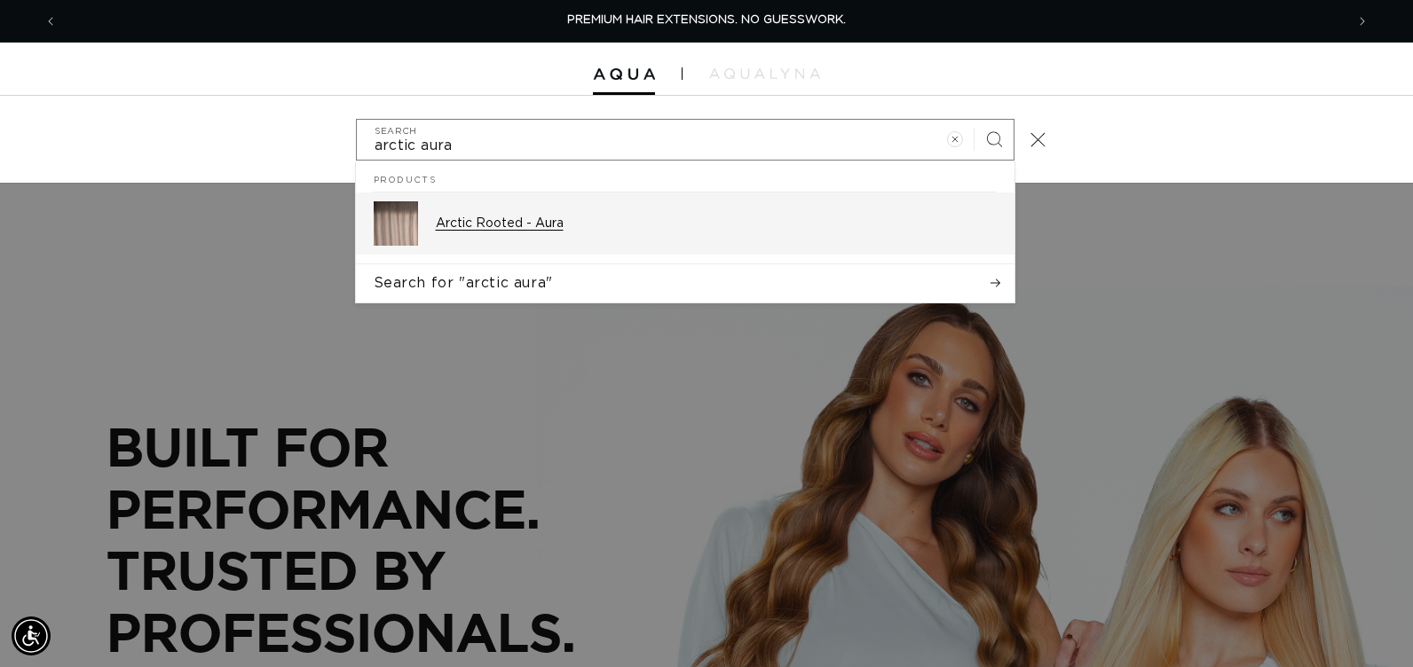
click at [515, 225] on p "Arctic Rooted - Aura" at bounding box center [716, 224] width 561 height 16
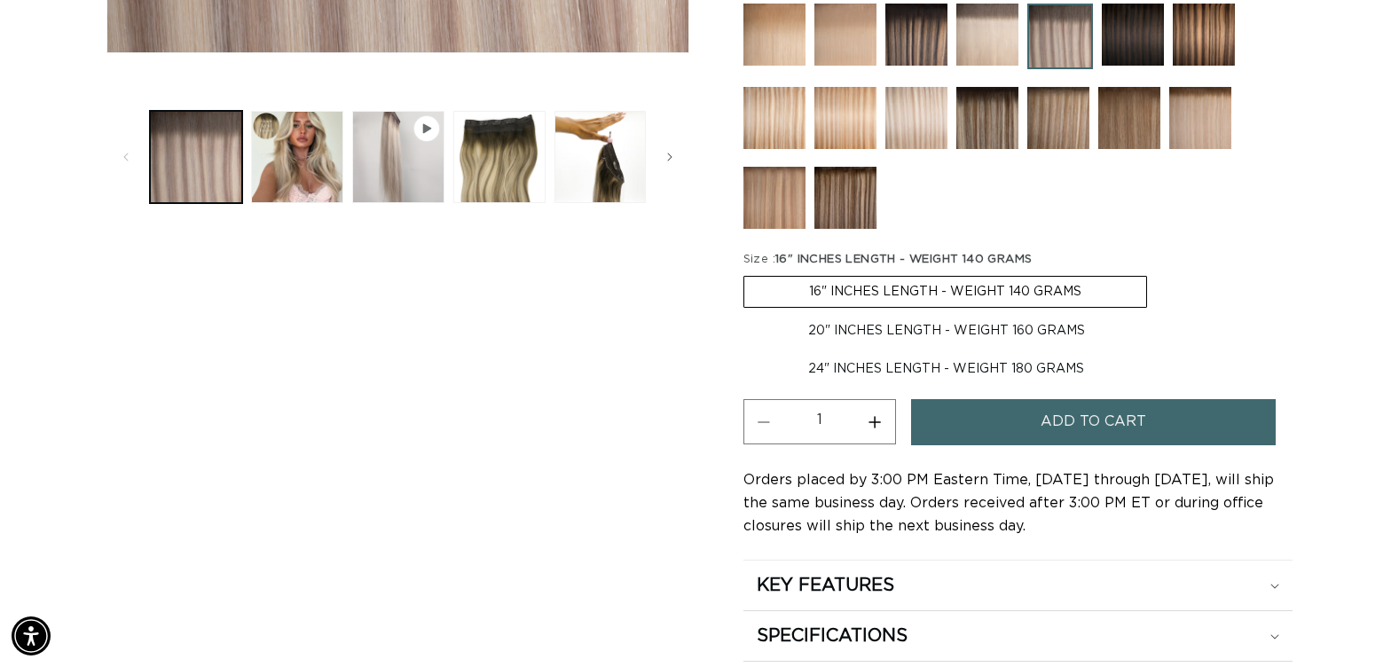
click at [836, 363] on label "24" INCHES LENGTH - WEIGHT 180 GRAMS Variant sold out or unavailable" at bounding box center [946, 369] width 405 height 30
click at [1159, 313] on input "24" INCHES LENGTH - WEIGHT 180 GRAMS Variant sold out or unavailable" at bounding box center [1159, 312] width 1 height 1
radio input "true"
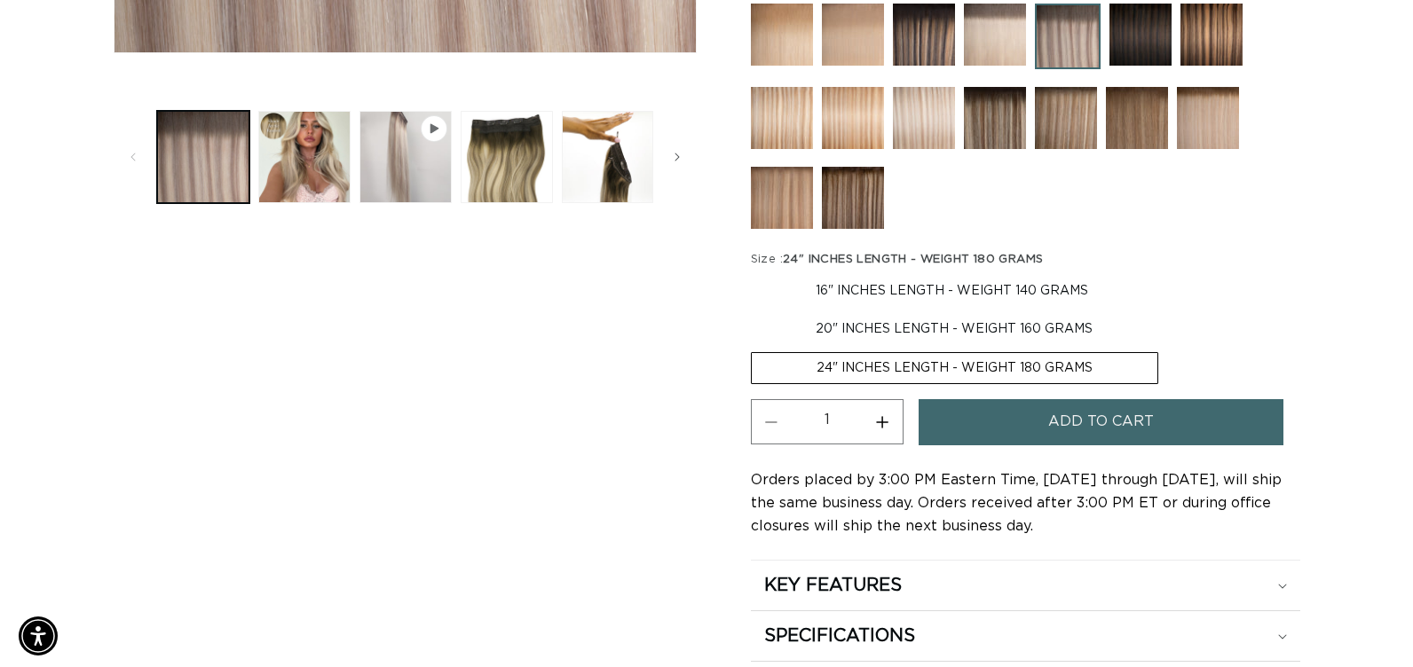
scroll to position [0, 1273]
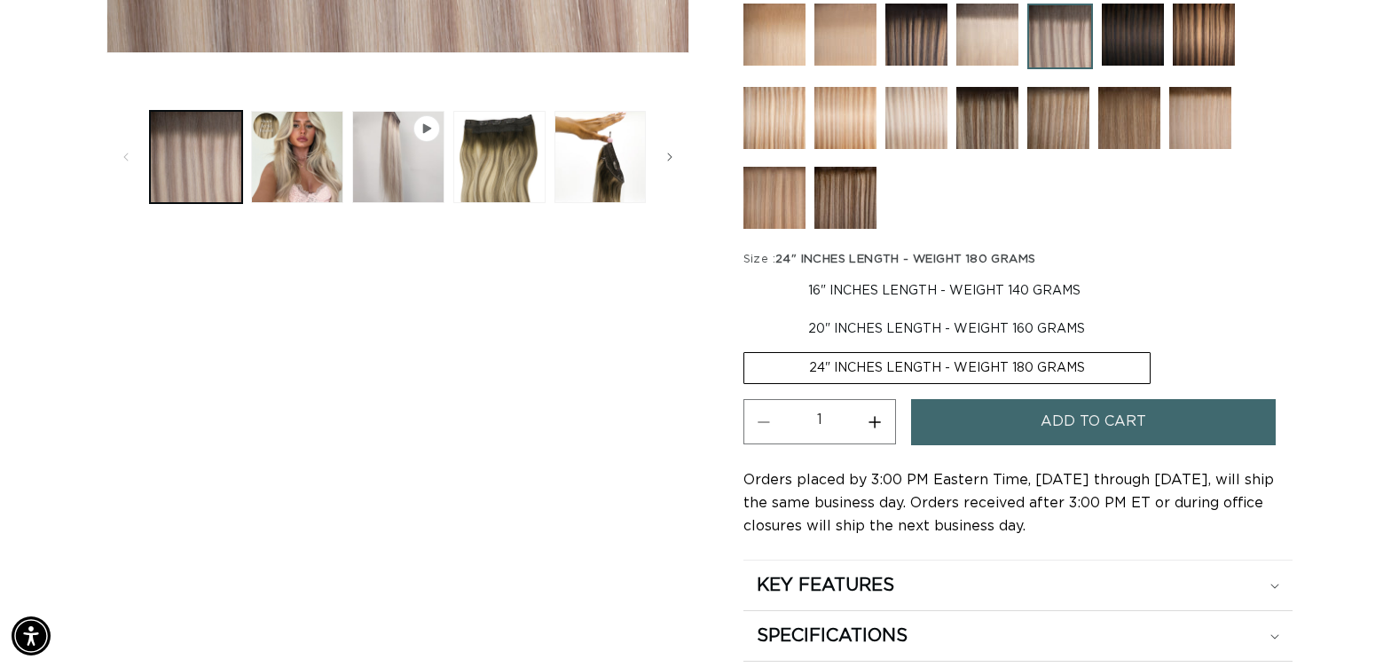
click at [1067, 429] on span "Add to cart" at bounding box center [1094, 421] width 106 height 45
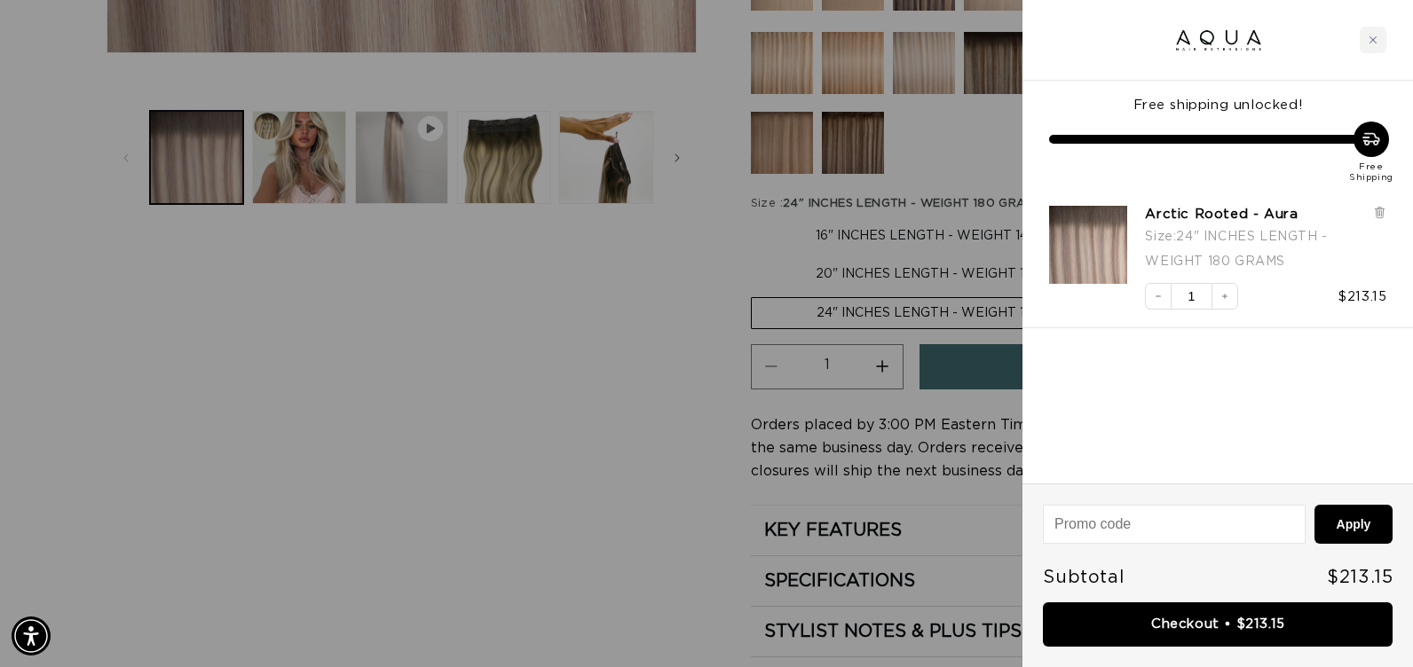
scroll to position [0, 2573]
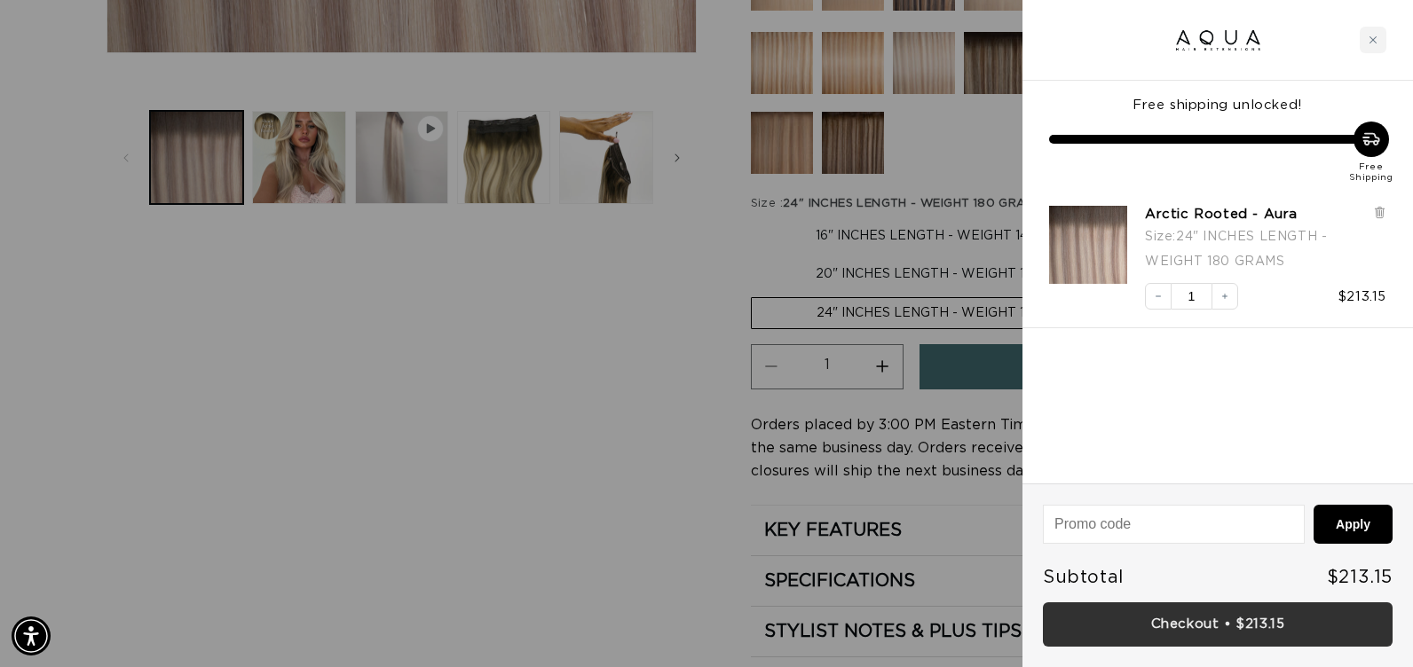
click at [1084, 610] on link "Checkout • $213.15" at bounding box center [1218, 624] width 350 height 45
